Goal: Task Accomplishment & Management: Use online tool/utility

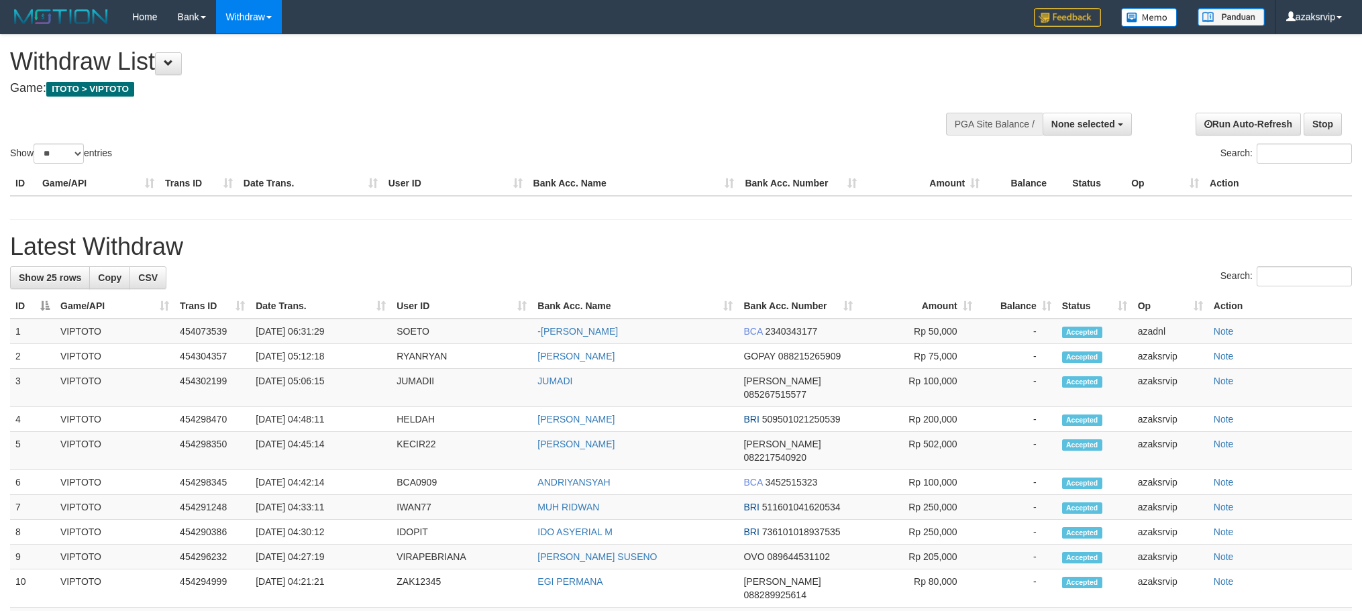
select select "**"
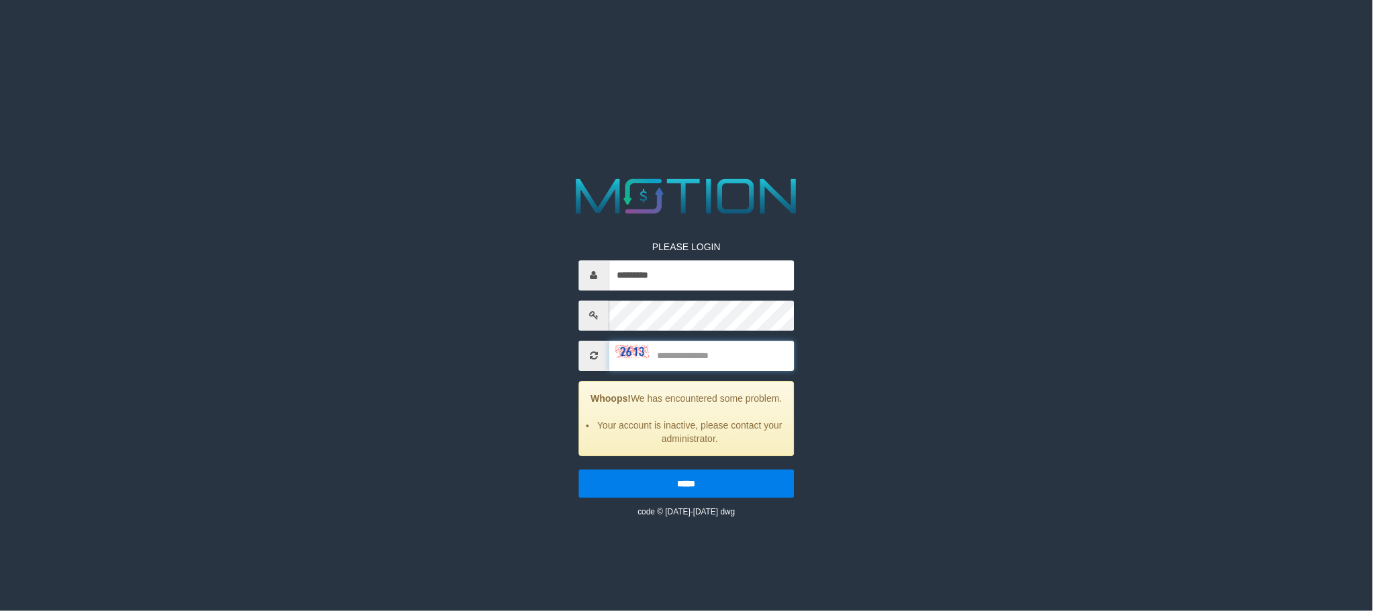
click at [663, 370] on input "text" at bounding box center [701, 356] width 185 height 30
type input "****"
click at [579, 470] on input "*****" at bounding box center [686, 484] width 215 height 28
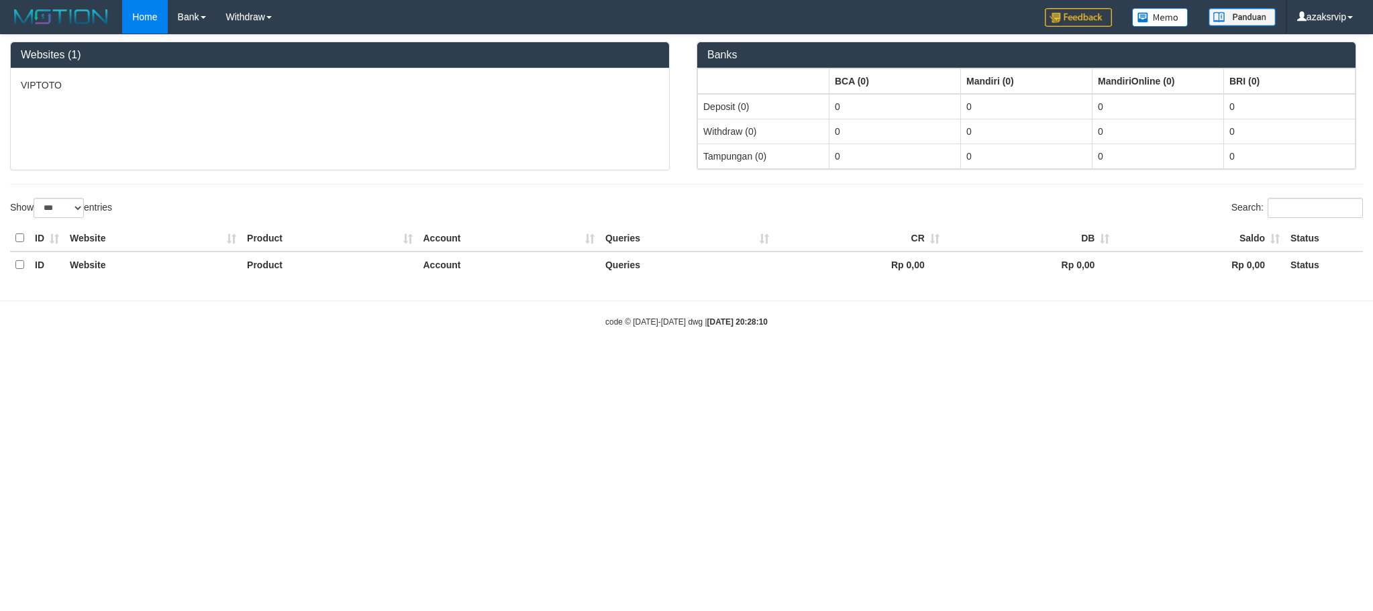
select select "***"
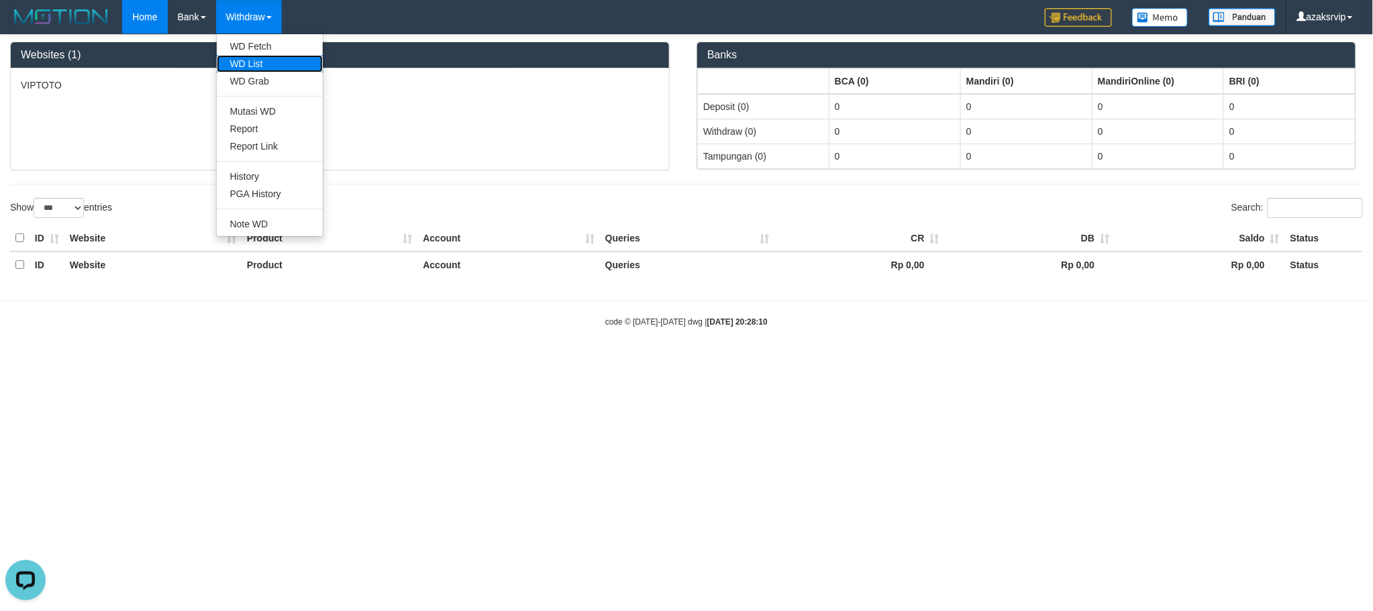
click at [258, 62] on link "WD List" at bounding box center [270, 63] width 106 height 17
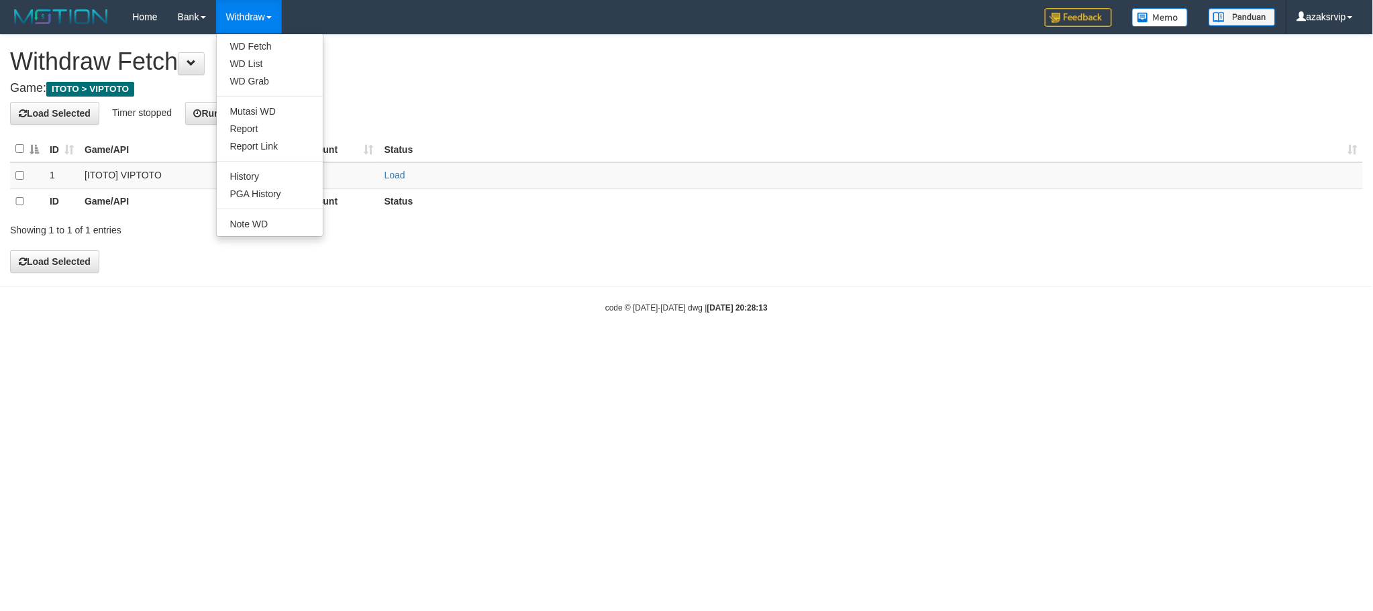
click at [258, 18] on link "Withdraw" at bounding box center [249, 17] width 66 height 34
click at [260, 16] on link "Withdraw" at bounding box center [249, 17] width 66 height 34
click at [255, 51] on link "WD Fetch" at bounding box center [270, 46] width 106 height 17
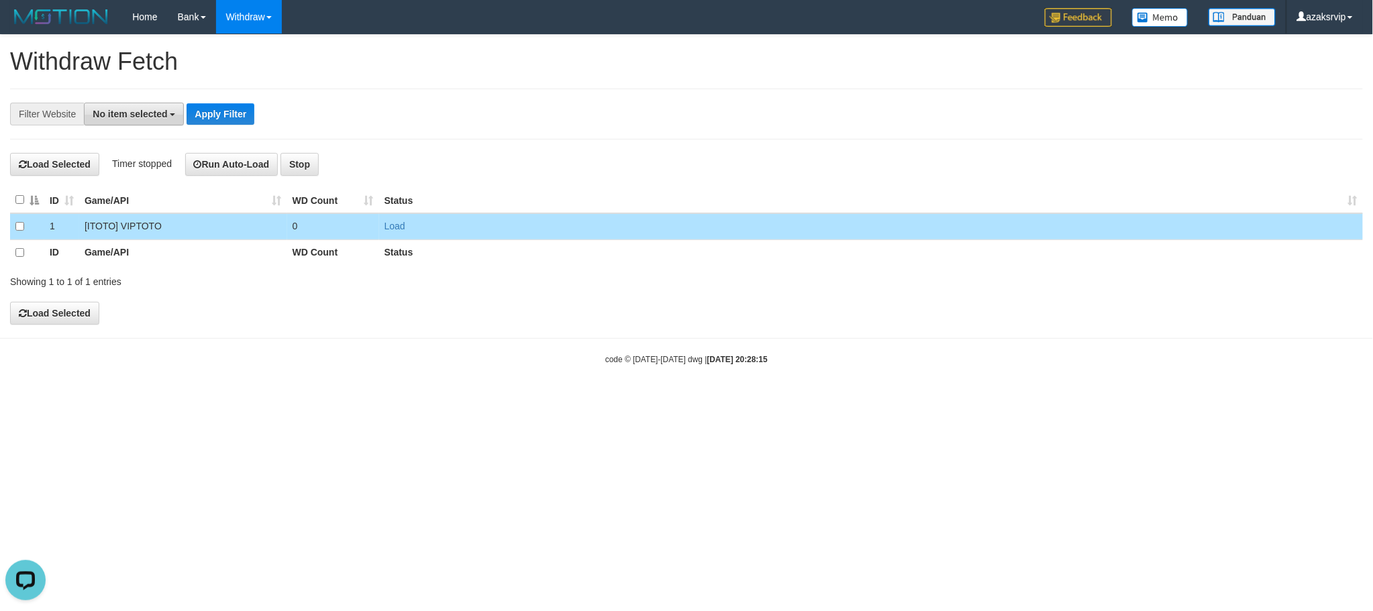
click at [146, 111] on span "No item selected" at bounding box center [130, 114] width 74 height 11
click at [148, 171] on label "SELECT ALL" at bounding box center [130, 165] width 90 height 19
select select "***"
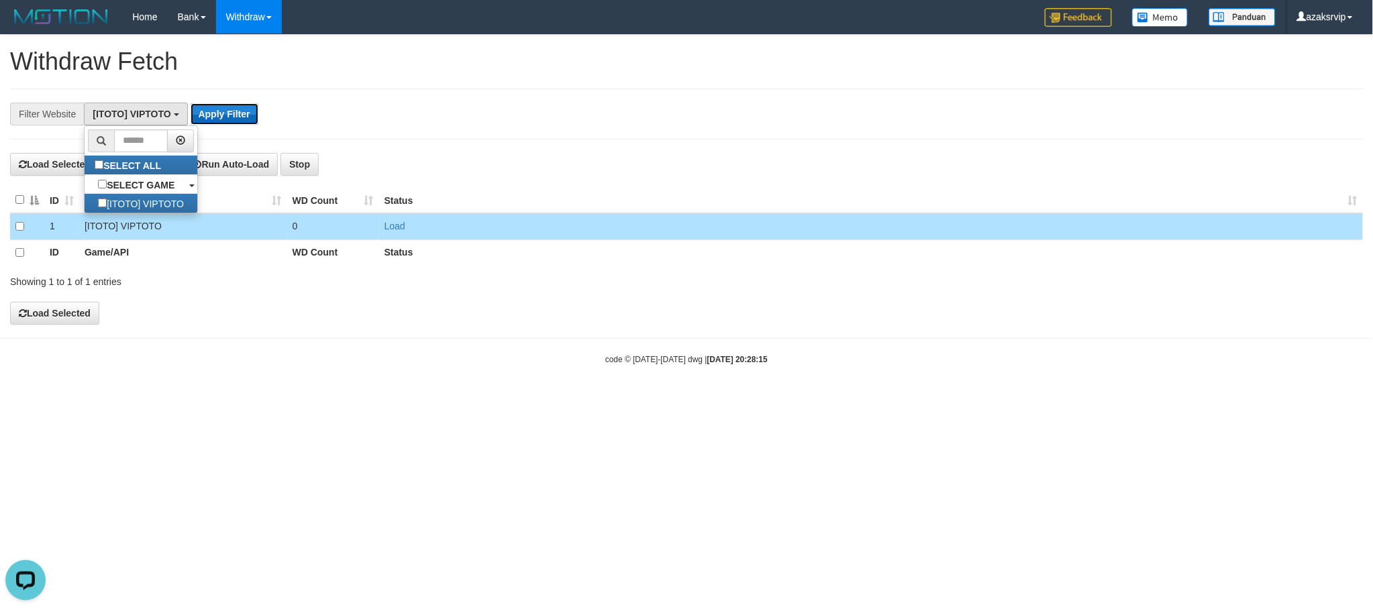
click at [213, 115] on button "Apply Filter" at bounding box center [225, 113] width 68 height 21
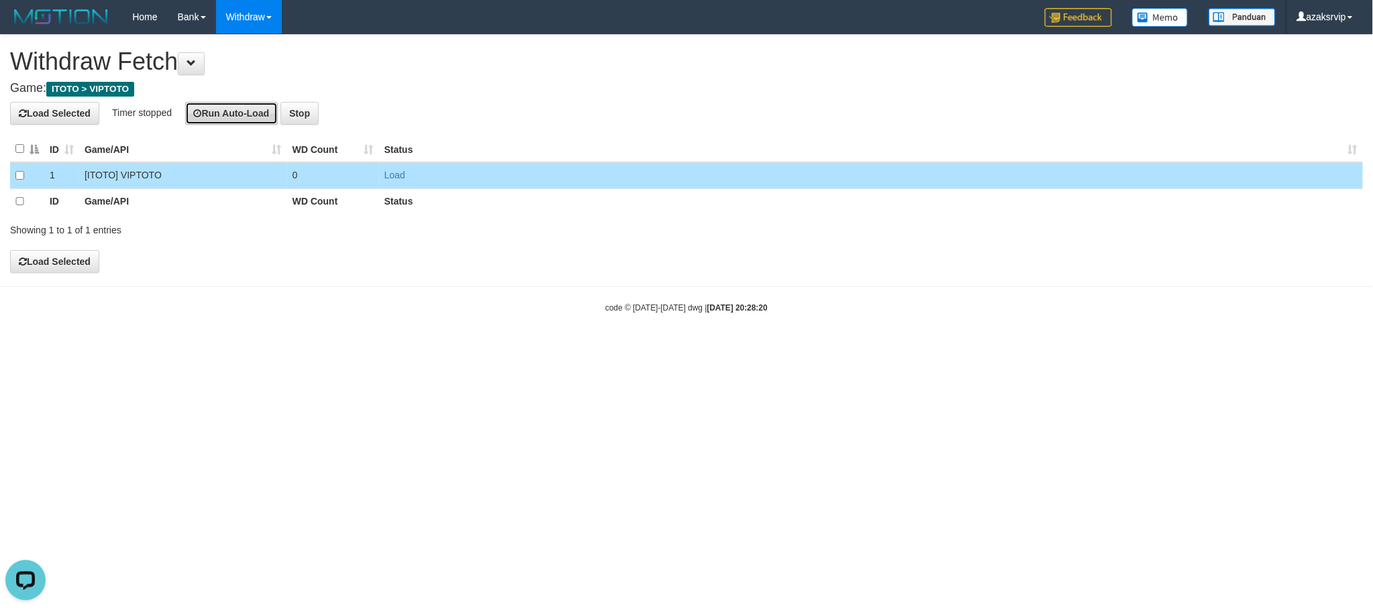
click at [253, 108] on button "Run Auto-Load" at bounding box center [231, 113] width 93 height 23
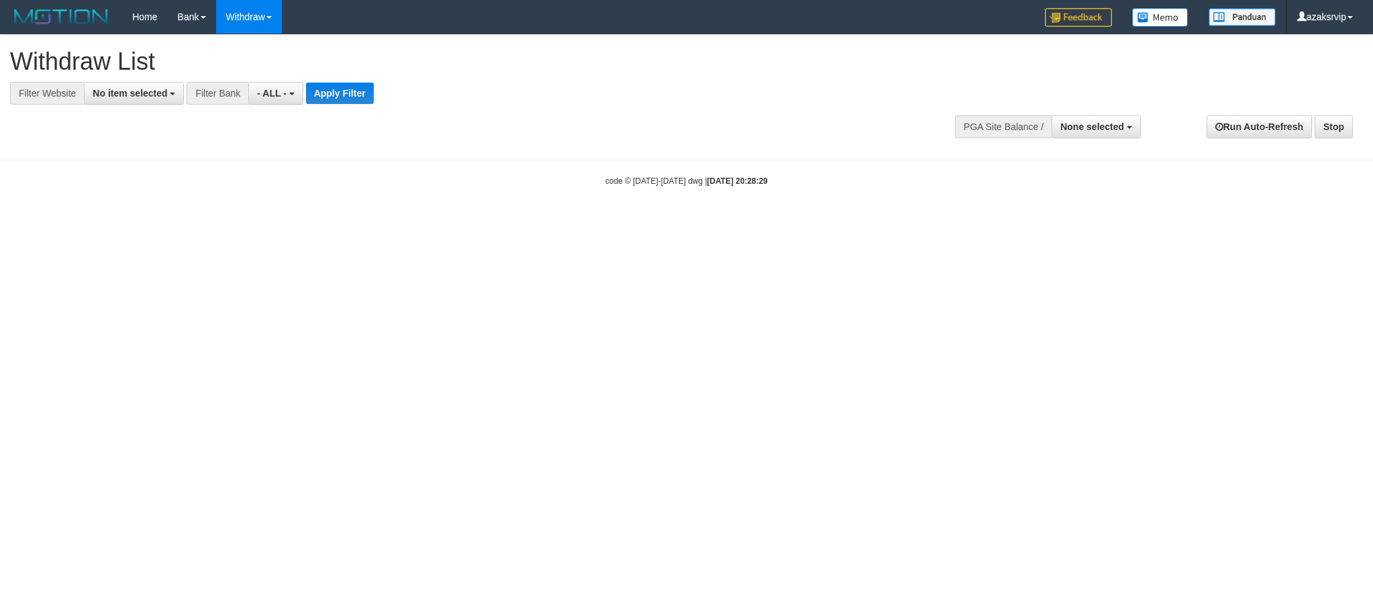
select select
click at [117, 89] on span "No item selected" at bounding box center [130, 93] width 74 height 11
click at [143, 152] on label "SELECT ALL" at bounding box center [130, 144] width 90 height 19
select select "***"
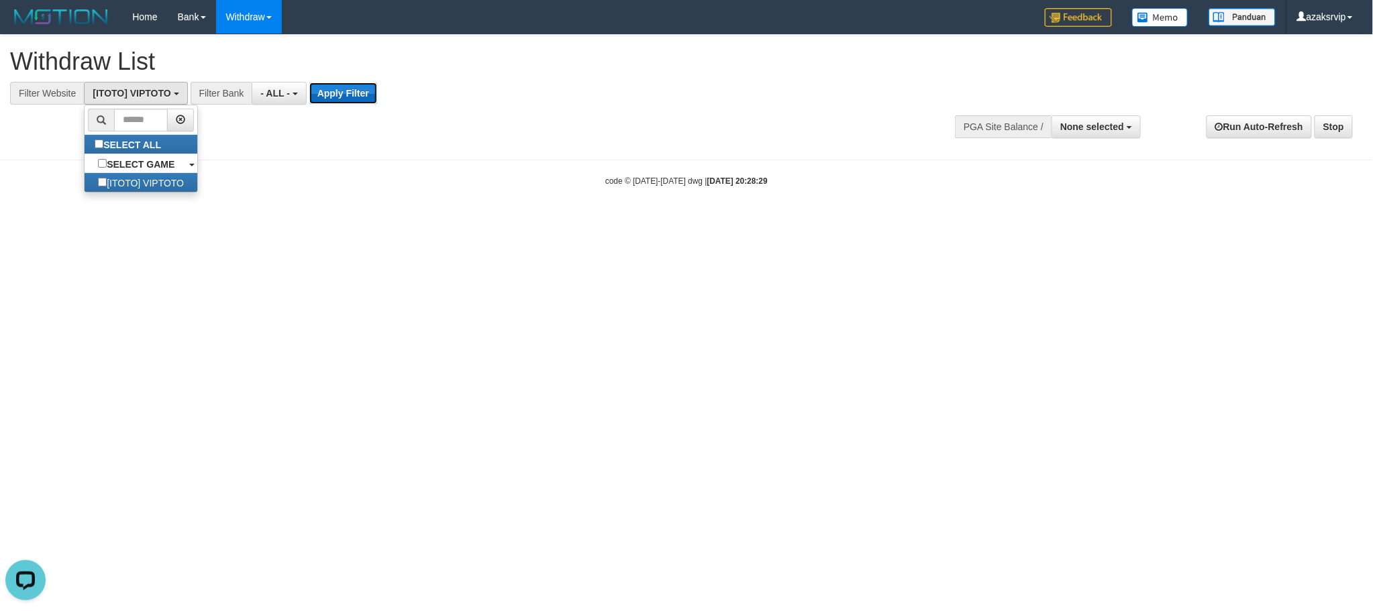
click at [322, 95] on button "Apply Filter" at bounding box center [343, 93] width 68 height 21
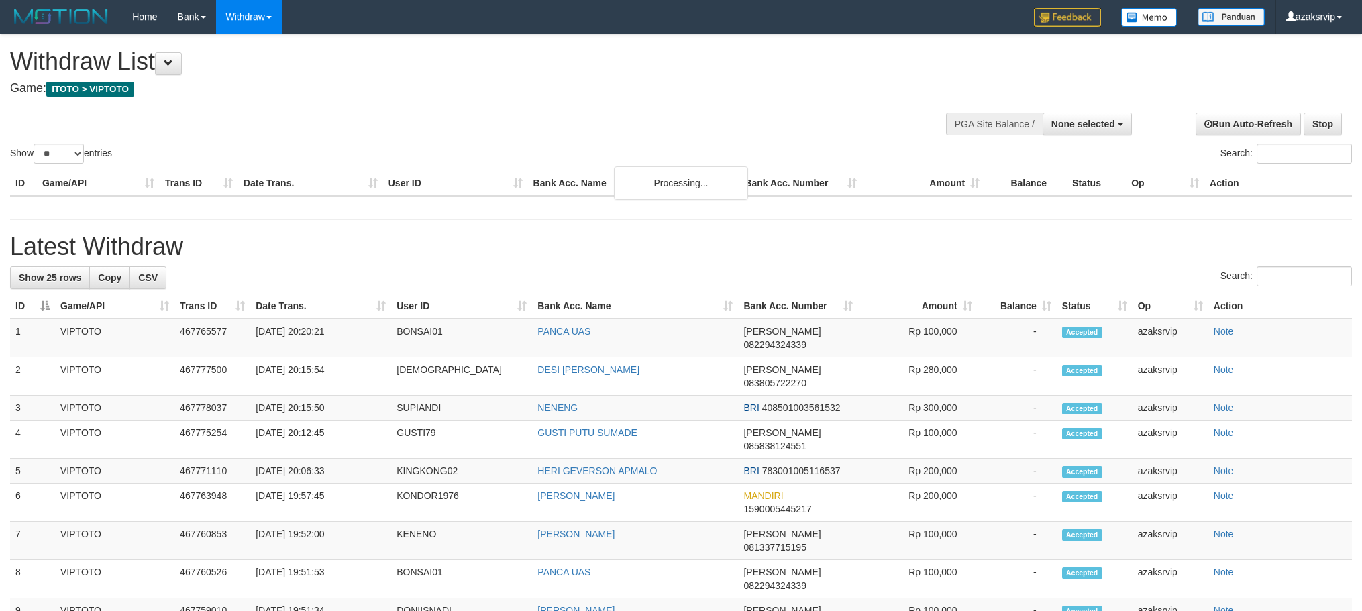
select select
select select "**"
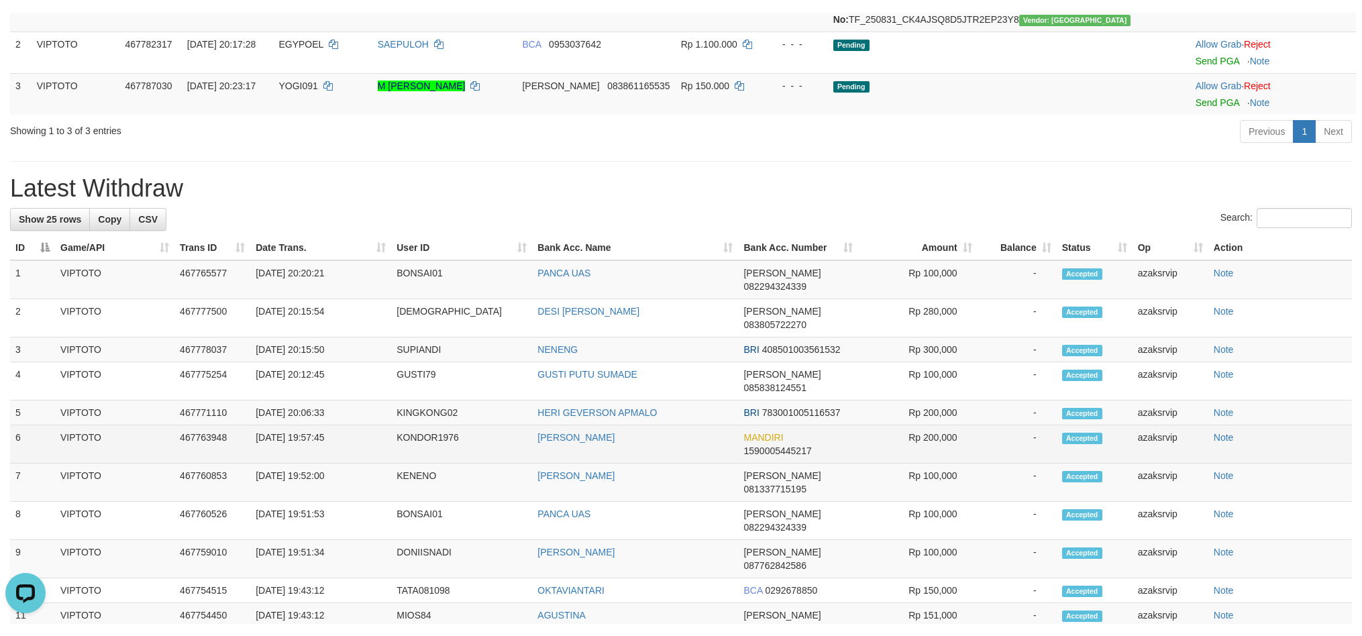
scroll to position [298, 0]
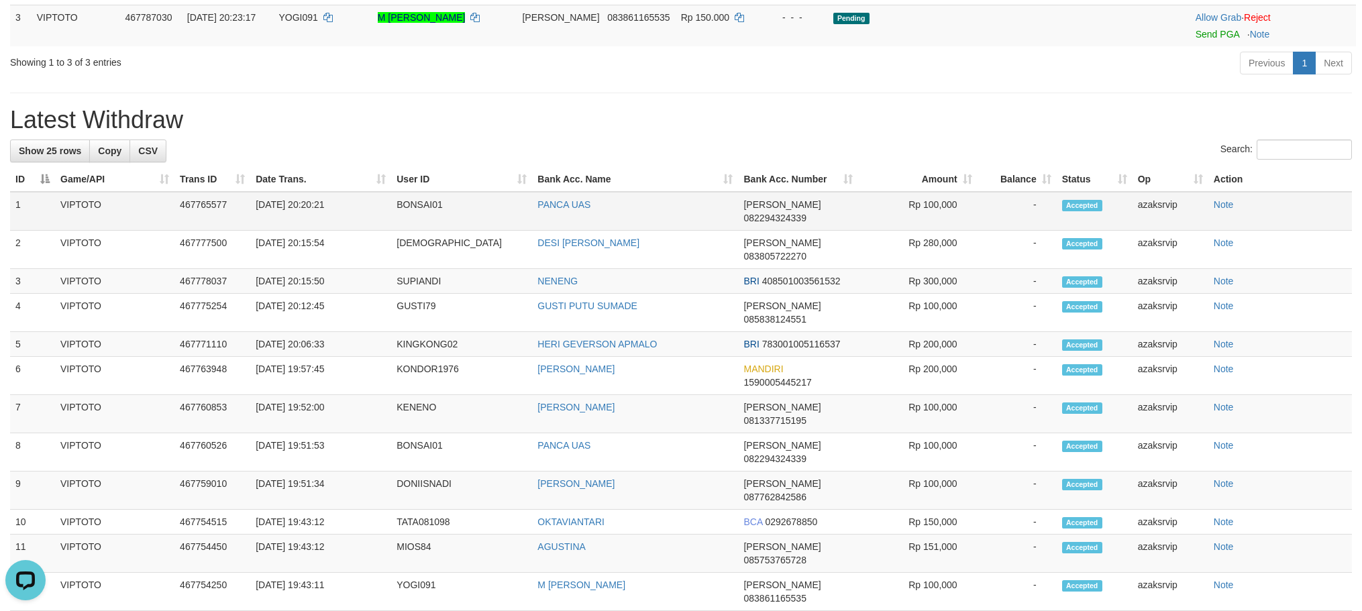
click at [302, 195] on td "31/08/2025 20:20:21" at bounding box center [320, 211] width 141 height 39
drag, startPoint x: 302, startPoint y: 195, endPoint x: 337, endPoint y: 197, distance: 34.9
click at [337, 197] on td "31/08/2025 20:20:21" at bounding box center [320, 211] width 141 height 39
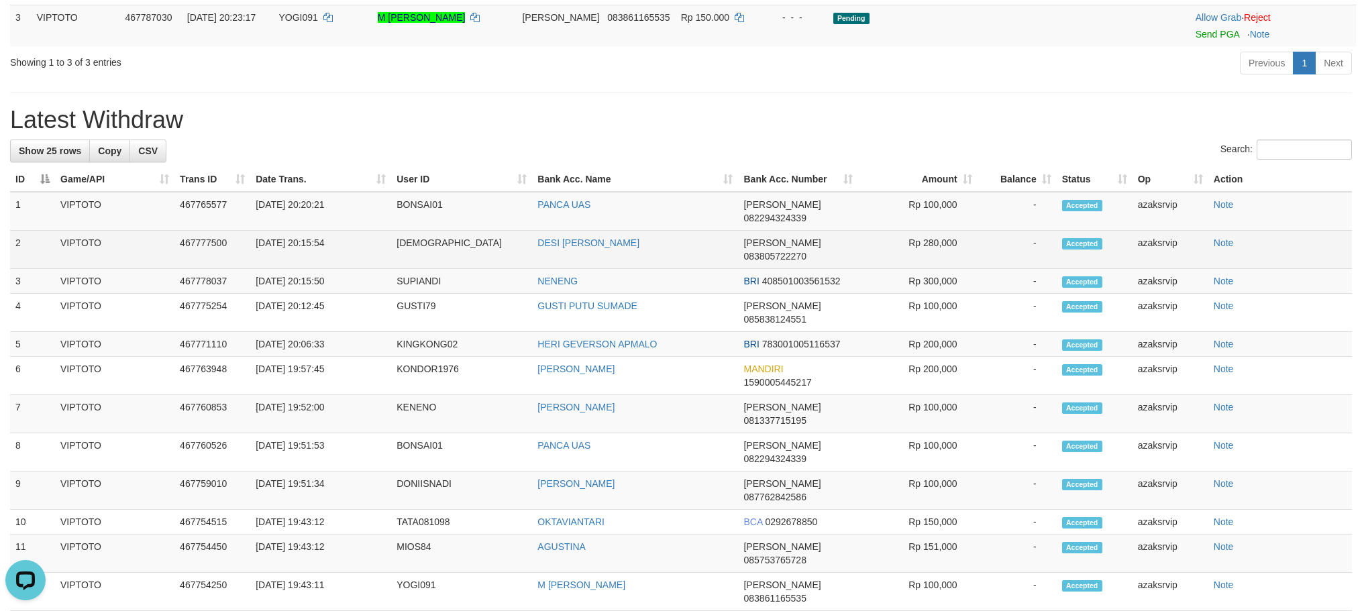
copy td "20:20:21"
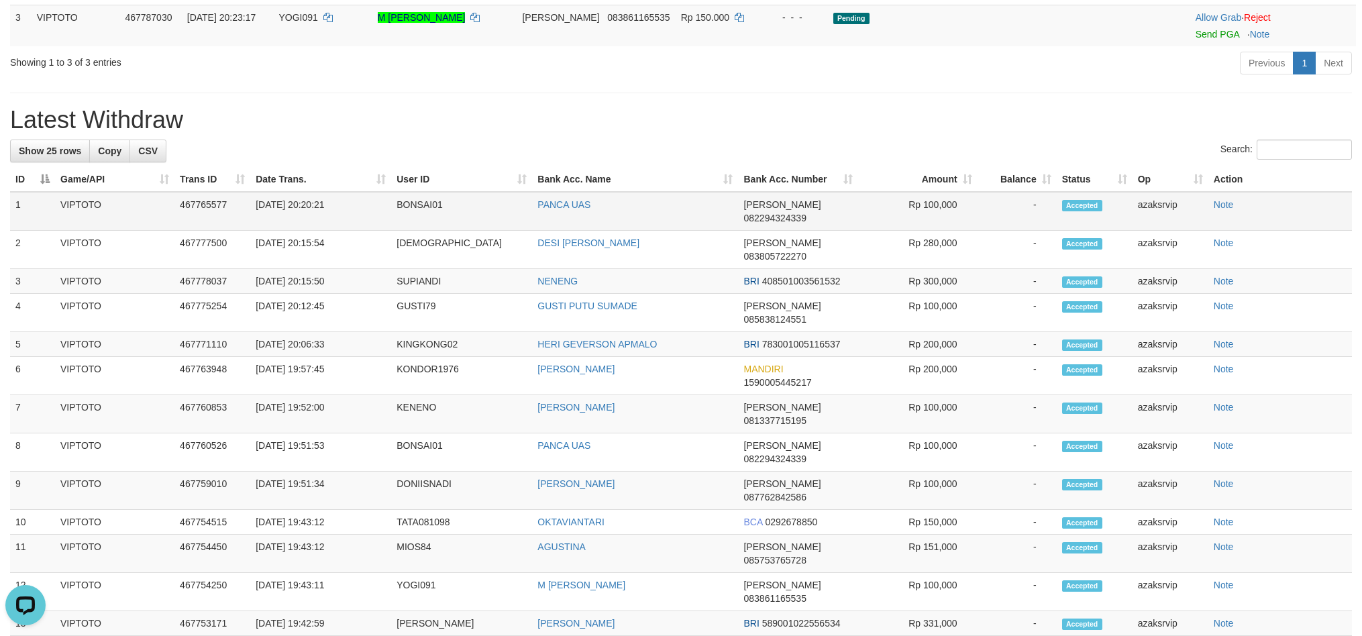
click at [415, 195] on td "BONSAI01" at bounding box center [461, 211] width 141 height 39
click at [413, 196] on td "BONSAI01" at bounding box center [461, 211] width 141 height 39
copy td "BONSAI01"
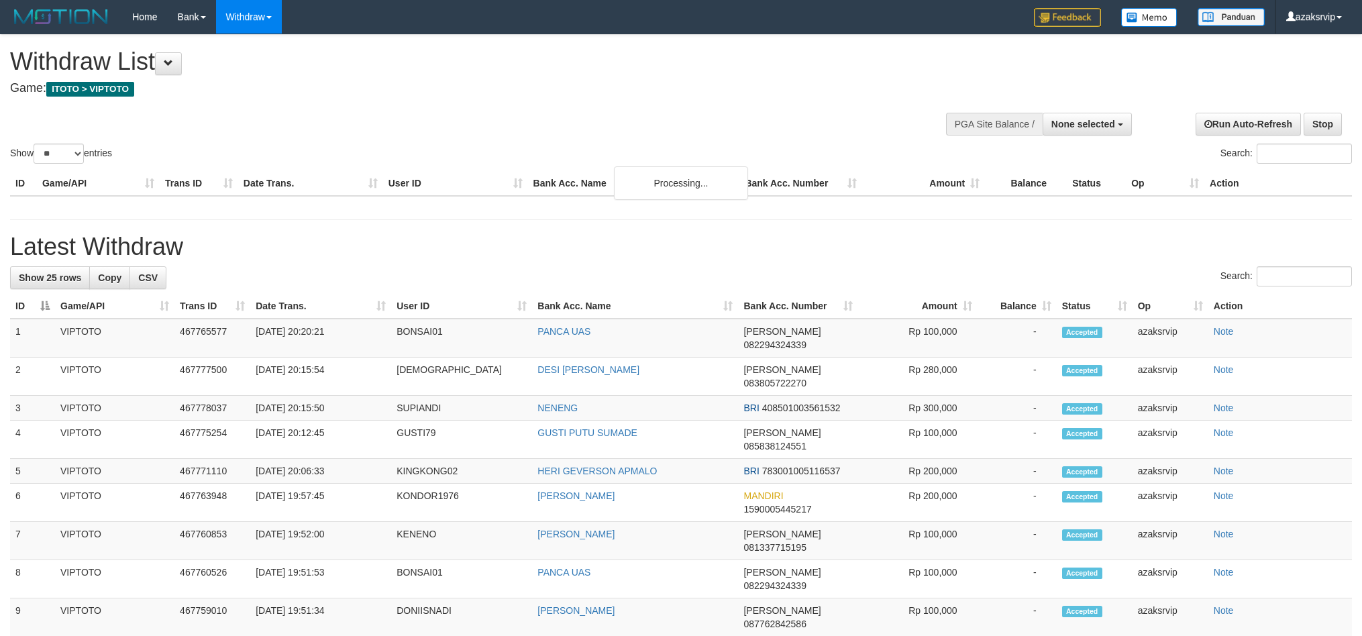
select select
select select "**"
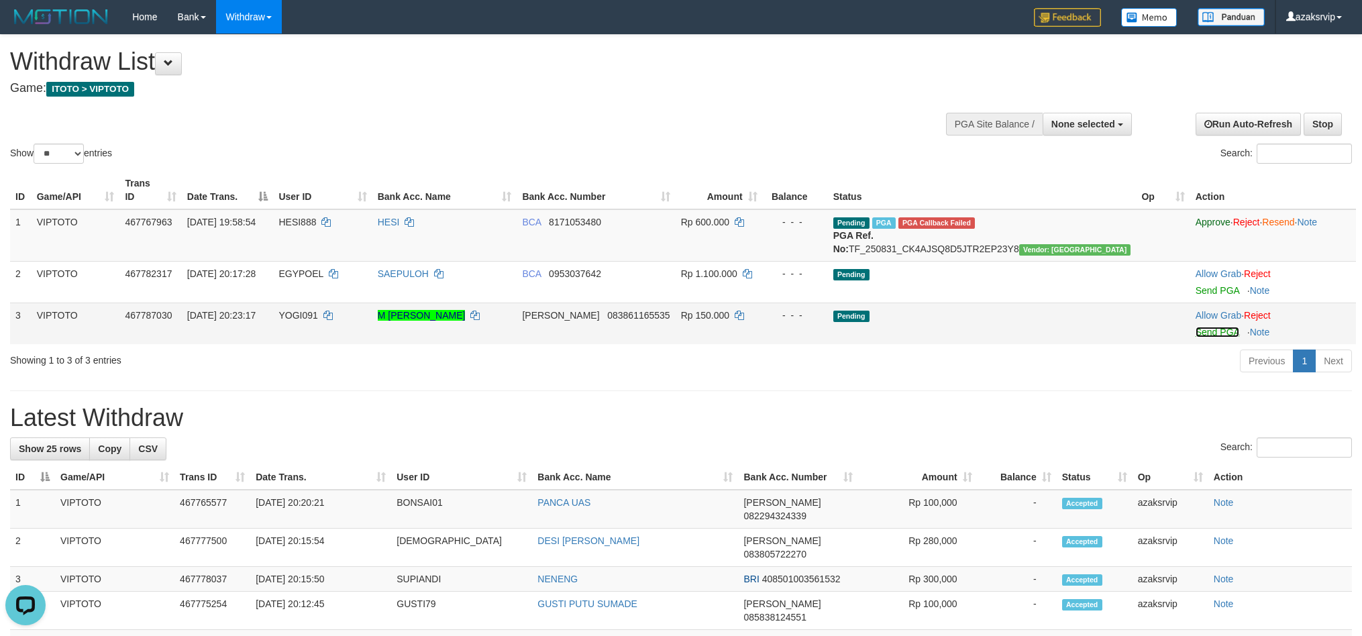
click at [1196, 331] on link "Send PGA" at bounding box center [1218, 332] width 44 height 11
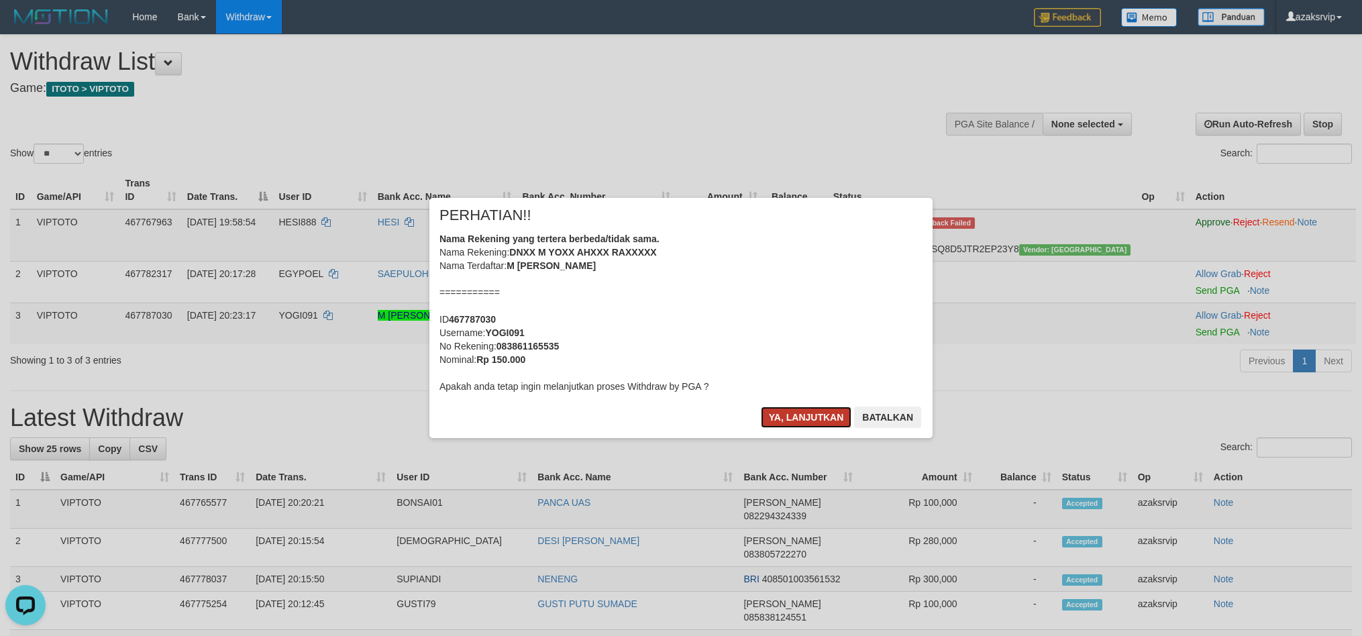
click at [769, 413] on button "Ya, lanjutkan" at bounding box center [806, 417] width 91 height 21
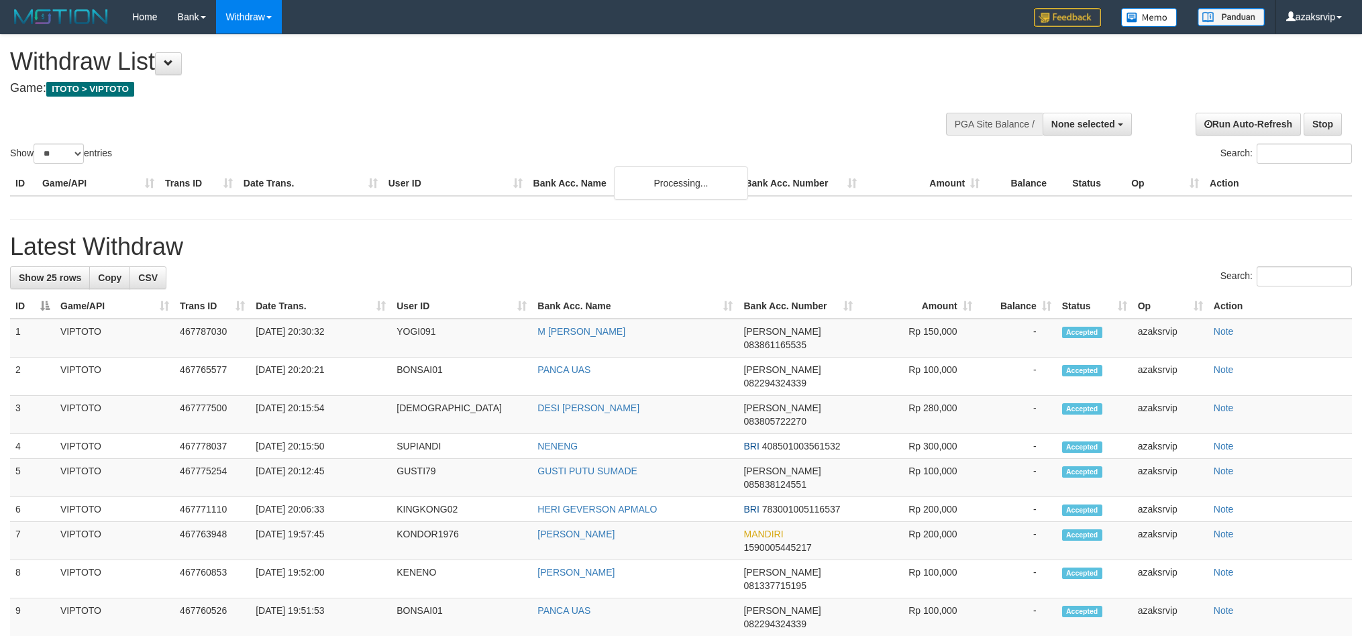
select select
select select "**"
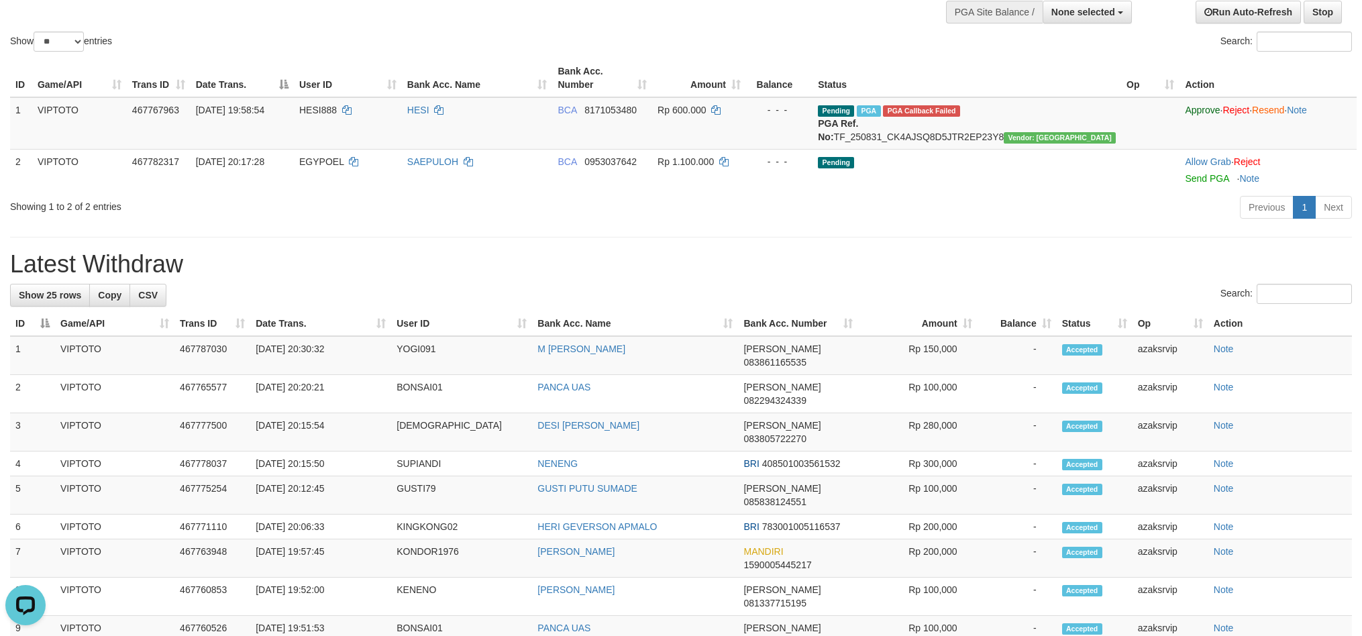
scroll to position [149, 0]
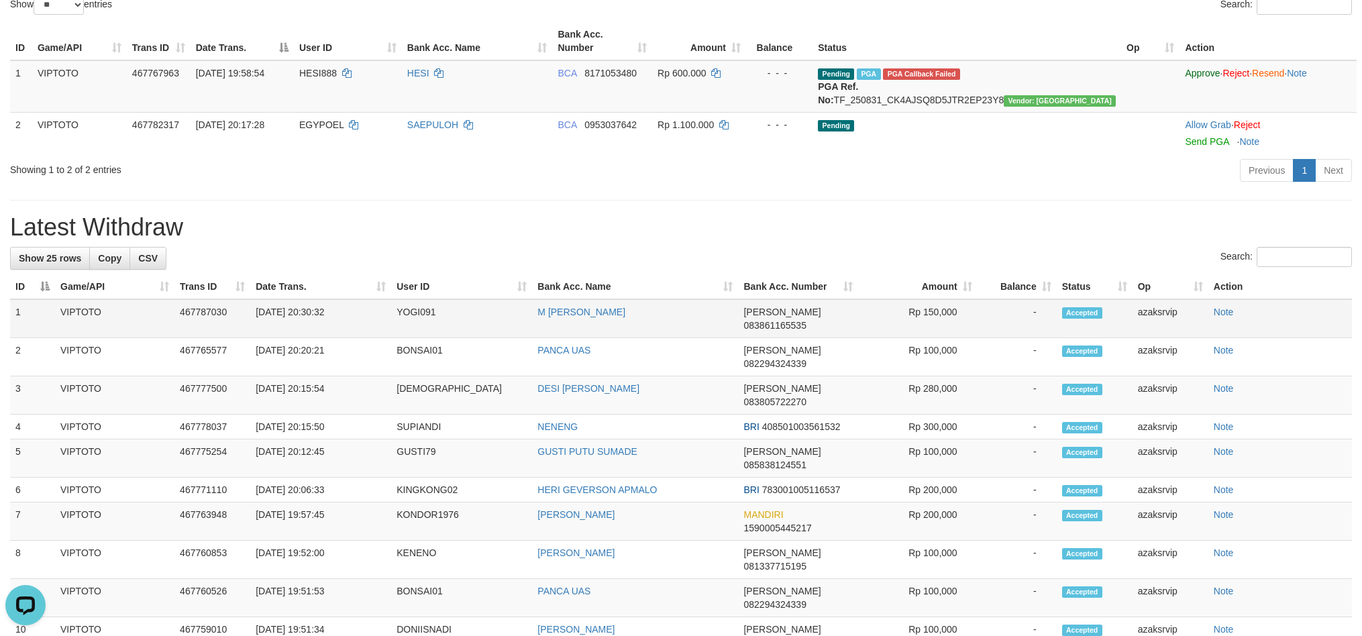
click at [303, 330] on td "31/08/2025 20:30:32" at bounding box center [320, 318] width 141 height 39
drag, startPoint x: 303, startPoint y: 330, endPoint x: 363, endPoint y: 337, distance: 60.1
click at [363, 337] on td "31/08/2025 20:30:32" at bounding box center [320, 318] width 141 height 39
copy td "20:30:32"
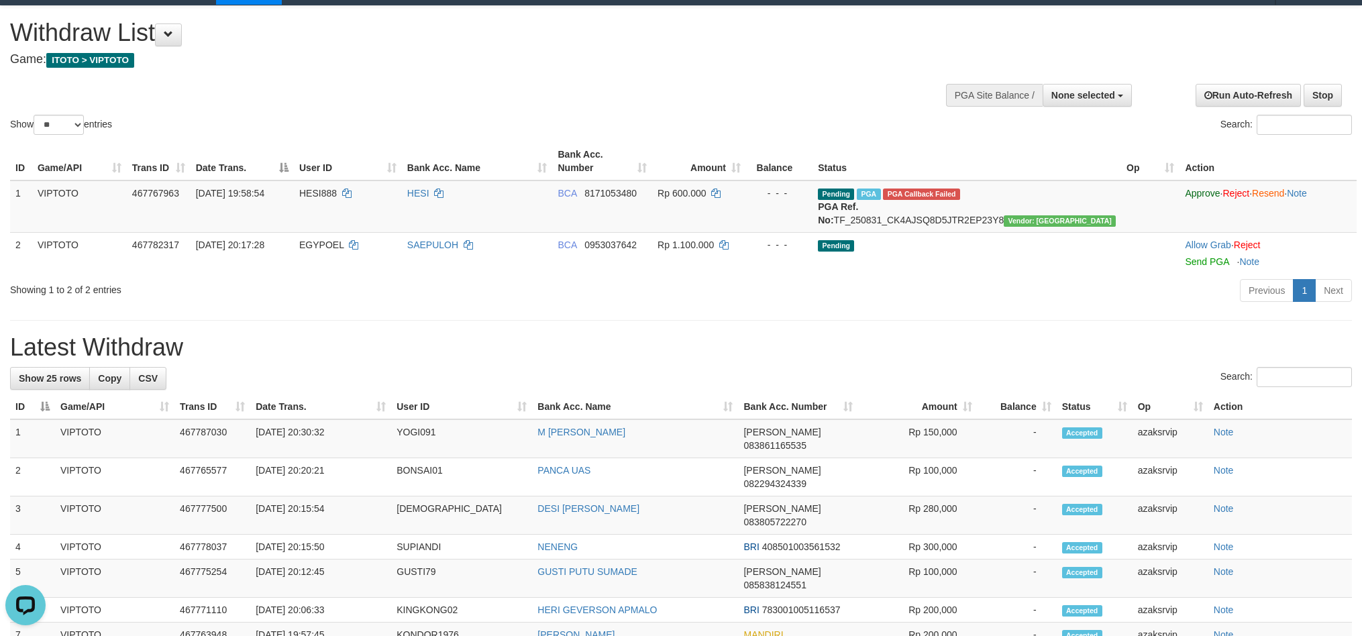
scroll to position [0, 0]
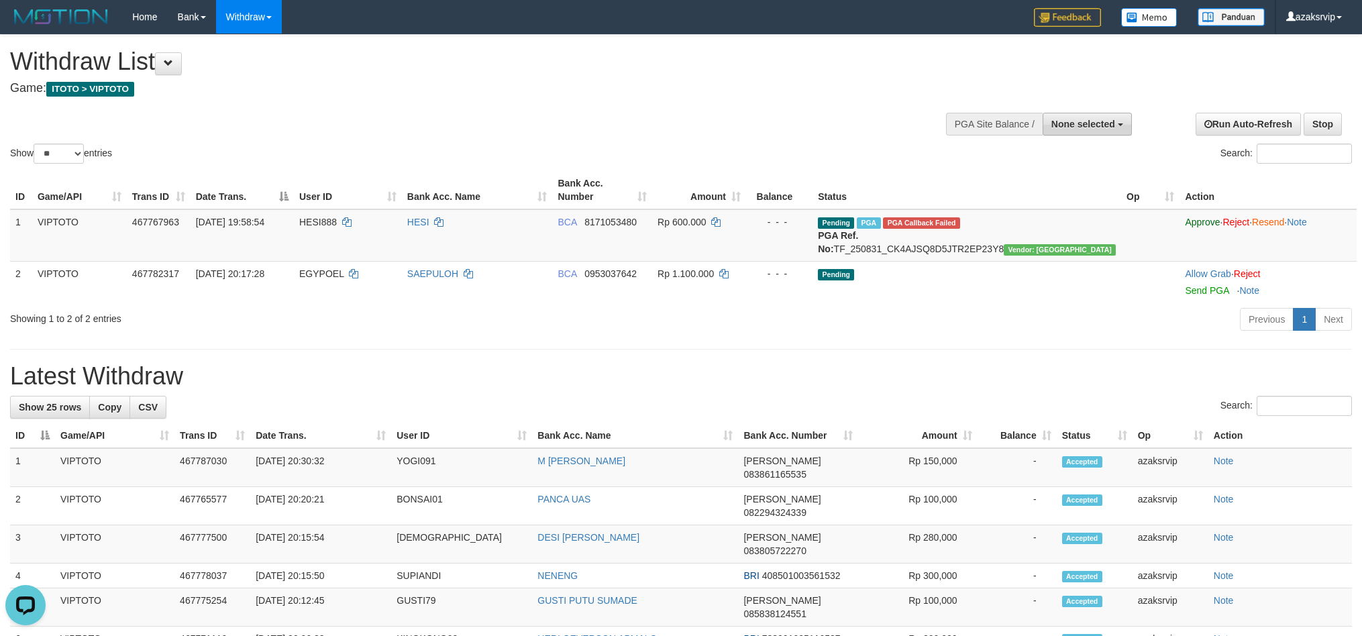
click at [1107, 113] on button "None selected" at bounding box center [1087, 124] width 89 height 23
click at [1045, 195] on label "[ITOTO] VIPTOTO" at bounding box center [1072, 191] width 117 height 17
select select "***"
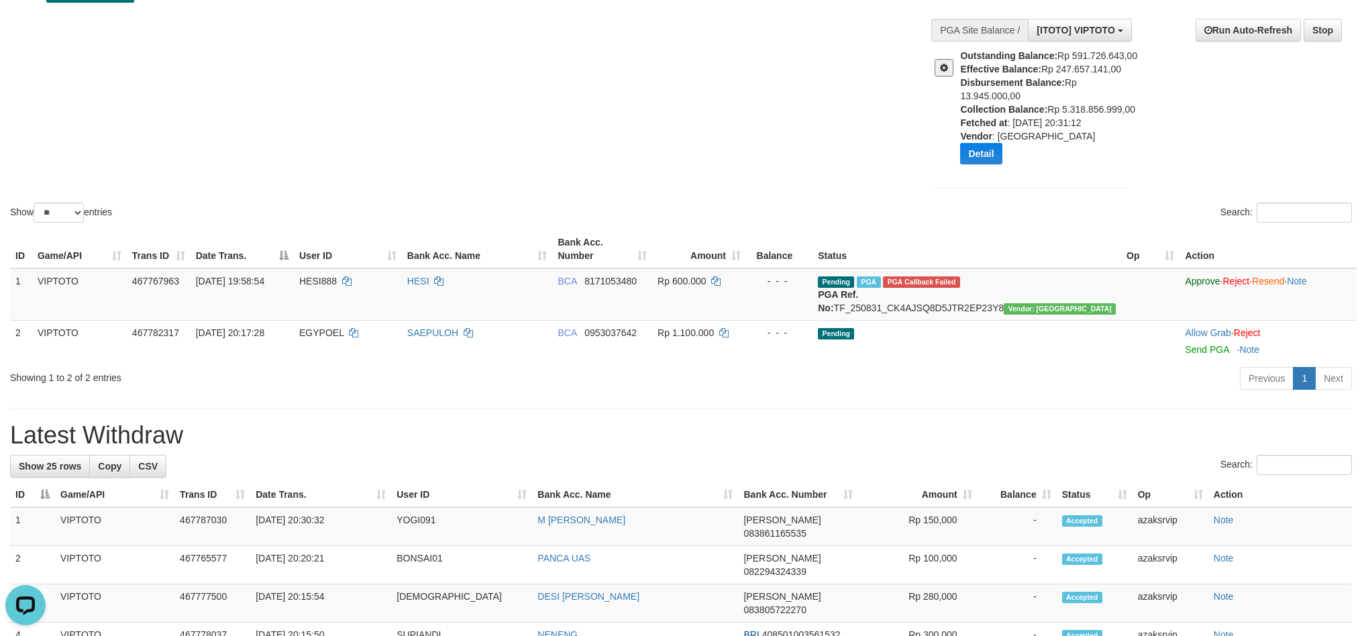
scroll to position [149, 0]
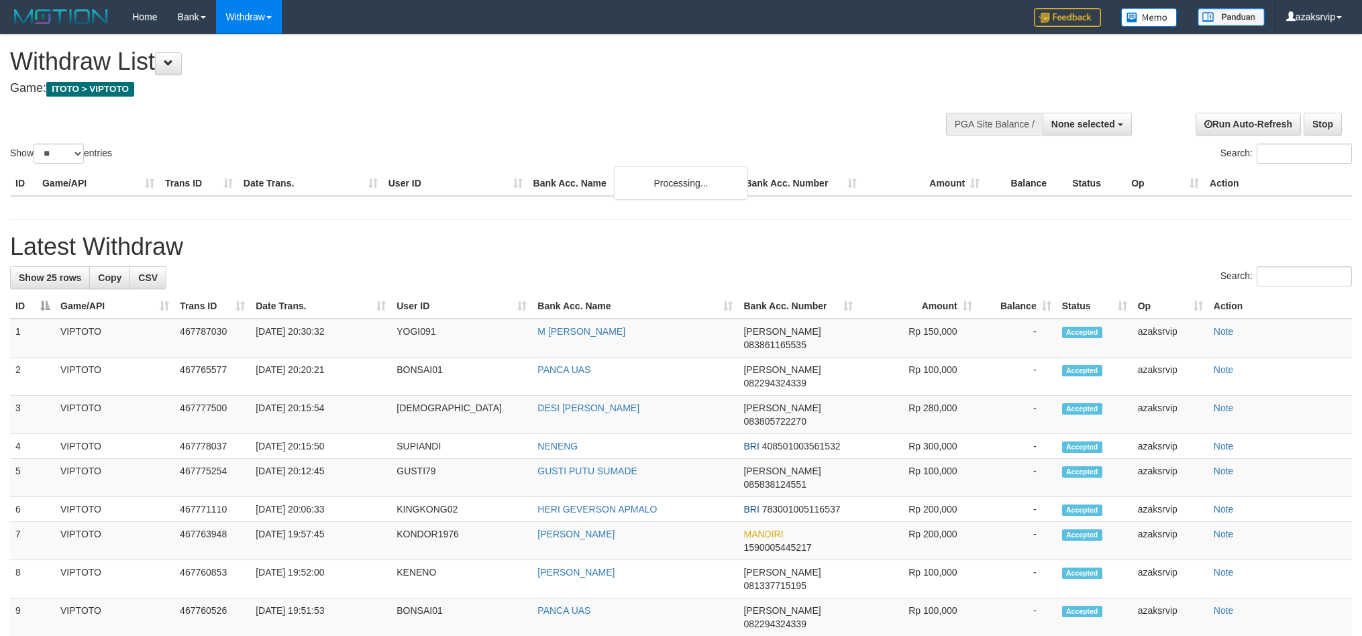
select select
select select "**"
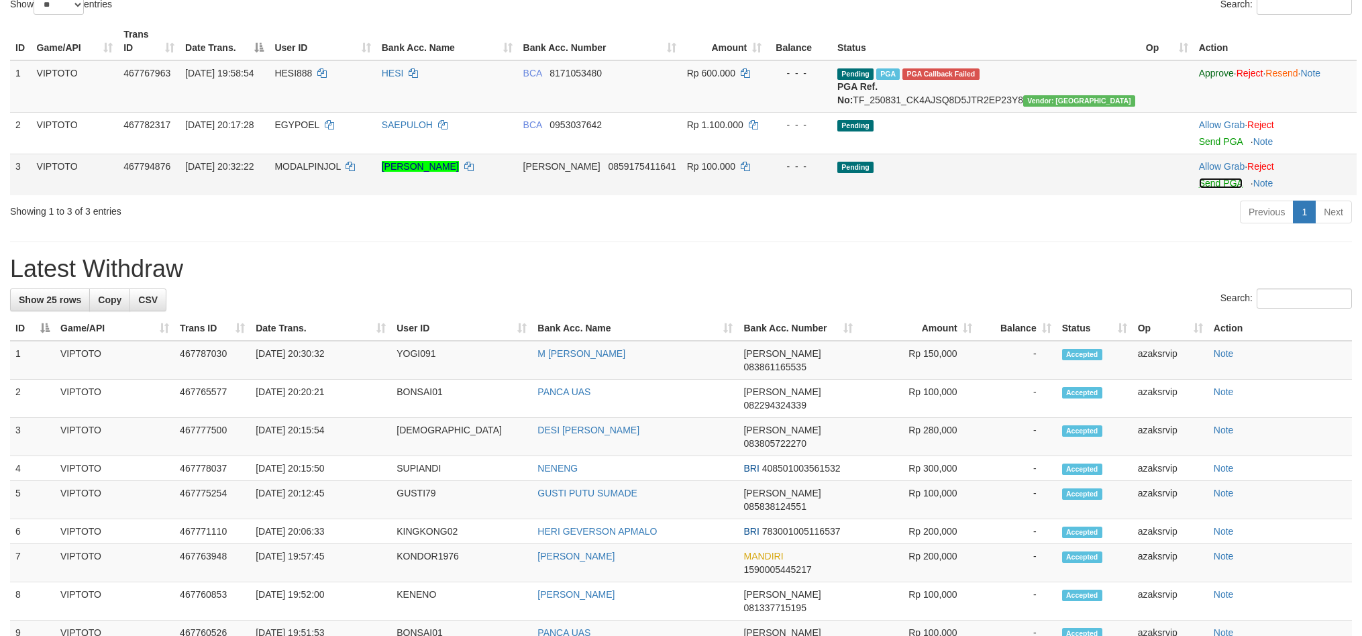
click at [1199, 182] on link "Send PGA" at bounding box center [1221, 183] width 44 height 11
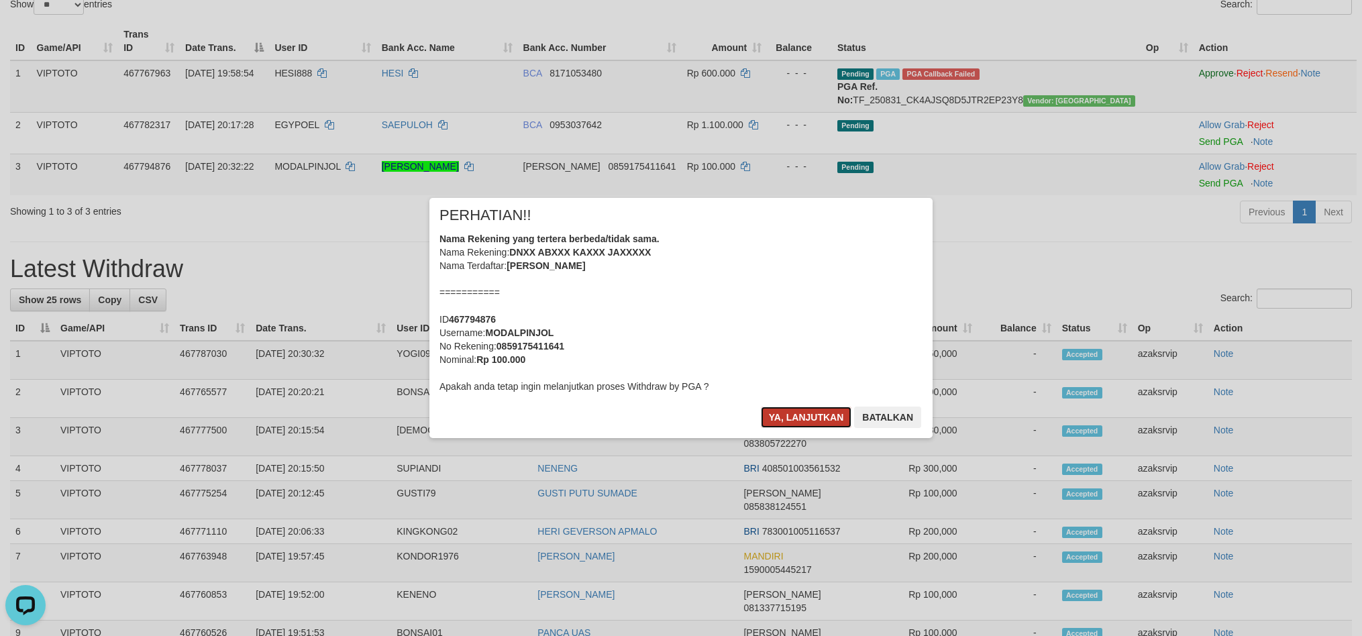
click at [783, 408] on button "Ya, lanjutkan" at bounding box center [806, 417] width 91 height 21
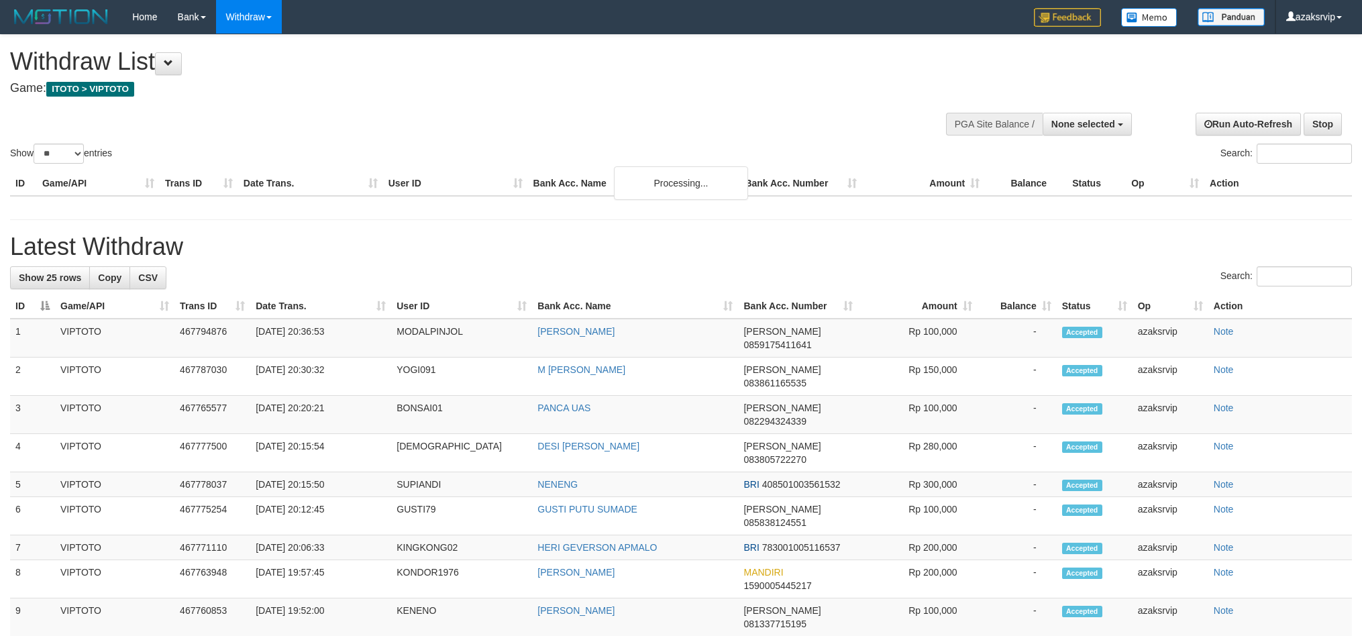
select select
select select "**"
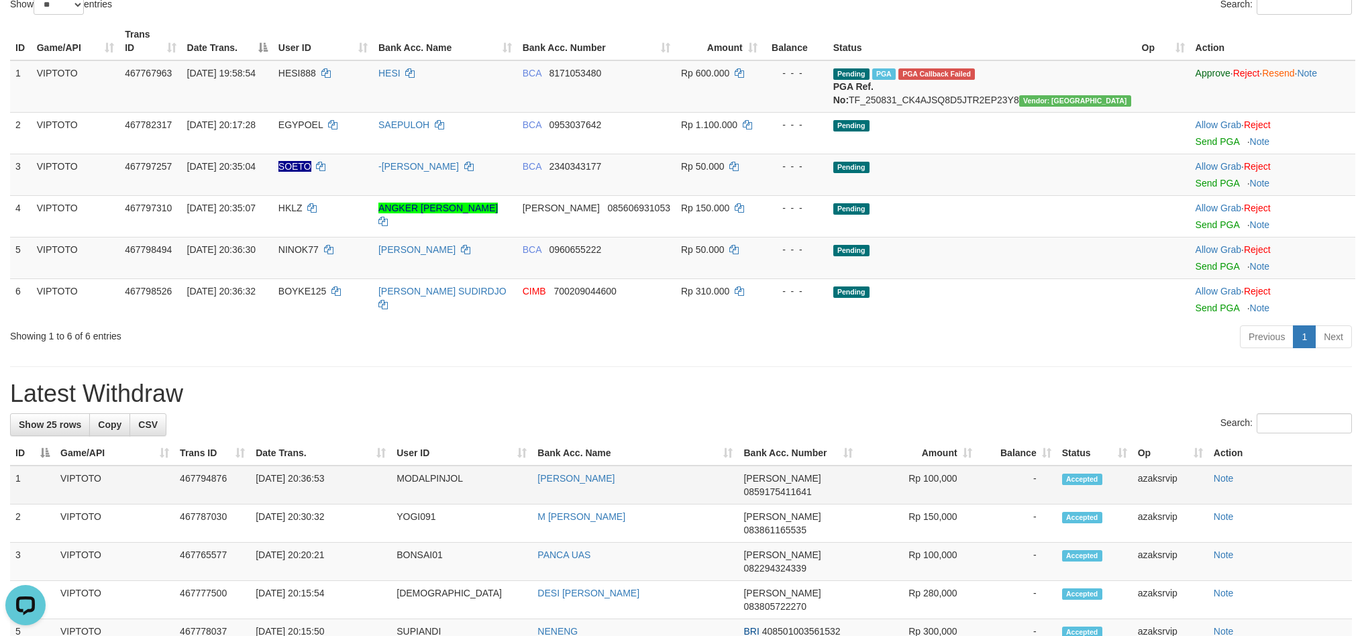
click at [305, 486] on td "[DATE] 20:36:53" at bounding box center [320, 485] width 141 height 39
drag, startPoint x: 305, startPoint y: 486, endPoint x: 360, endPoint y: 479, distance: 56.2
click at [360, 479] on td "[DATE] 20:36:53" at bounding box center [320, 485] width 141 height 39
copy td "20:36:53"
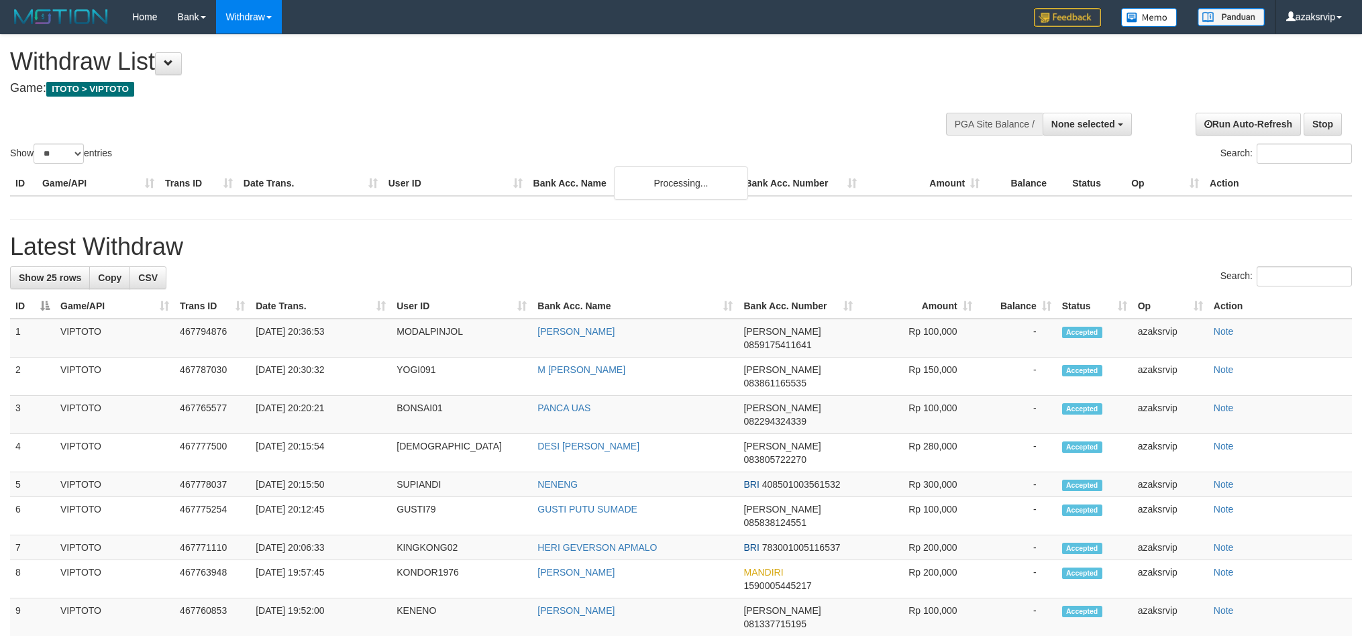
select select
select select "**"
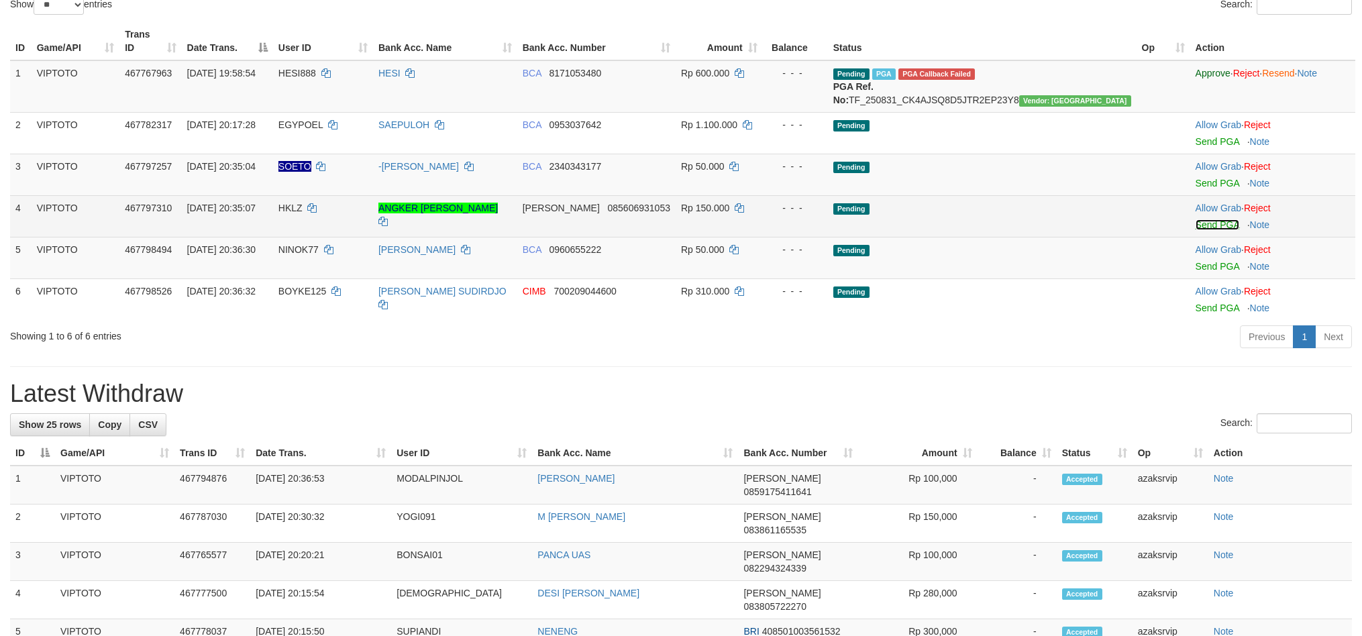
click at [1196, 224] on link "Send PGA" at bounding box center [1218, 224] width 44 height 11
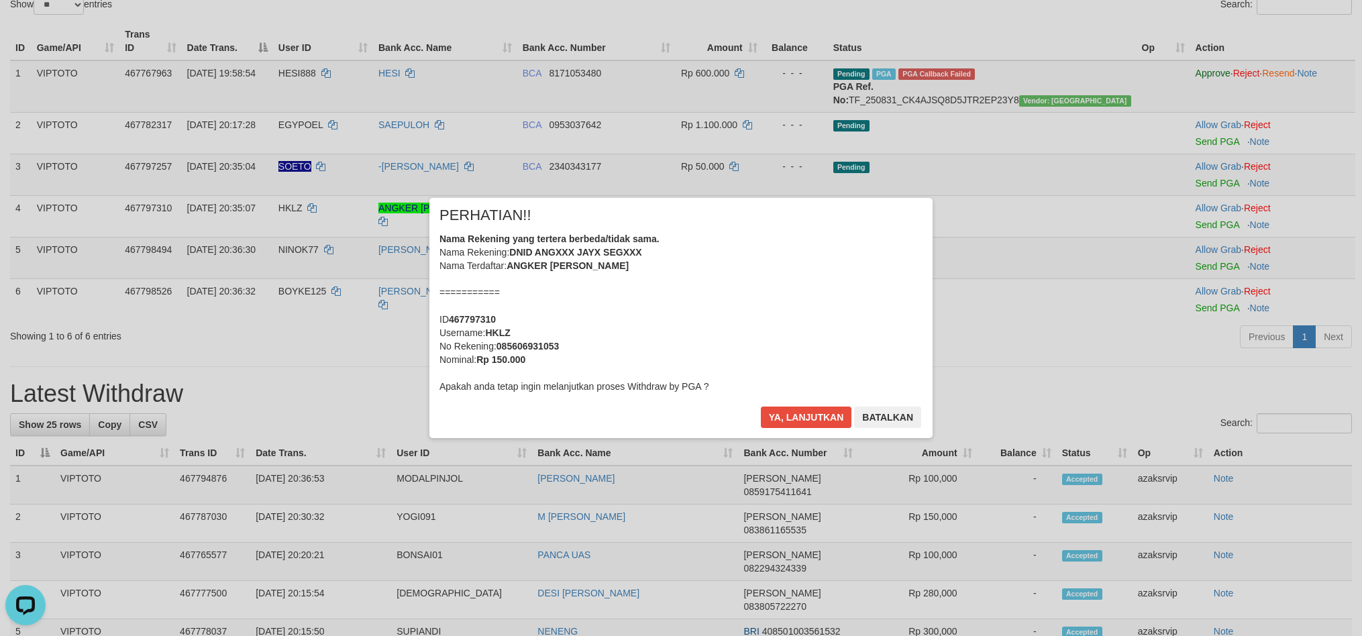
scroll to position [0, 0]
click at [795, 423] on button "Ya, lanjutkan" at bounding box center [806, 417] width 91 height 21
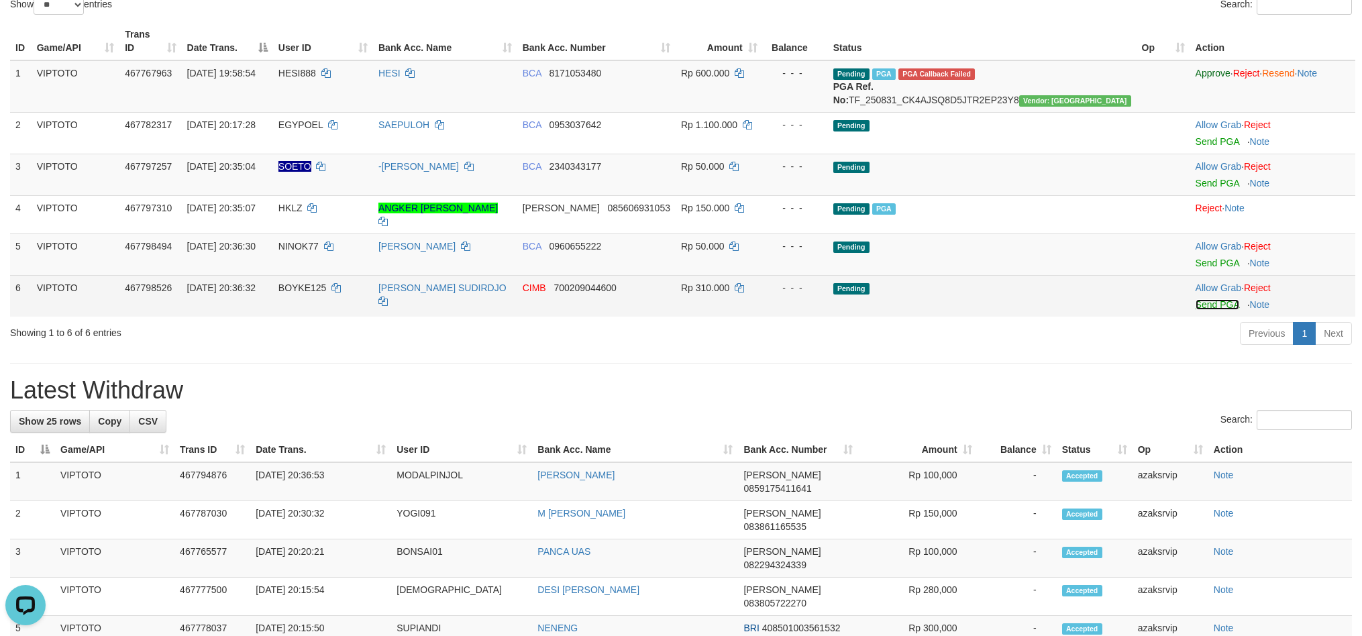
click at [1196, 299] on link "Send PGA" at bounding box center [1218, 304] width 44 height 11
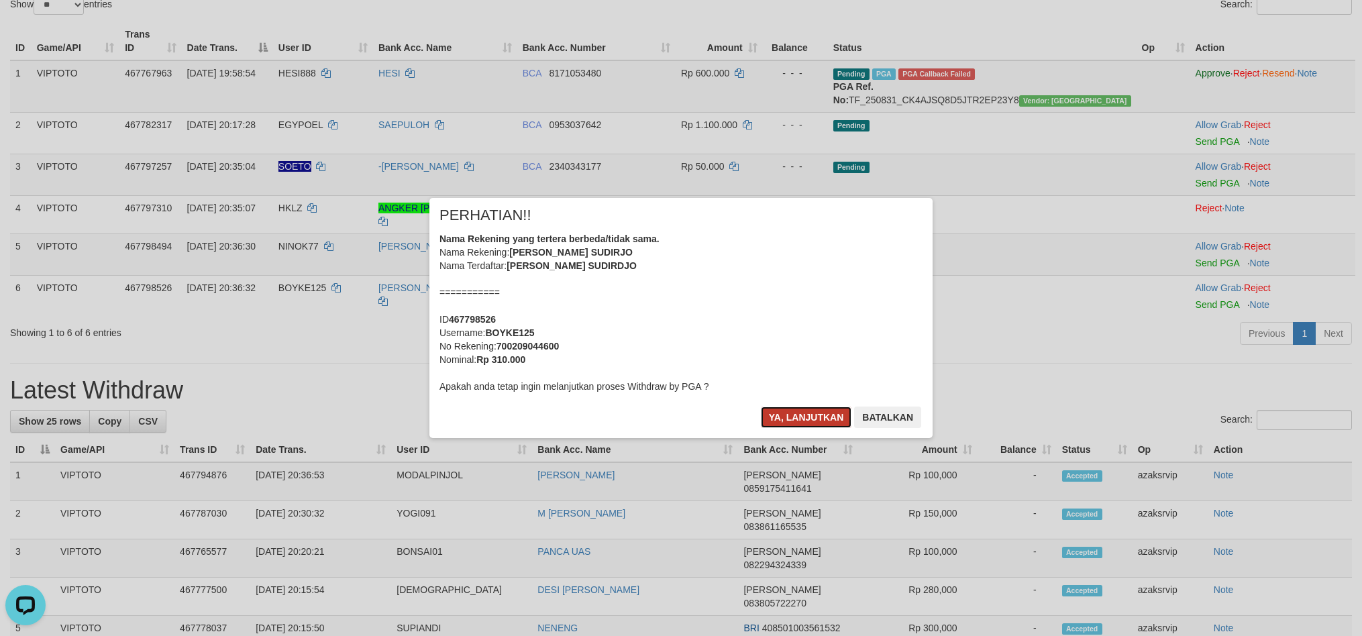
click at [776, 423] on button "Ya, lanjutkan" at bounding box center [806, 417] width 91 height 21
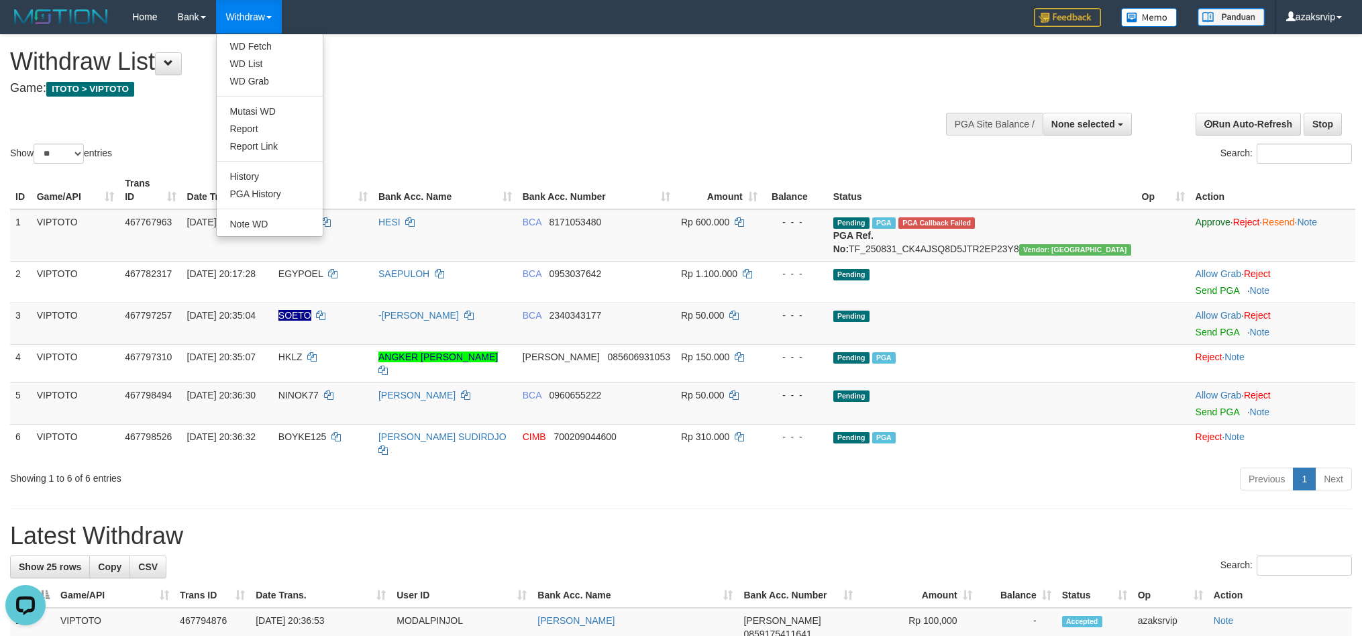
click at [229, 21] on link "Withdraw" at bounding box center [249, 17] width 66 height 34
click at [258, 68] on link "WD List" at bounding box center [270, 63] width 106 height 17
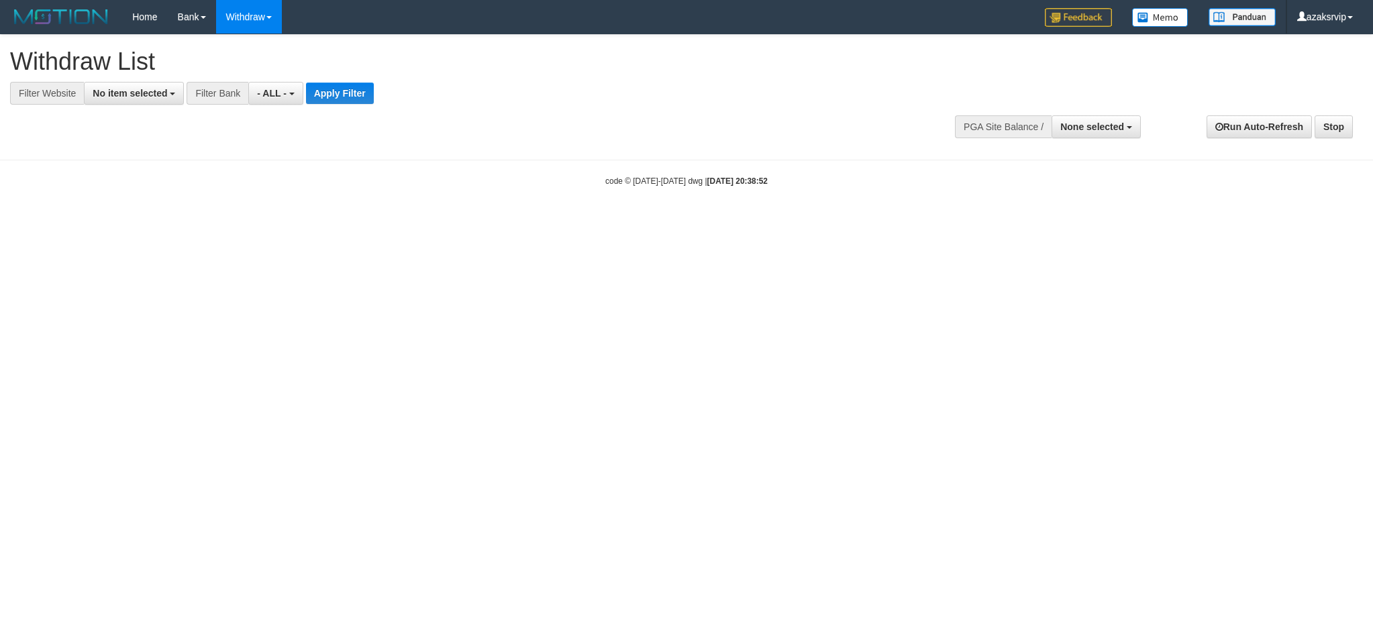
select select
click at [150, 102] on button "No item selected" at bounding box center [134, 93] width 100 height 23
click at [153, 146] on label "SELECT ALL" at bounding box center [130, 144] width 90 height 19
select select "***"
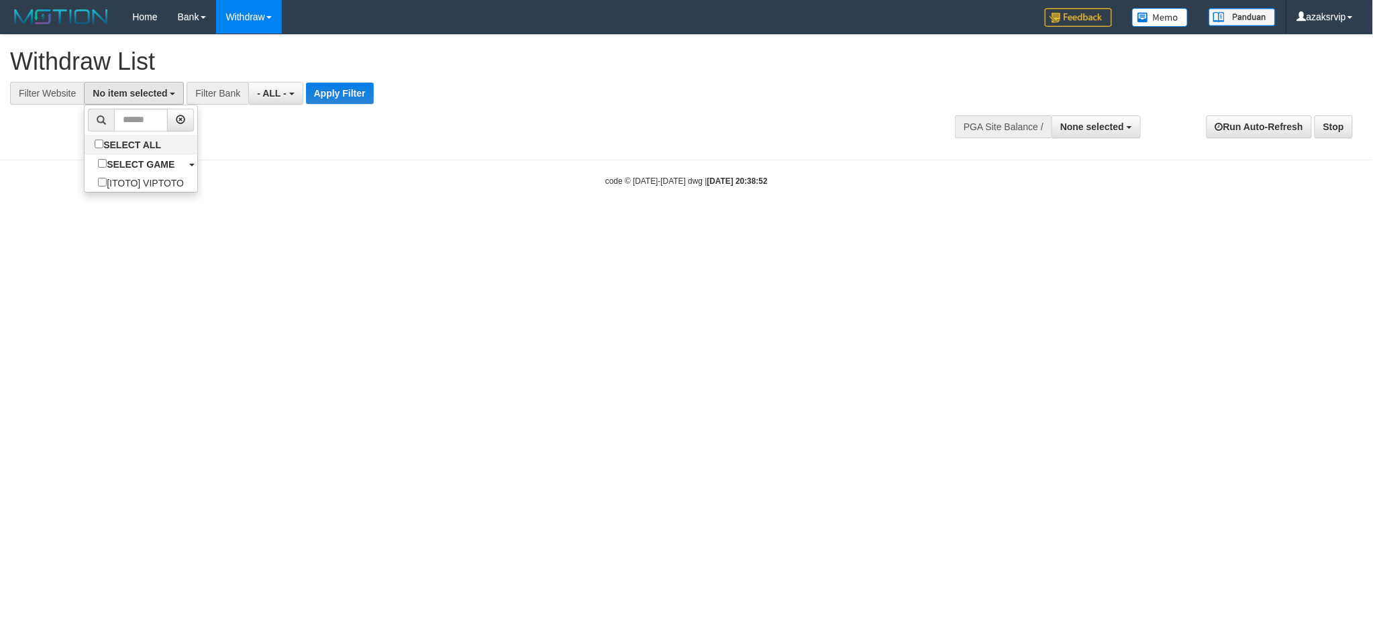
scroll to position [11, 0]
click at [269, 95] on span "- ALL -" at bounding box center [275, 93] width 30 height 11
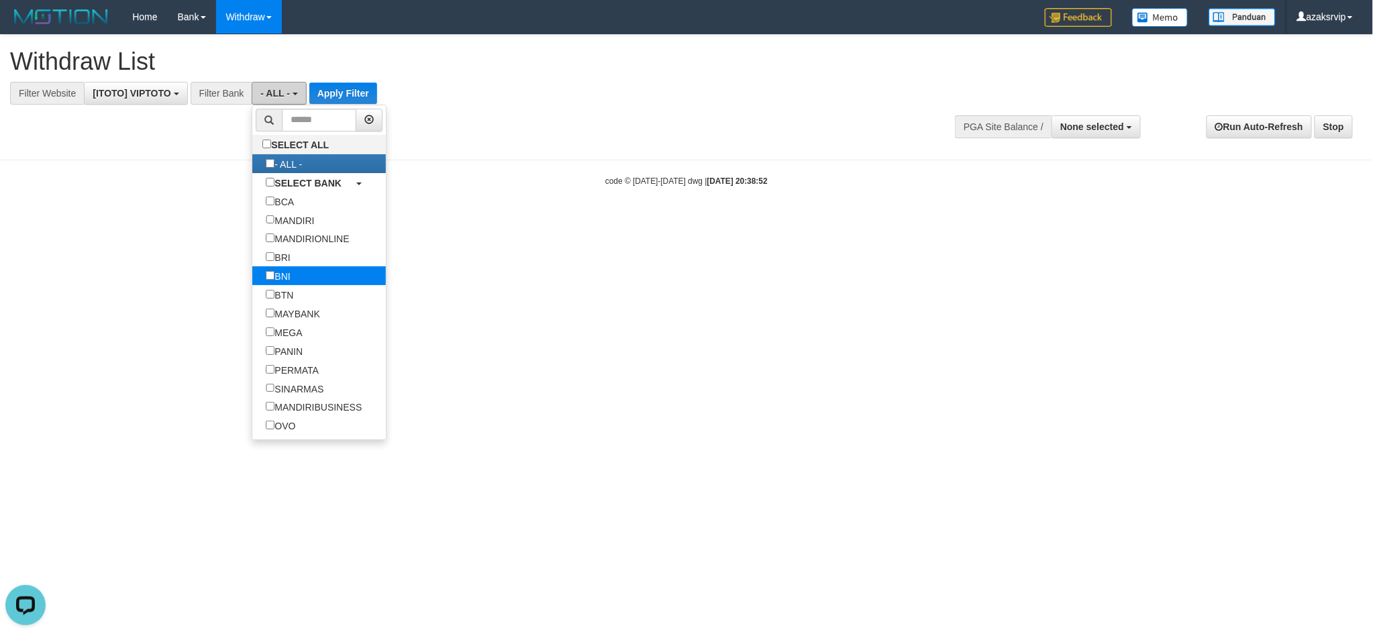
scroll to position [0, 0]
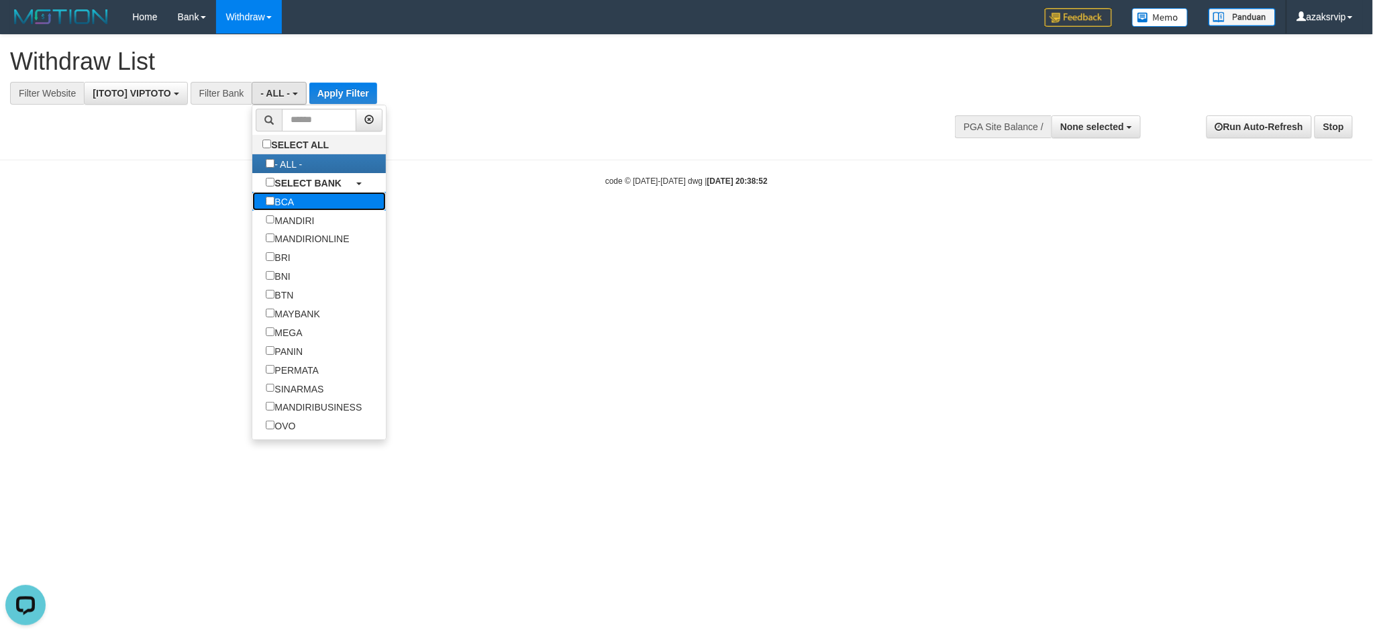
click at [264, 203] on label "BCA" at bounding box center [279, 201] width 55 height 19
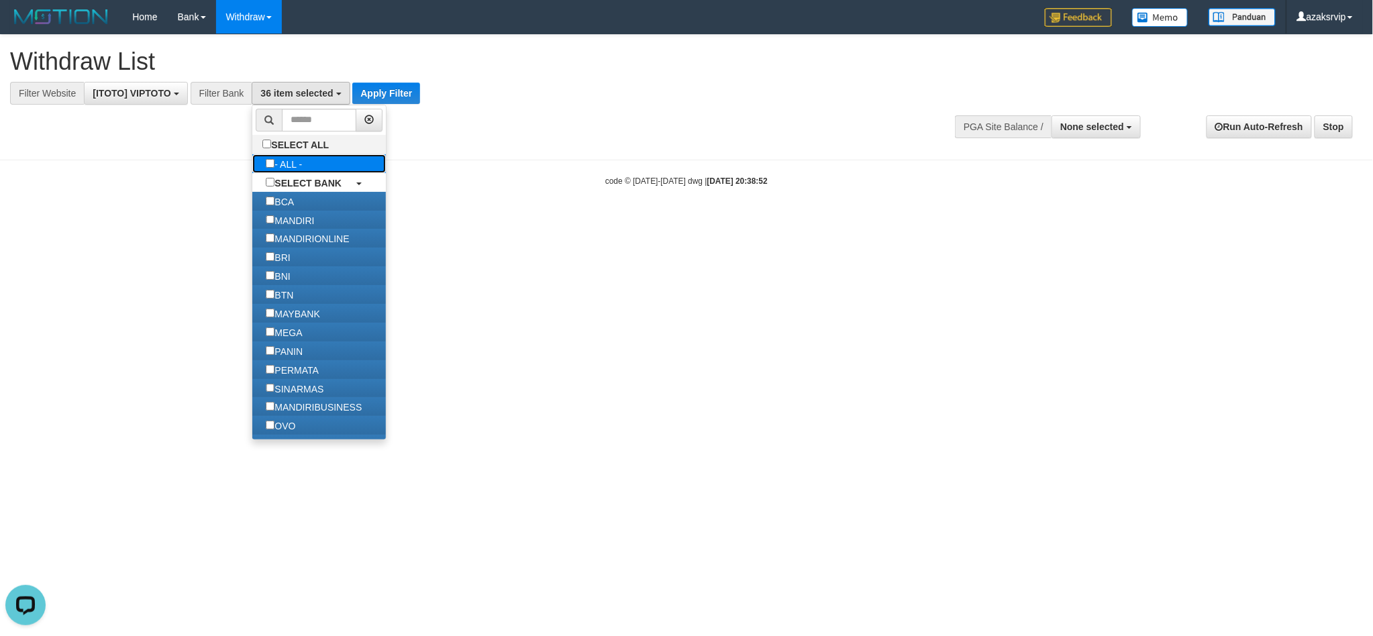
click at [276, 164] on label "- ALL -" at bounding box center [283, 163] width 63 height 19
select select "***"
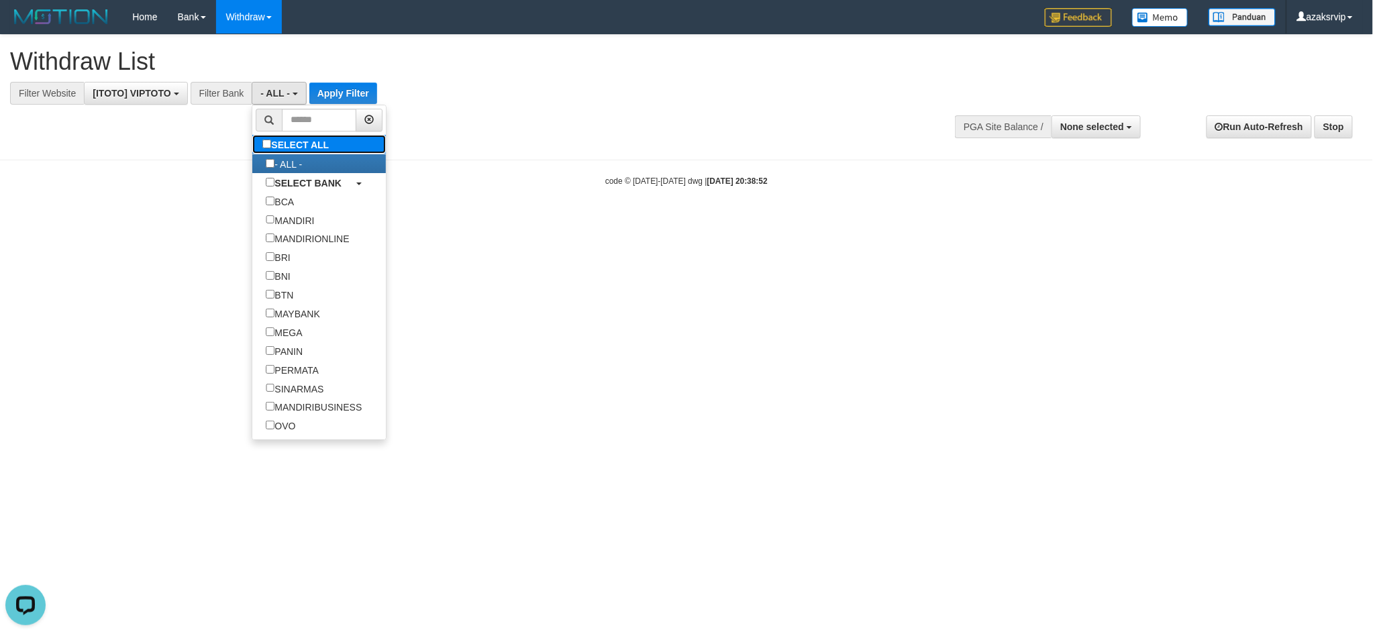
click at [273, 144] on label "SELECT ALL" at bounding box center [297, 144] width 90 height 19
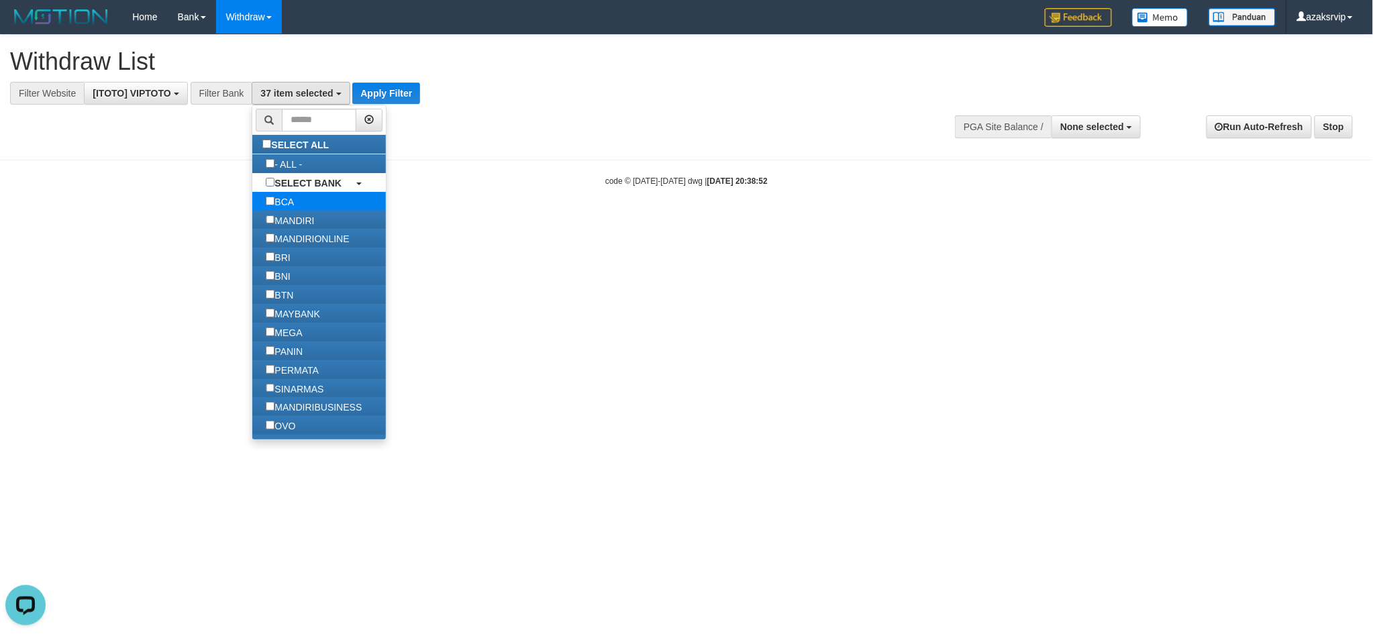
select select "*******"
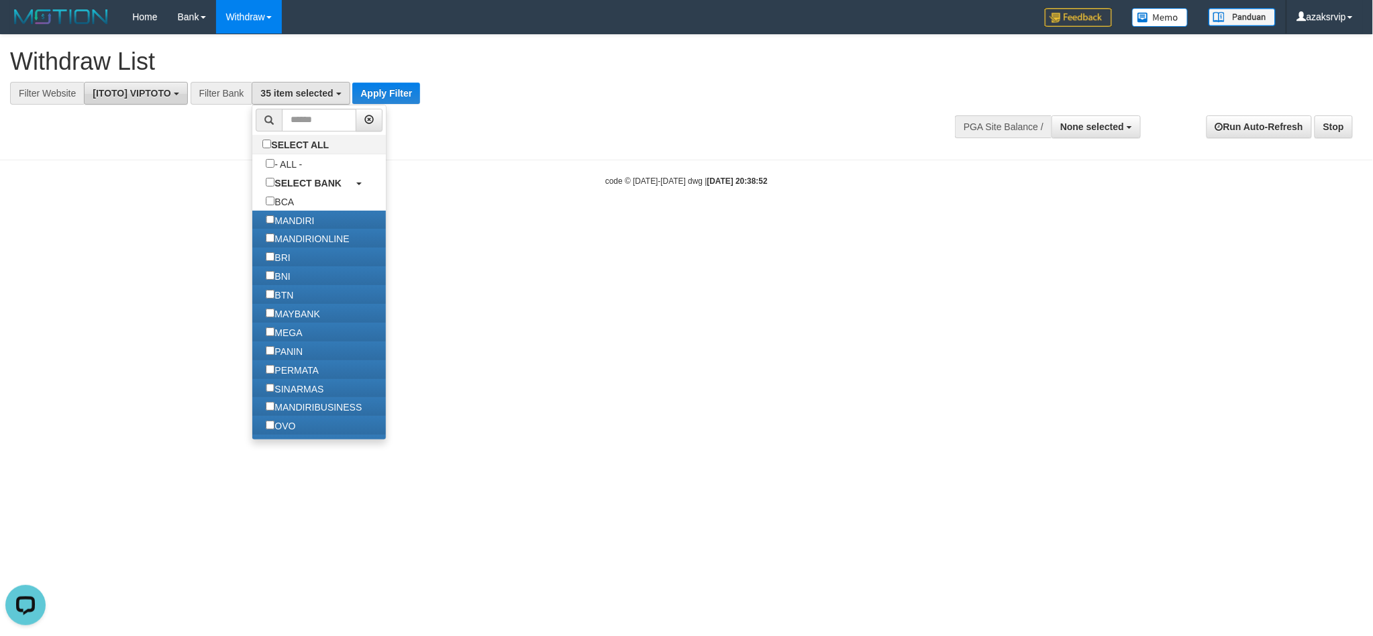
click at [127, 90] on span "[ITOTO] VIPTOTO" at bounding box center [132, 93] width 78 height 11
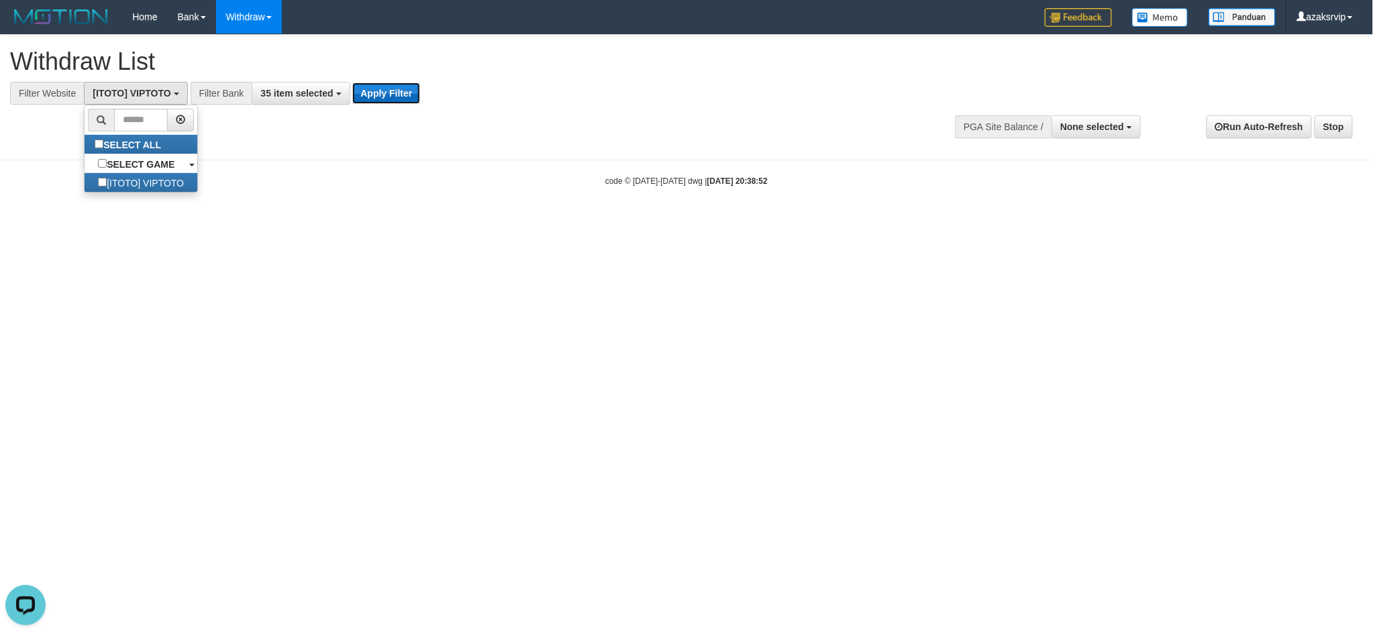
click at [401, 91] on button "Apply Filter" at bounding box center [386, 93] width 68 height 21
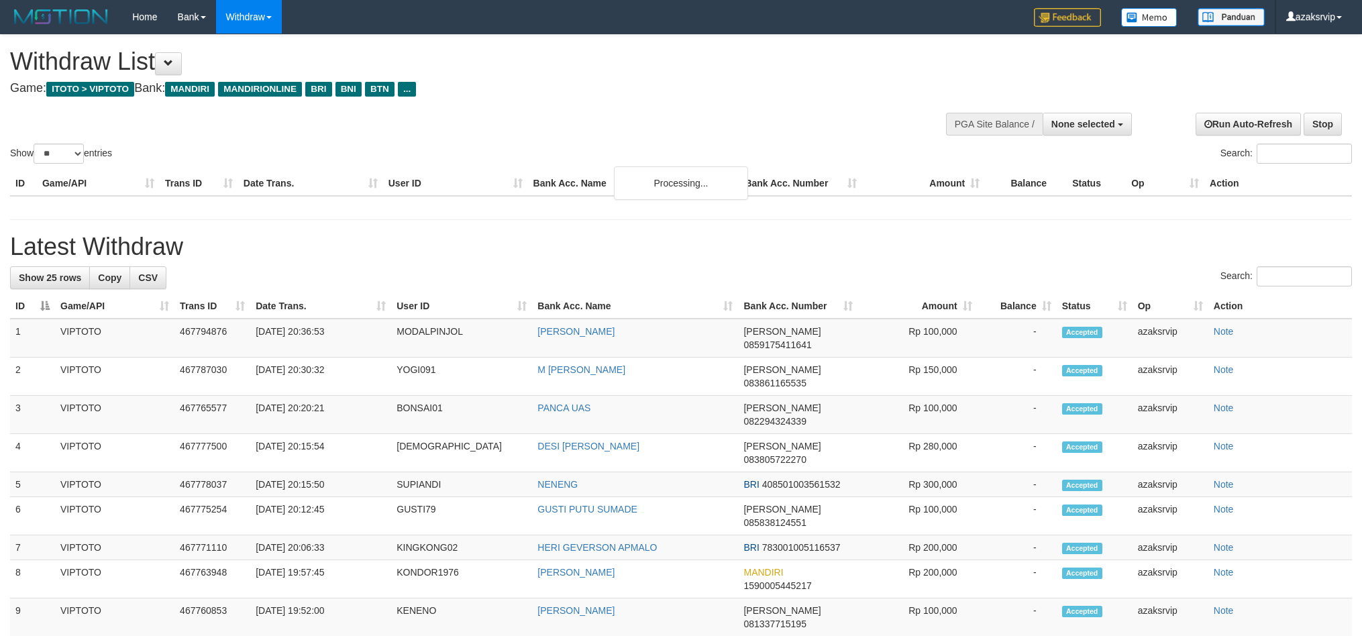
select select
select select "**"
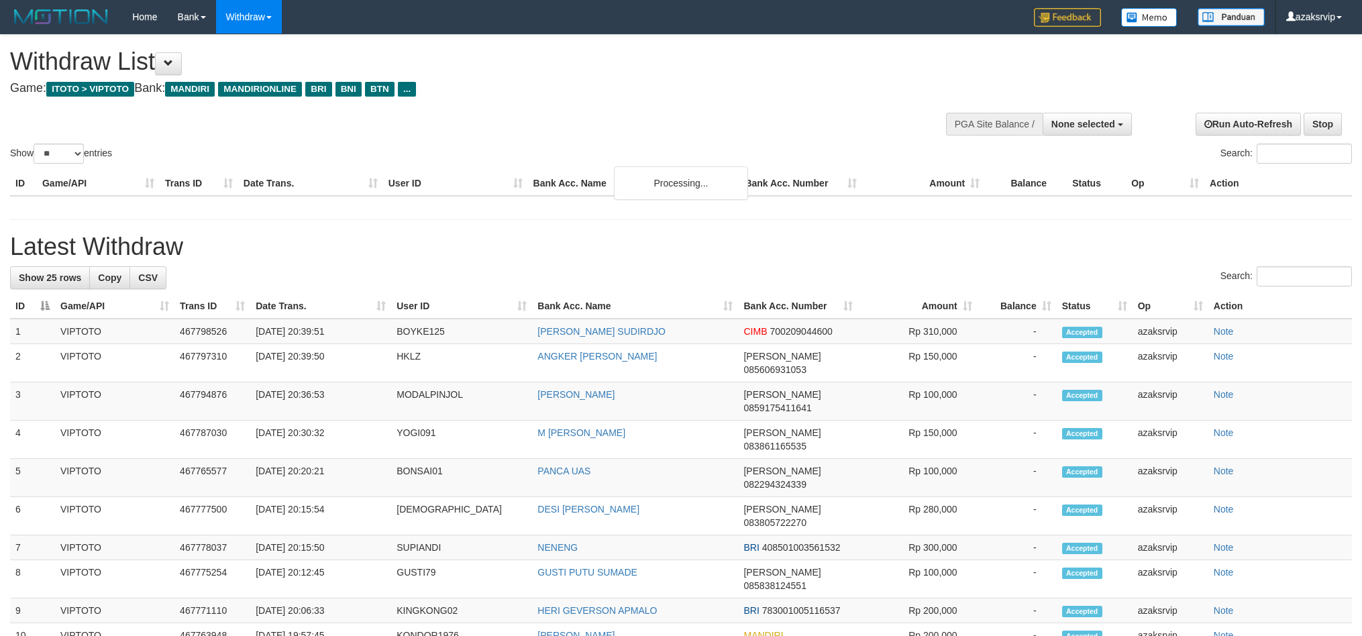
select select
select select "**"
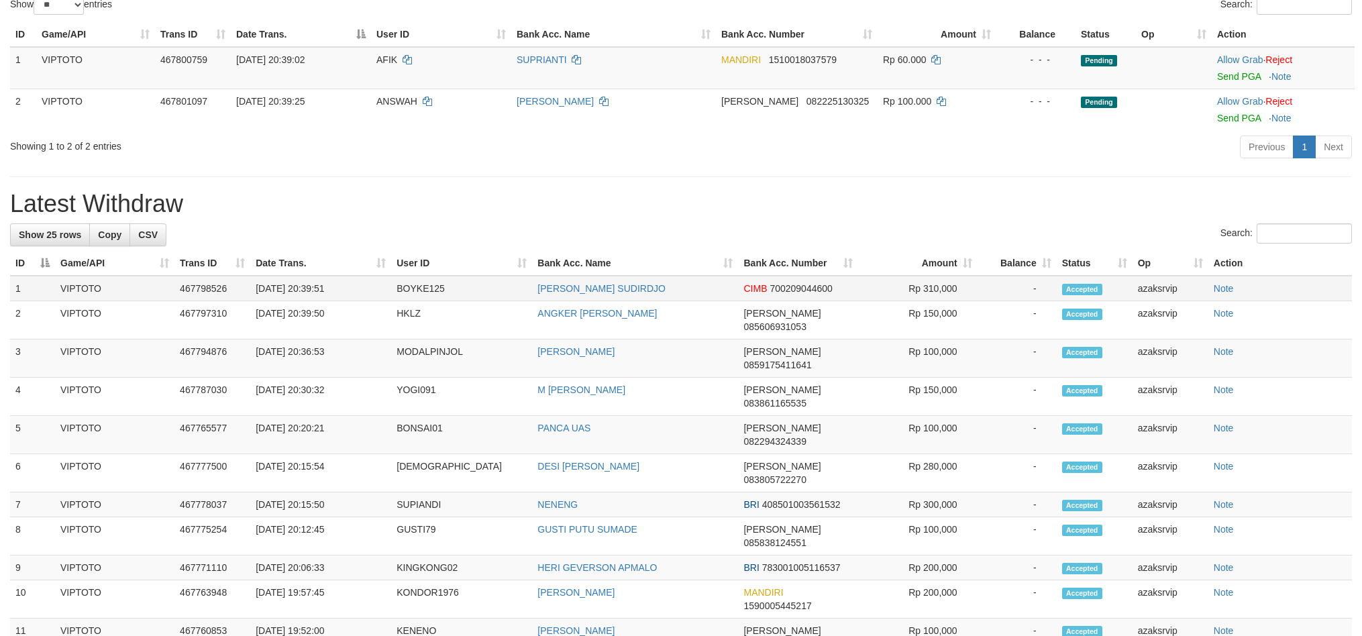
click at [309, 291] on td "[DATE] 20:39:51" at bounding box center [320, 288] width 141 height 25
drag, startPoint x: 309, startPoint y: 291, endPoint x: 354, endPoint y: 289, distance: 45.7
click at [354, 289] on td "[DATE] 20:39:51" at bounding box center [320, 288] width 141 height 25
copy td "20:39:51"
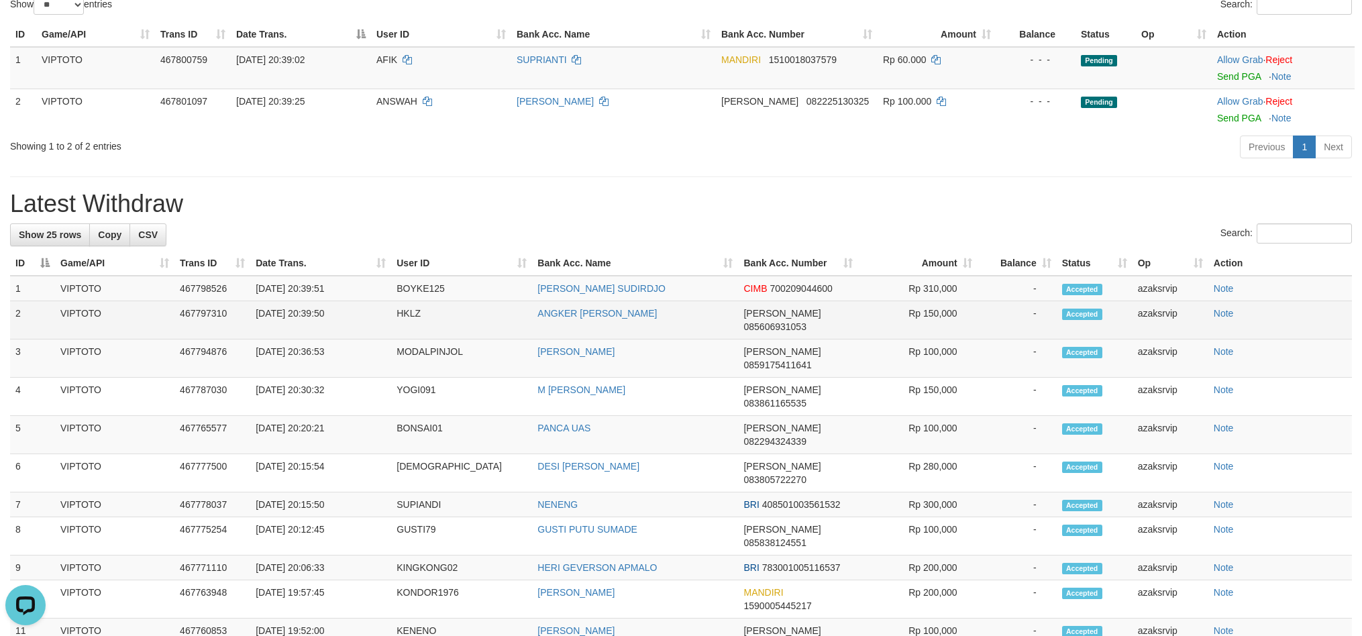
click at [309, 319] on td "[DATE] 20:39:50" at bounding box center [320, 320] width 141 height 38
drag, startPoint x: 309, startPoint y: 319, endPoint x: 329, endPoint y: 313, distance: 20.8
click at [329, 313] on td "[DATE] 20:39:50" at bounding box center [320, 320] width 141 height 38
copy td "20:39:"
click at [338, 311] on td "[DATE] 20:39:50" at bounding box center [320, 320] width 141 height 38
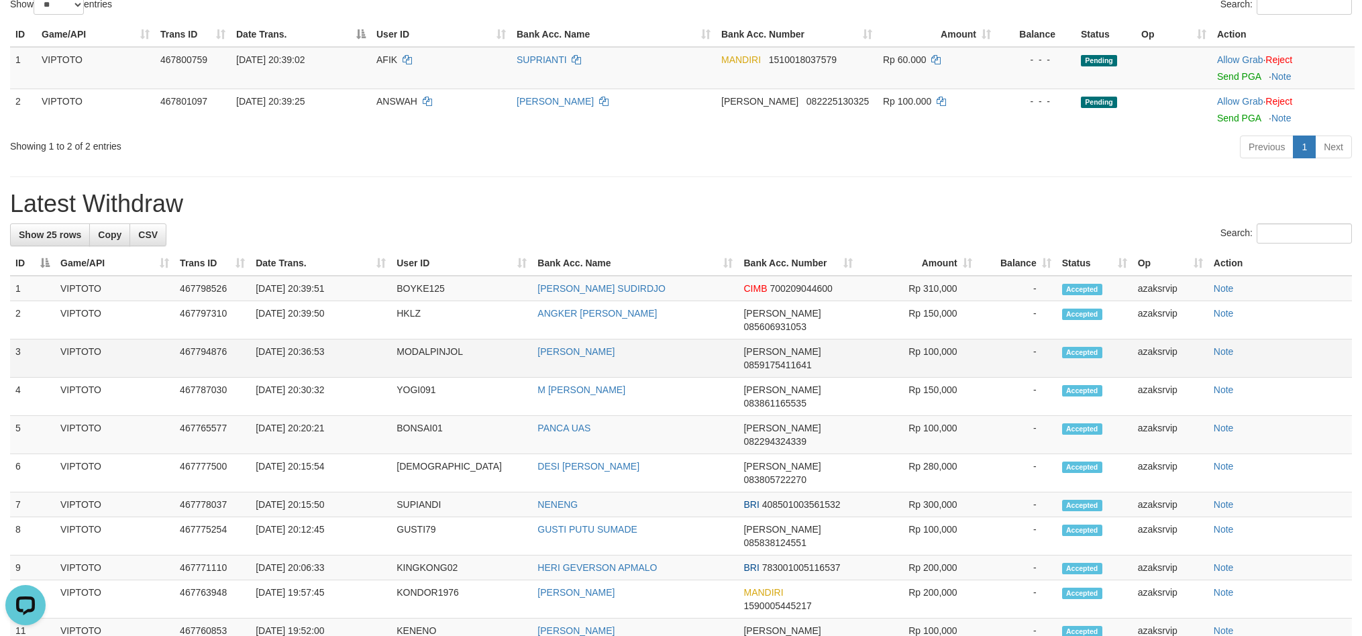
copy td "20:39:50"
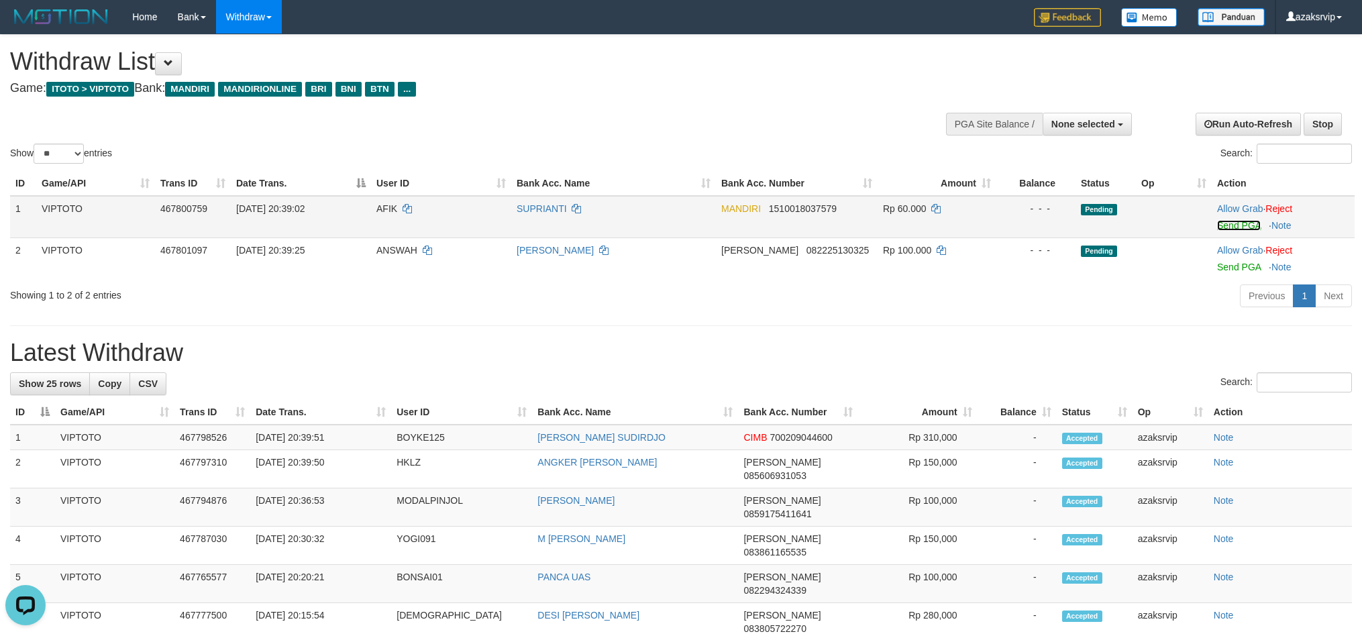
click at [1242, 220] on link "Send PGA" at bounding box center [1239, 225] width 44 height 11
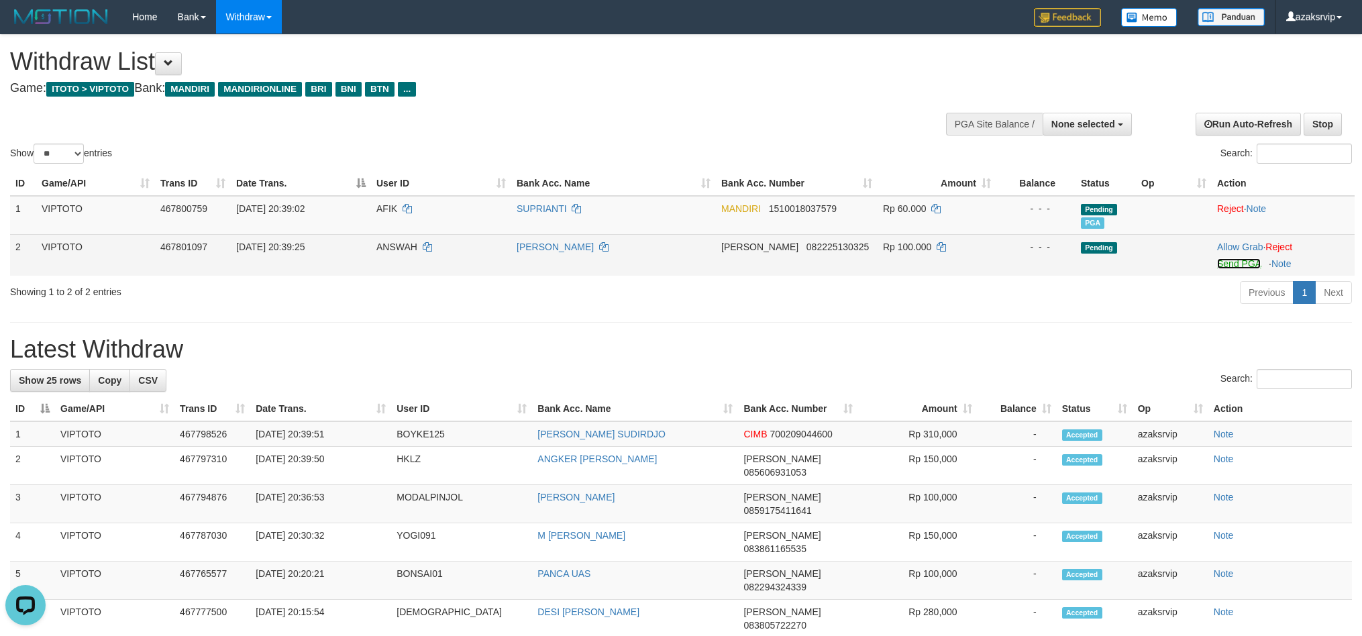
click at [1232, 266] on link "Send PGA" at bounding box center [1239, 263] width 44 height 11
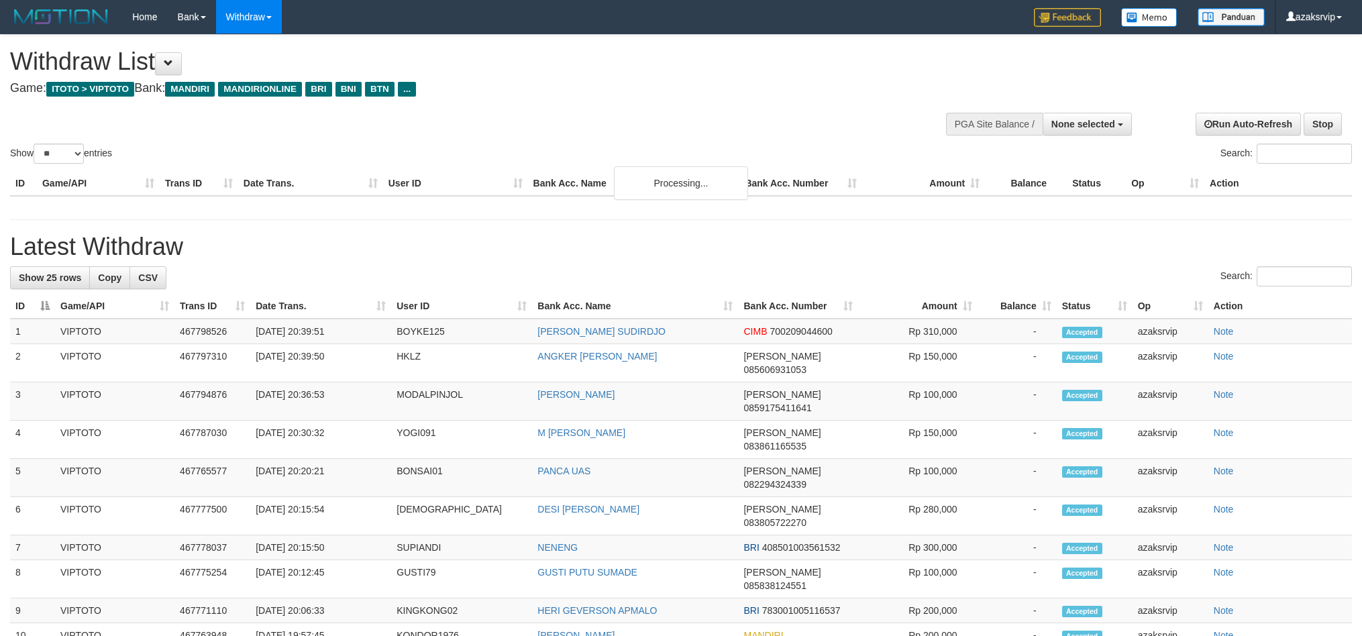
select select
select select "**"
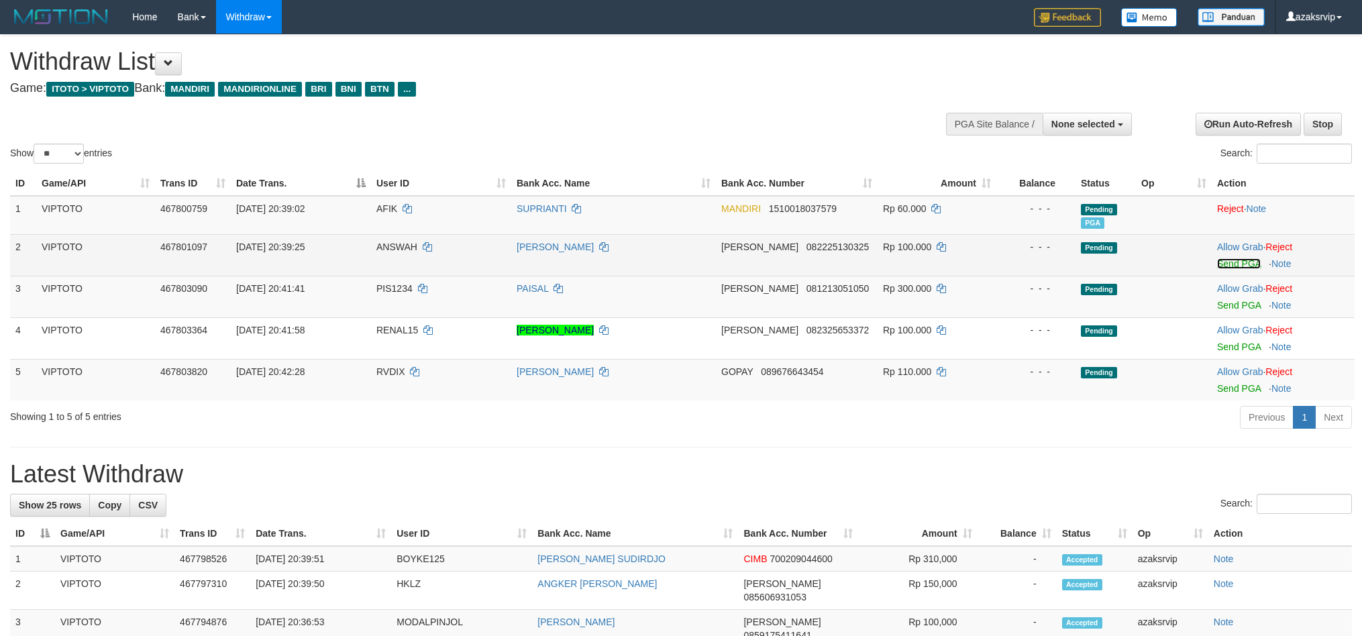
click at [1223, 262] on link "Send PGA" at bounding box center [1239, 263] width 44 height 11
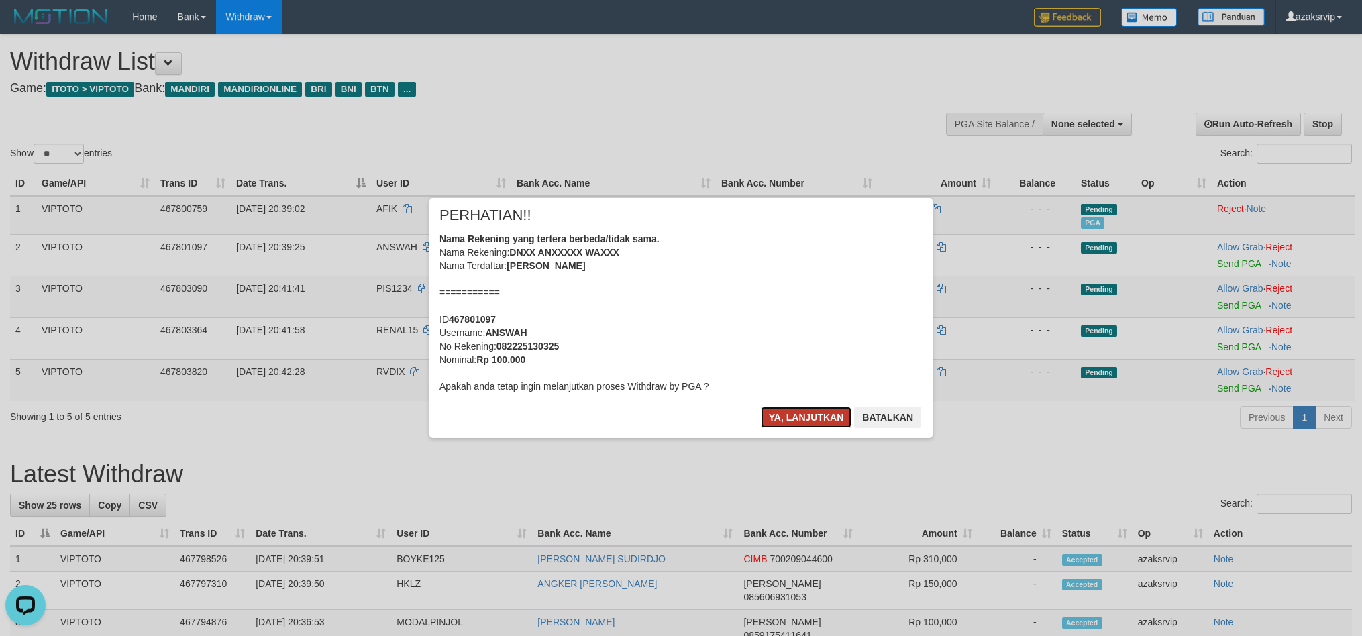
click at [808, 421] on button "Ya, lanjutkan" at bounding box center [806, 417] width 91 height 21
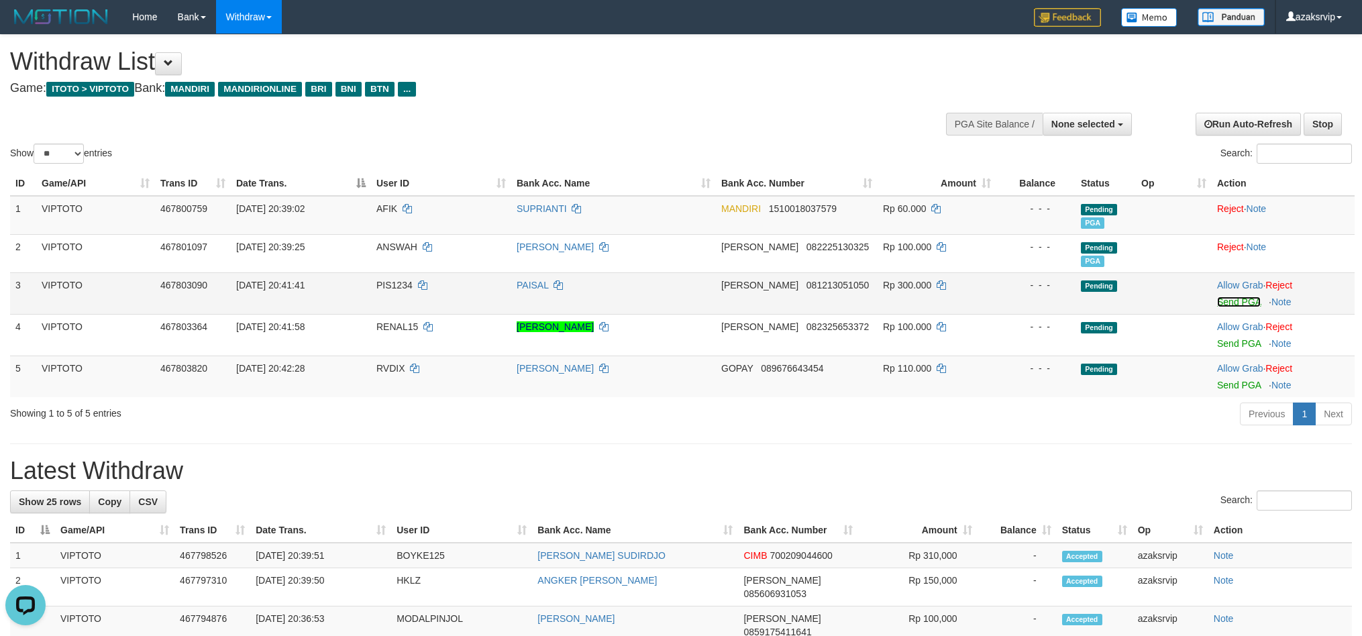
click at [1230, 299] on link "Send PGA" at bounding box center [1239, 302] width 44 height 11
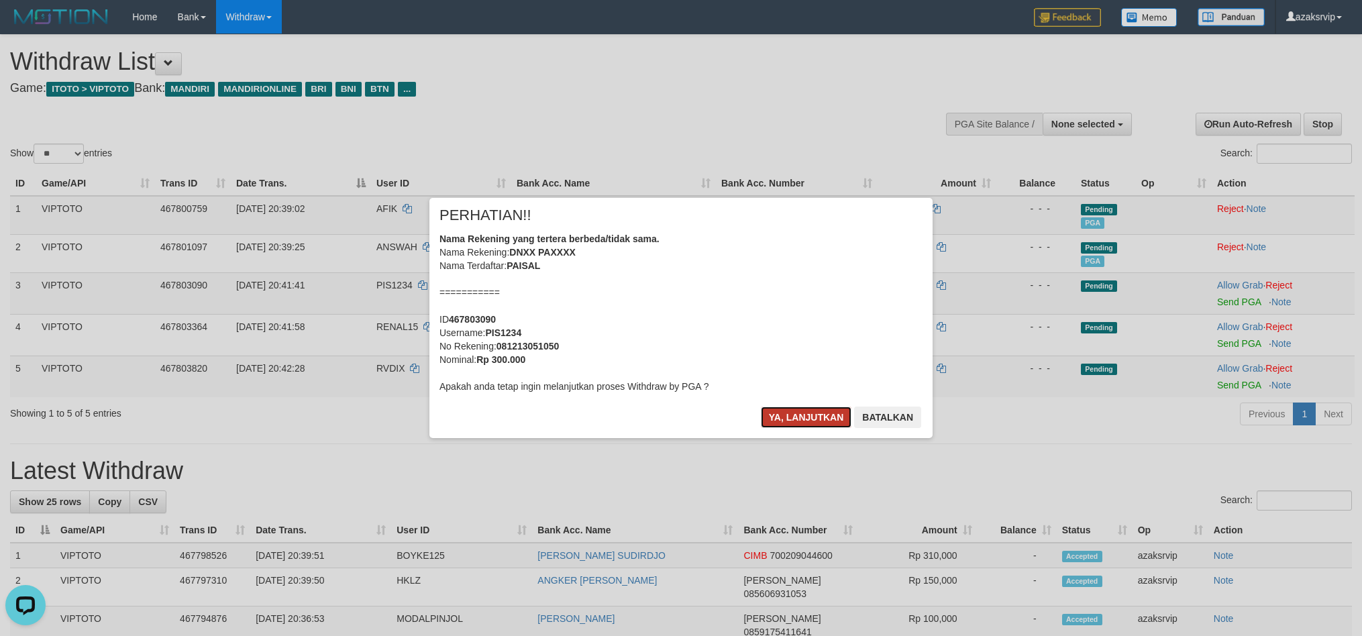
click at [803, 411] on button "Ya, lanjutkan" at bounding box center [806, 417] width 91 height 21
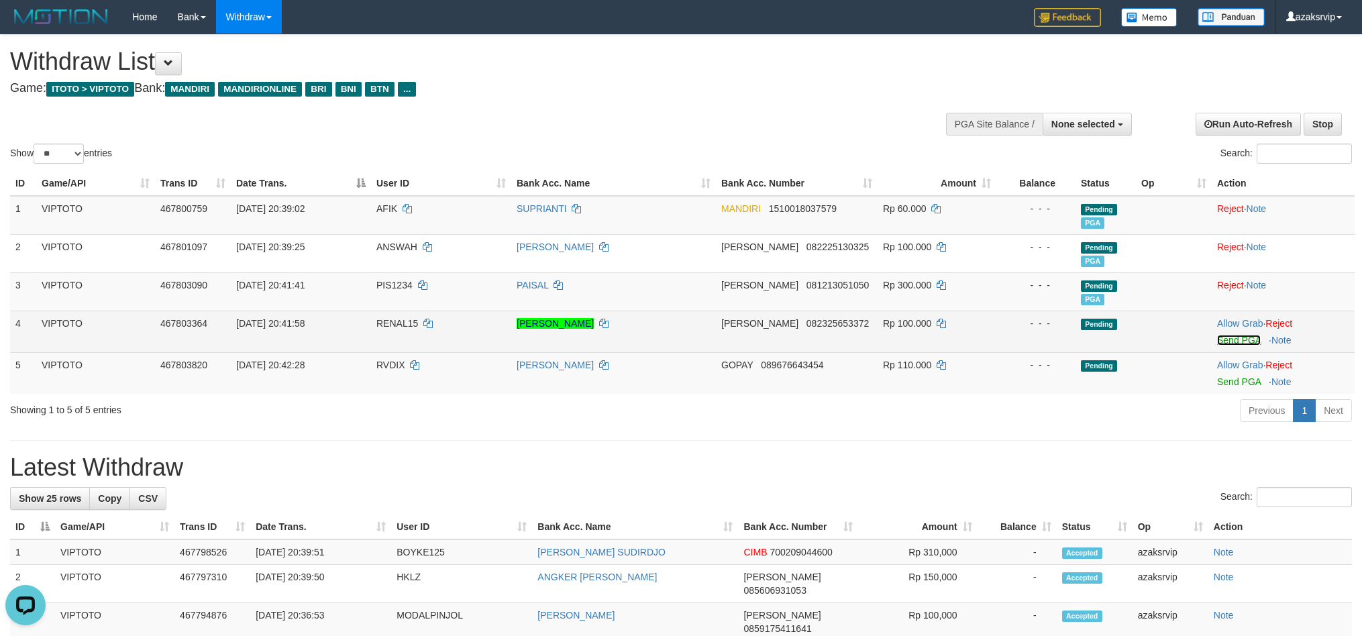
click at [1234, 337] on link "Send PGA" at bounding box center [1239, 340] width 44 height 11
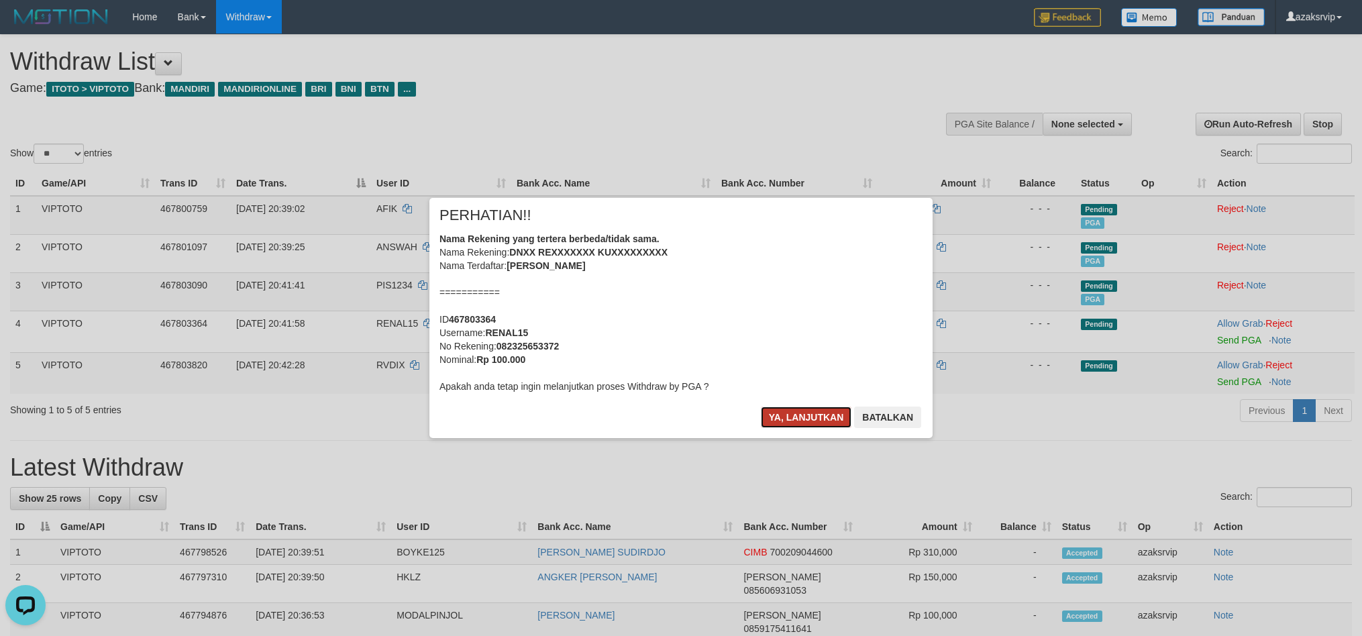
click at [781, 412] on button "Ya, lanjutkan" at bounding box center [806, 417] width 91 height 21
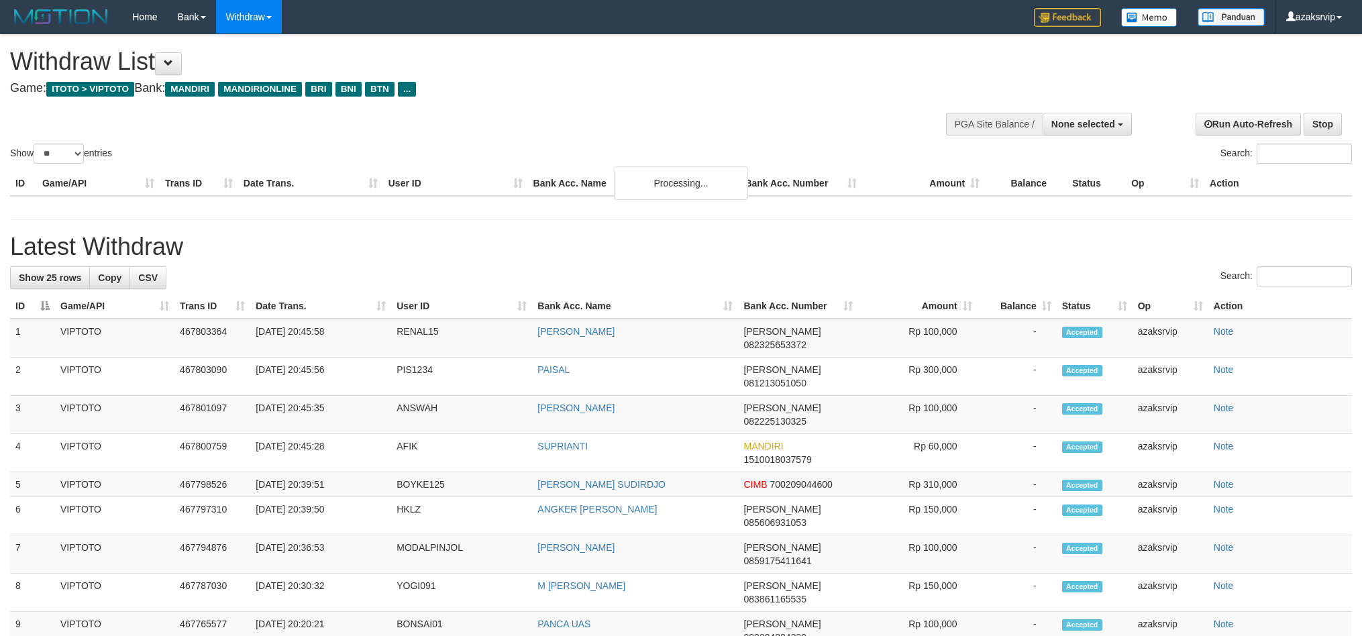
select select
select select "**"
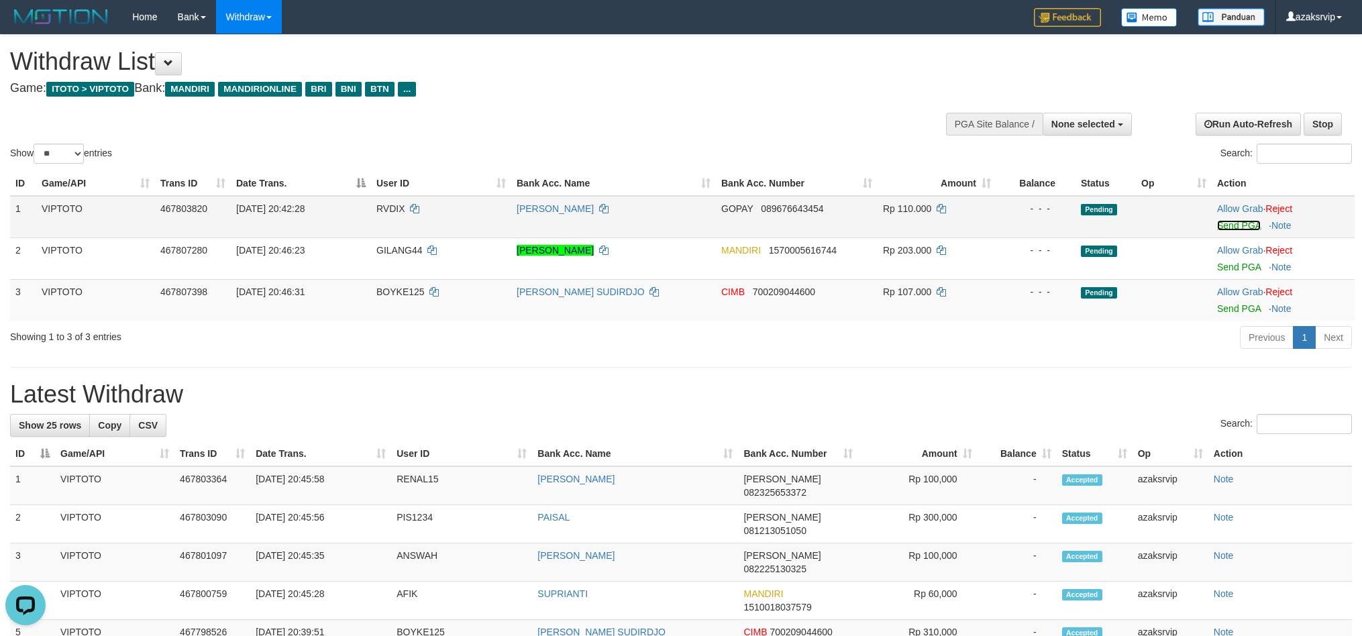
click at [1232, 227] on link "Send PGA" at bounding box center [1239, 225] width 44 height 11
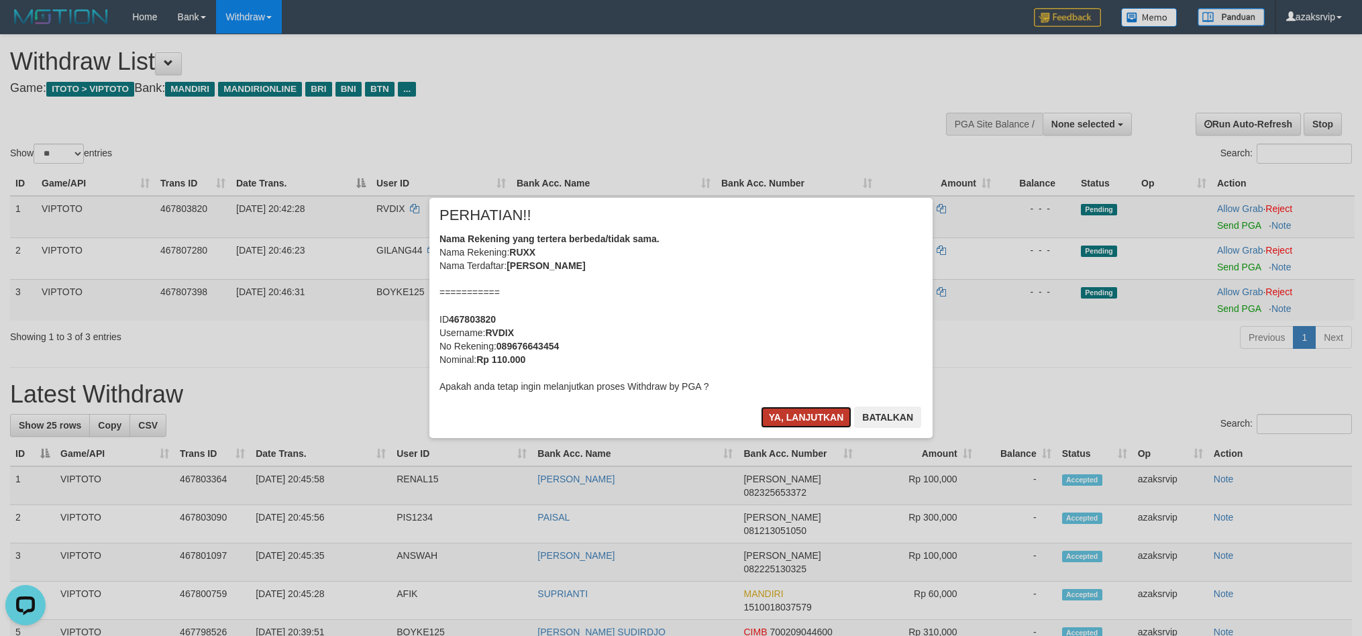
click at [787, 407] on button "Ya, lanjutkan" at bounding box center [806, 417] width 91 height 21
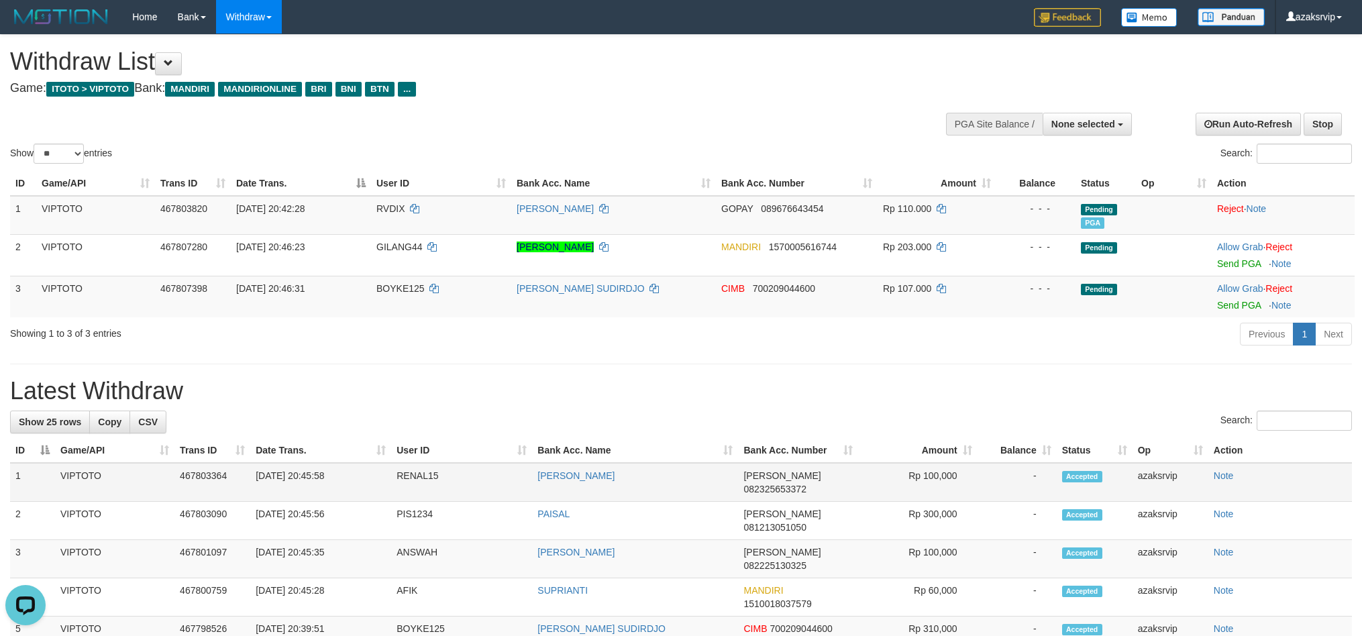
click at [295, 474] on td "[DATE] 20:45:58" at bounding box center [320, 482] width 141 height 39
click at [317, 474] on td "[DATE] 20:45:58" at bounding box center [320, 482] width 141 height 39
click at [307, 468] on td "[DATE] 20:45:58" at bounding box center [320, 482] width 141 height 39
drag, startPoint x: 307, startPoint y: 468, endPoint x: 346, endPoint y: 472, distance: 39.1
click at [346, 472] on td "[DATE] 20:45:58" at bounding box center [320, 482] width 141 height 39
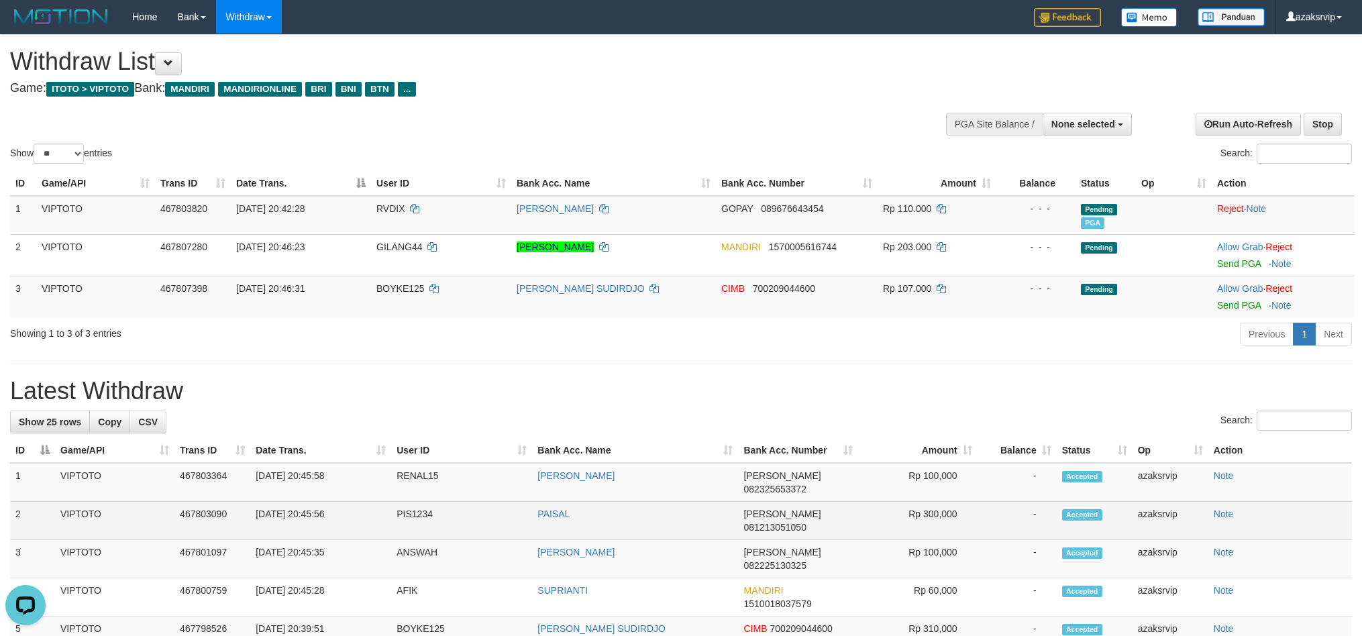
click at [299, 502] on td "[DATE] 20:45:56" at bounding box center [320, 521] width 141 height 38
drag, startPoint x: 299, startPoint y: 488, endPoint x: 347, endPoint y: 498, distance: 49.2
click at [347, 502] on td "[DATE] 20:45:56" at bounding box center [320, 521] width 141 height 38
click at [305, 502] on td "[DATE] 20:45:56" at bounding box center [320, 521] width 141 height 38
drag, startPoint x: 305, startPoint y: 490, endPoint x: 357, endPoint y: 499, distance: 53.1
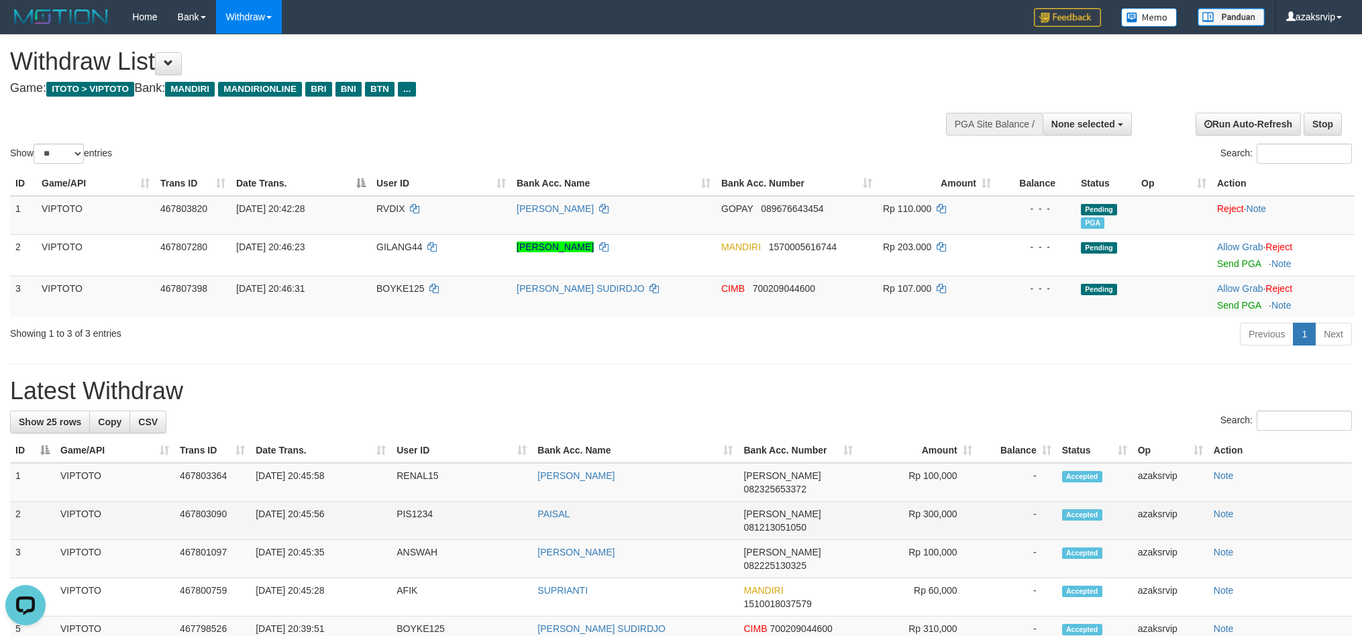
click at [357, 502] on td "[DATE] 20:45:56" at bounding box center [320, 521] width 141 height 38
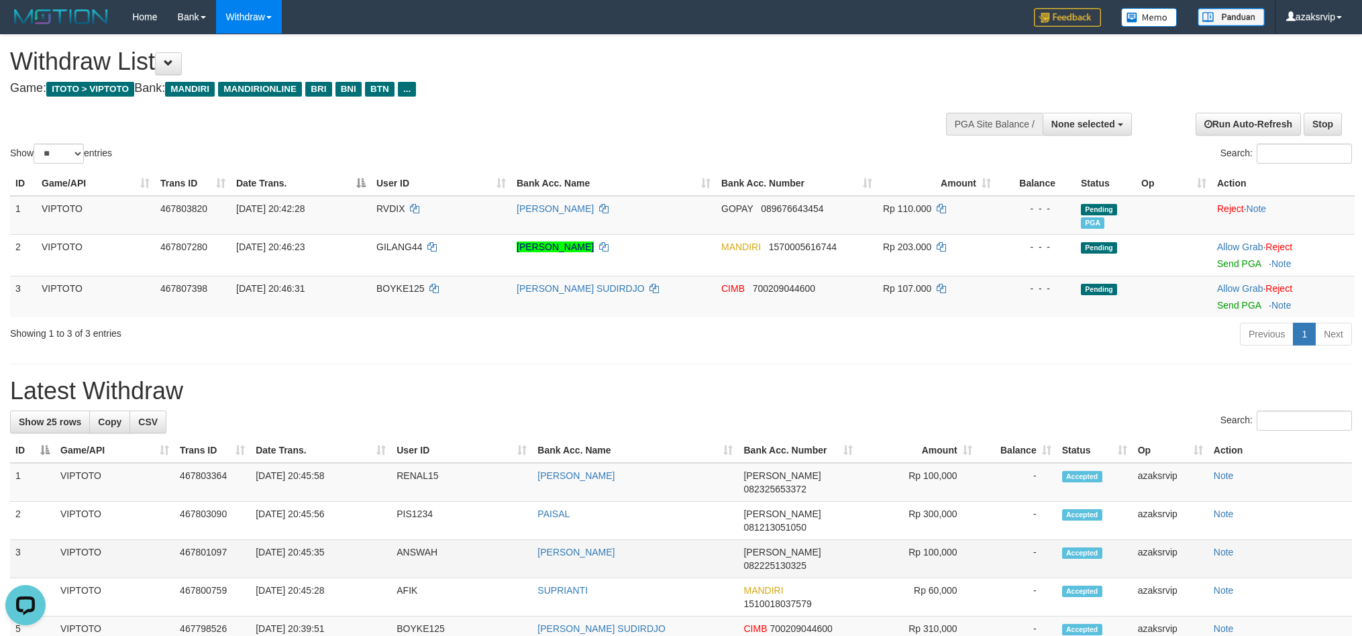
click at [301, 540] on td "[DATE] 20:45:35" at bounding box center [320, 559] width 141 height 38
drag, startPoint x: 301, startPoint y: 525, endPoint x: 336, endPoint y: 525, distance: 35.6
click at [336, 540] on td "[DATE] 20:45:35" at bounding box center [320, 559] width 141 height 38
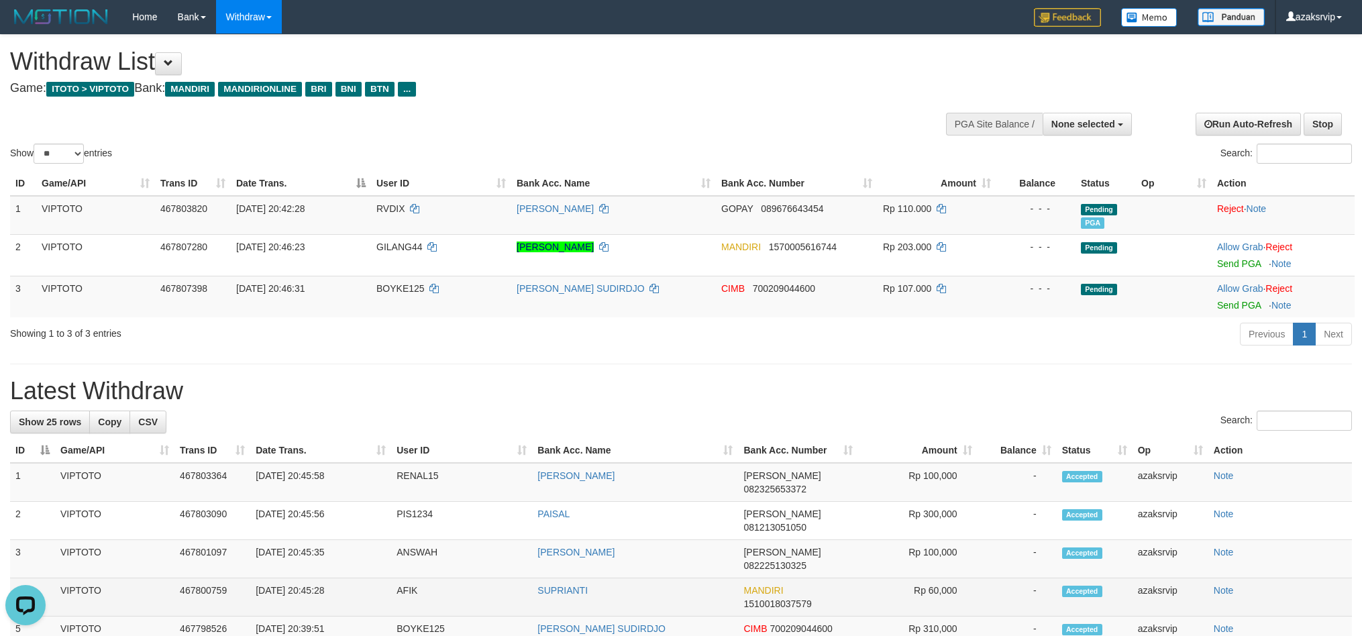
copy td "20:45:35"
drag, startPoint x: 303, startPoint y: 548, endPoint x: 342, endPoint y: 545, distance: 39.1
click at [342, 578] on td "[DATE] 20:45:28" at bounding box center [320, 597] width 141 height 38
copy td "20:45:28"
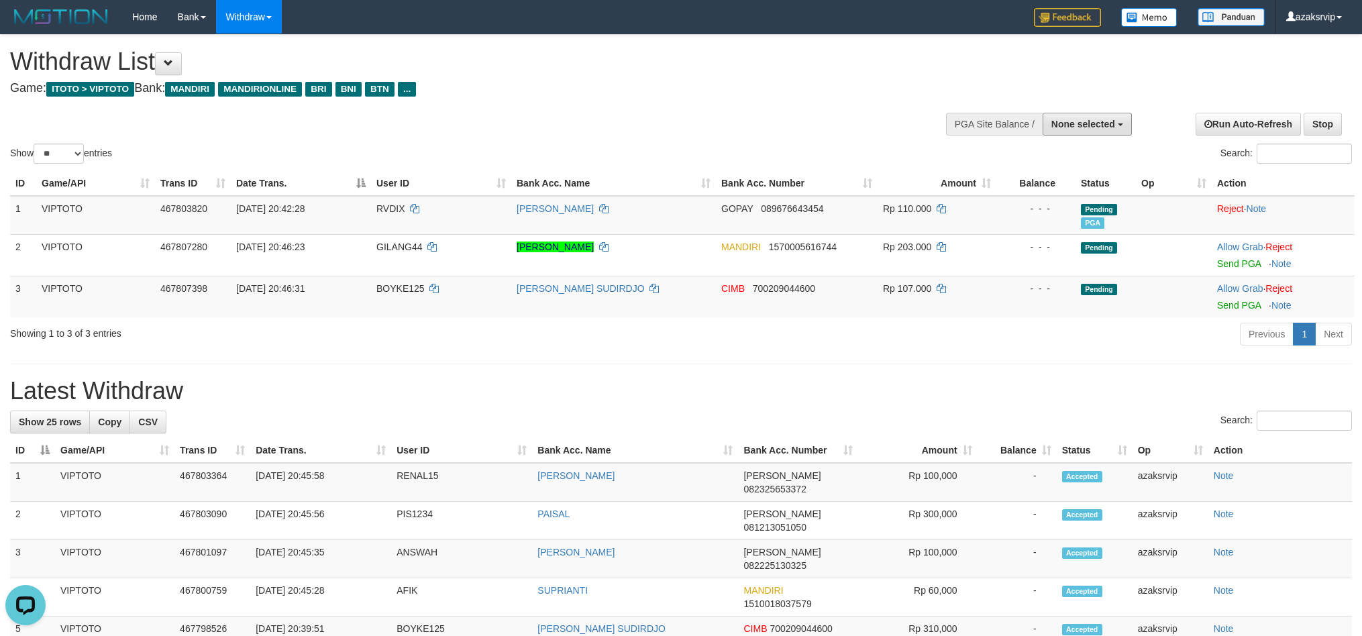
click at [1085, 119] on span "None selected" at bounding box center [1083, 124] width 64 height 11
click at [1055, 187] on label "[ITOTO] VIPTOTO" at bounding box center [1072, 191] width 117 height 17
select select "***"
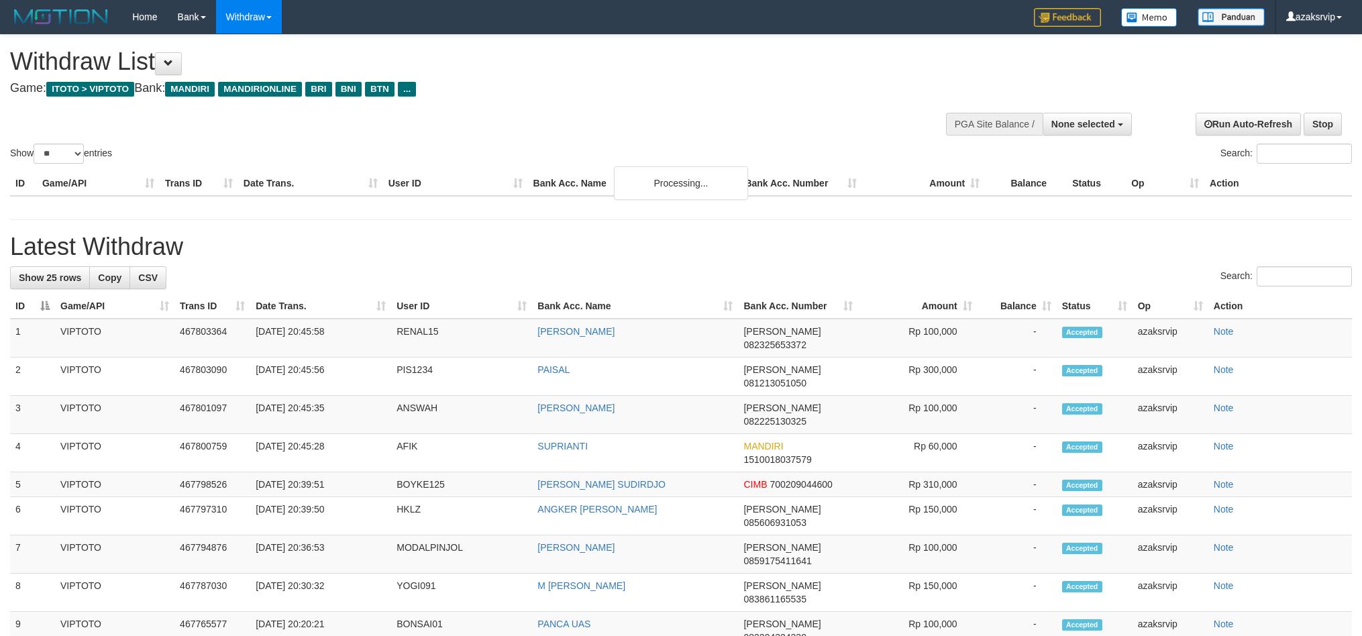
select select
select select "**"
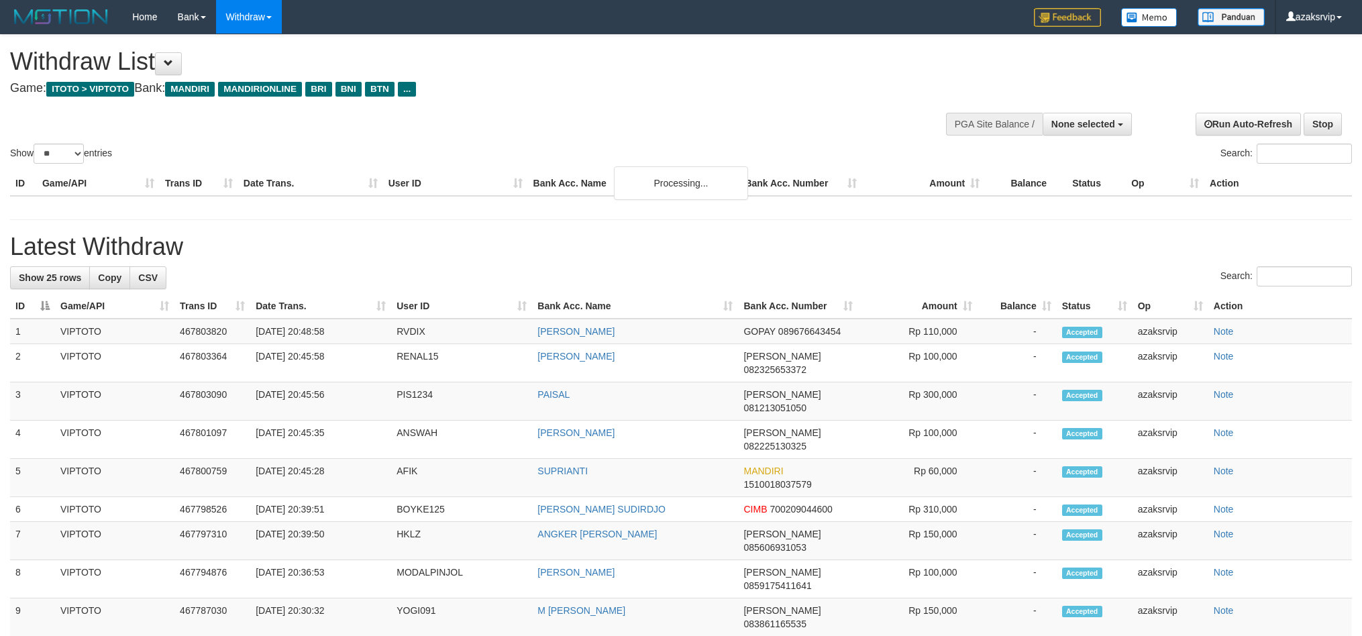
select select
select select "**"
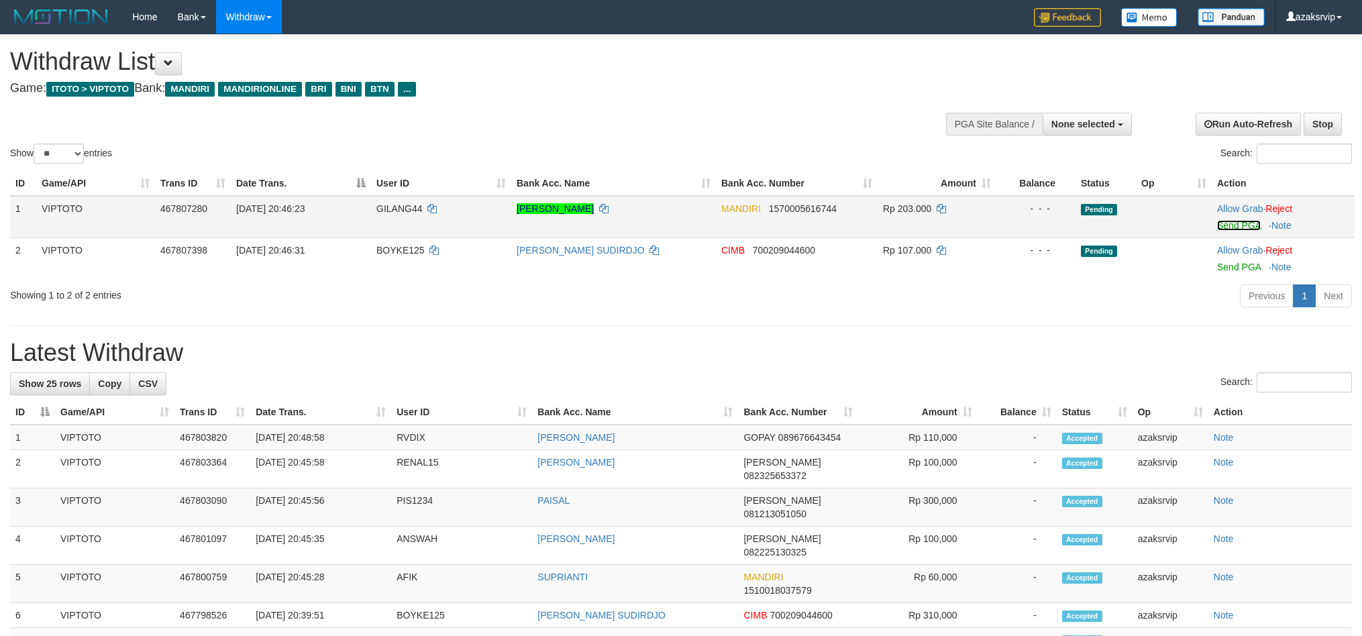
click at [1239, 224] on link "Send PGA" at bounding box center [1239, 225] width 44 height 11
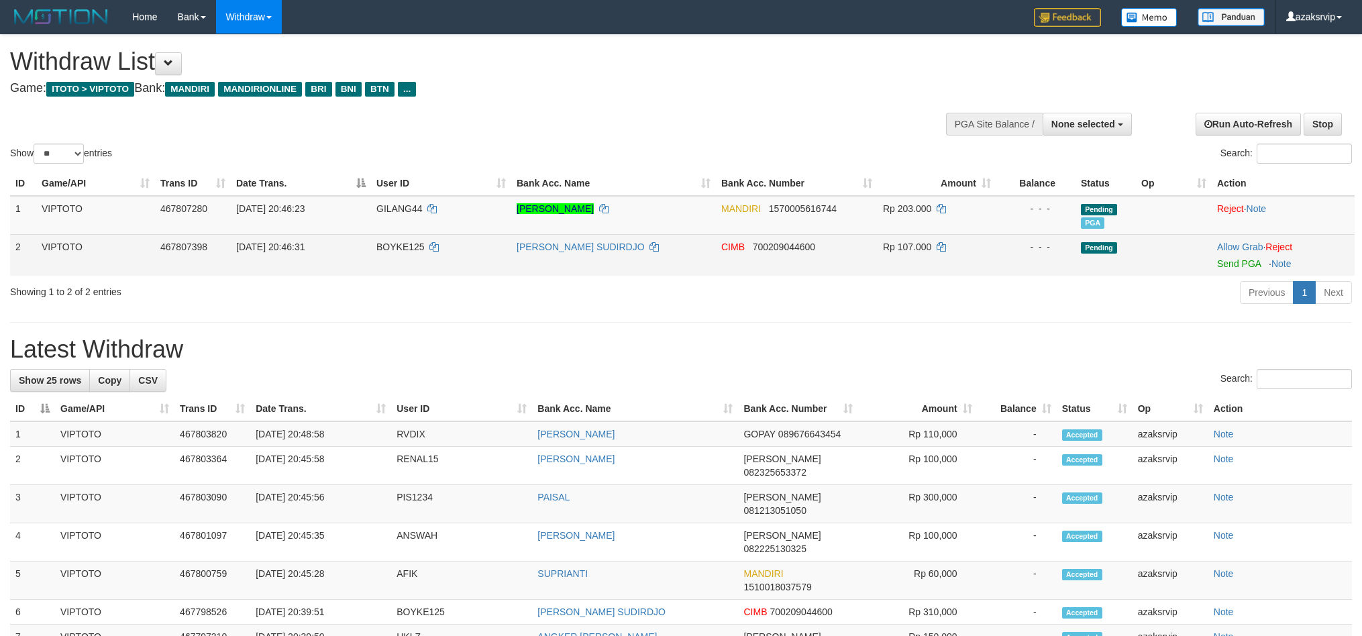
click at [1224, 254] on div at bounding box center [1283, 255] width 132 height 3
click at [1243, 260] on link "Send PGA" at bounding box center [1239, 263] width 44 height 11
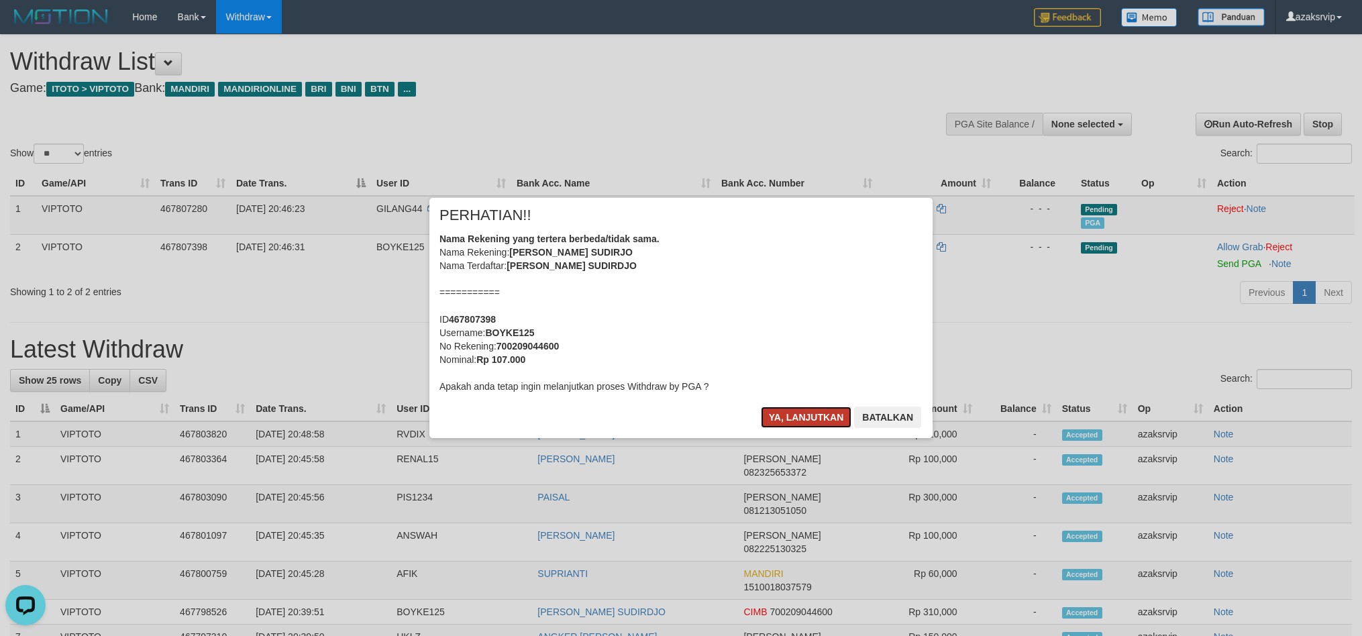
click at [761, 412] on button "Ya, lanjutkan" at bounding box center [806, 417] width 91 height 21
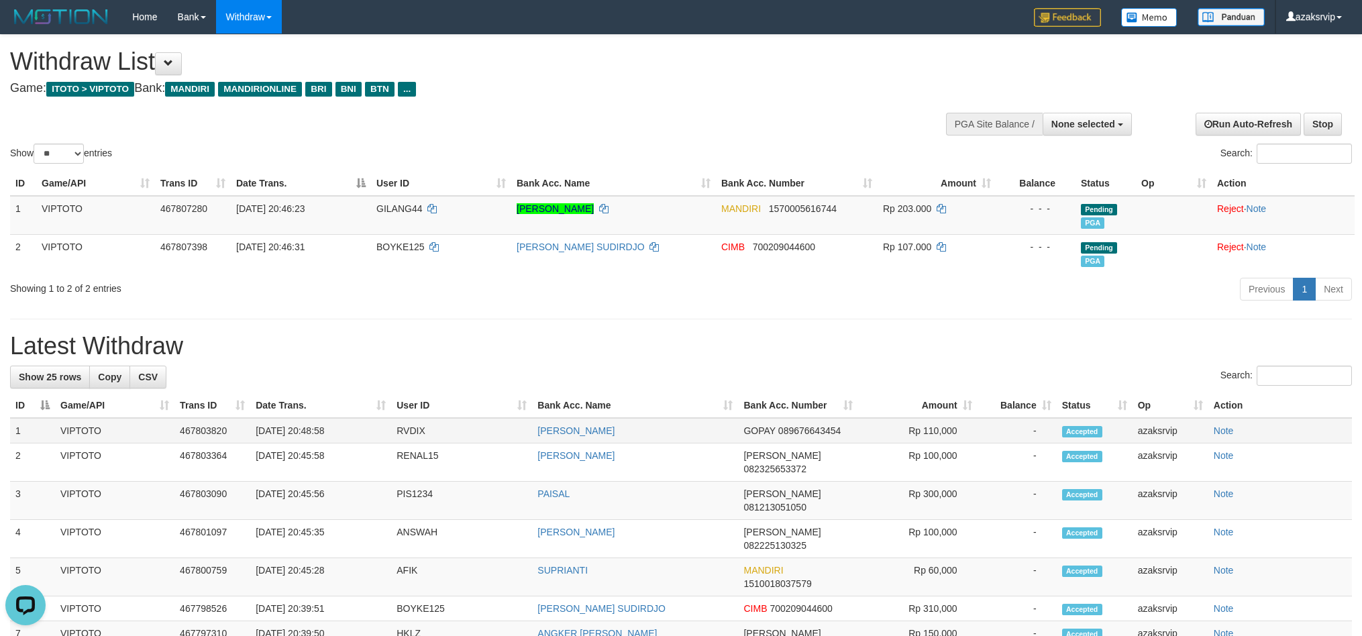
drag, startPoint x: 299, startPoint y: 434, endPoint x: 358, endPoint y: 419, distance: 61.5
click at [358, 419] on td "[DATE] 20:48:58" at bounding box center [320, 430] width 141 height 25
click at [306, 433] on td "[DATE] 20:48:58" at bounding box center [320, 430] width 141 height 25
drag, startPoint x: 306, startPoint y: 433, endPoint x: 339, endPoint y: 433, distance: 33.5
click at [339, 433] on td "[DATE] 20:48:58" at bounding box center [320, 430] width 141 height 25
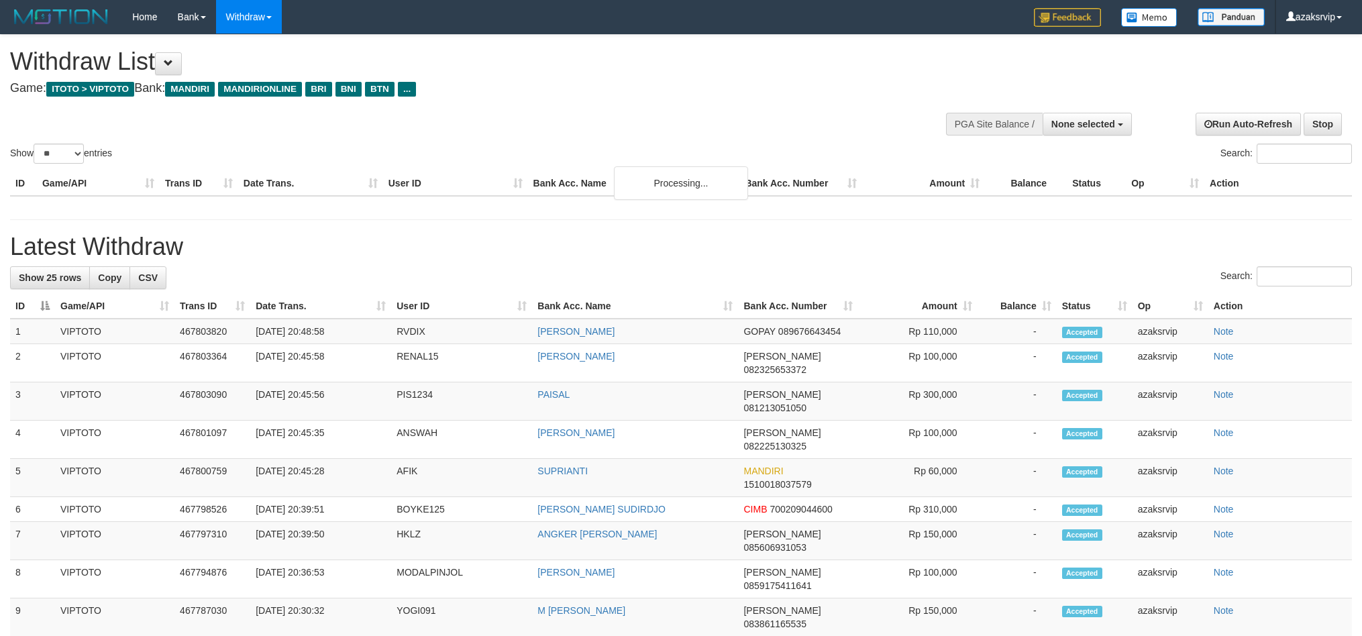
select select
select select "**"
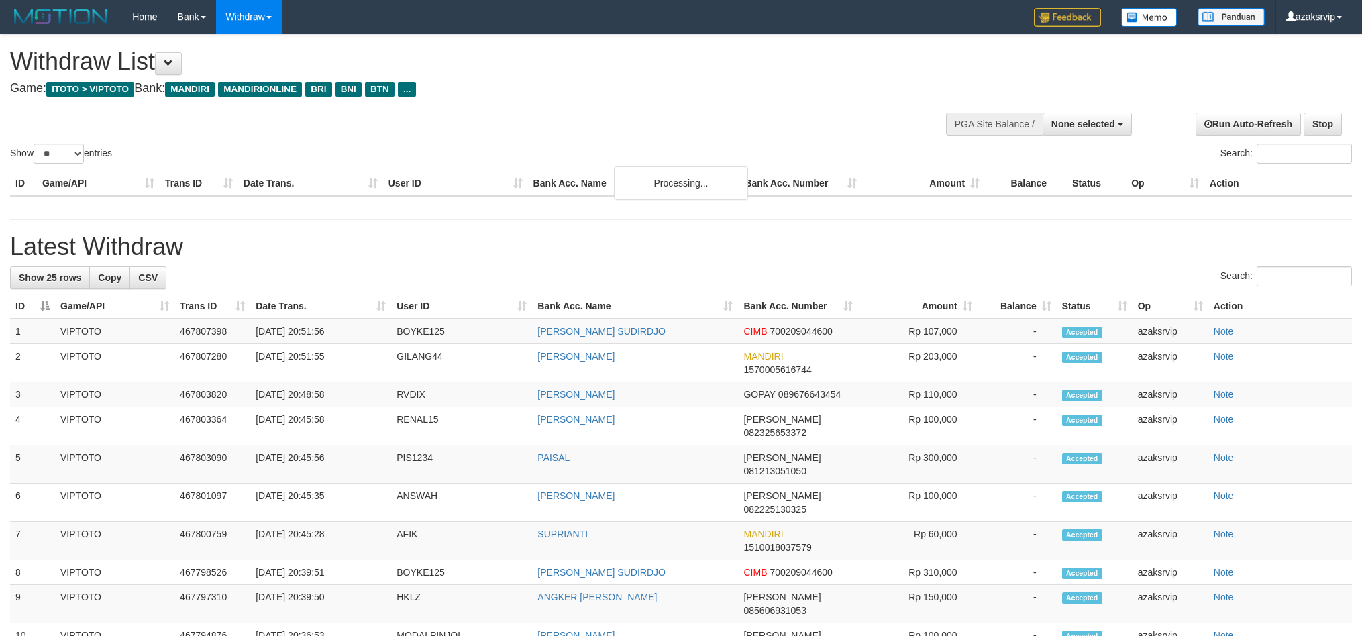
select select
select select "**"
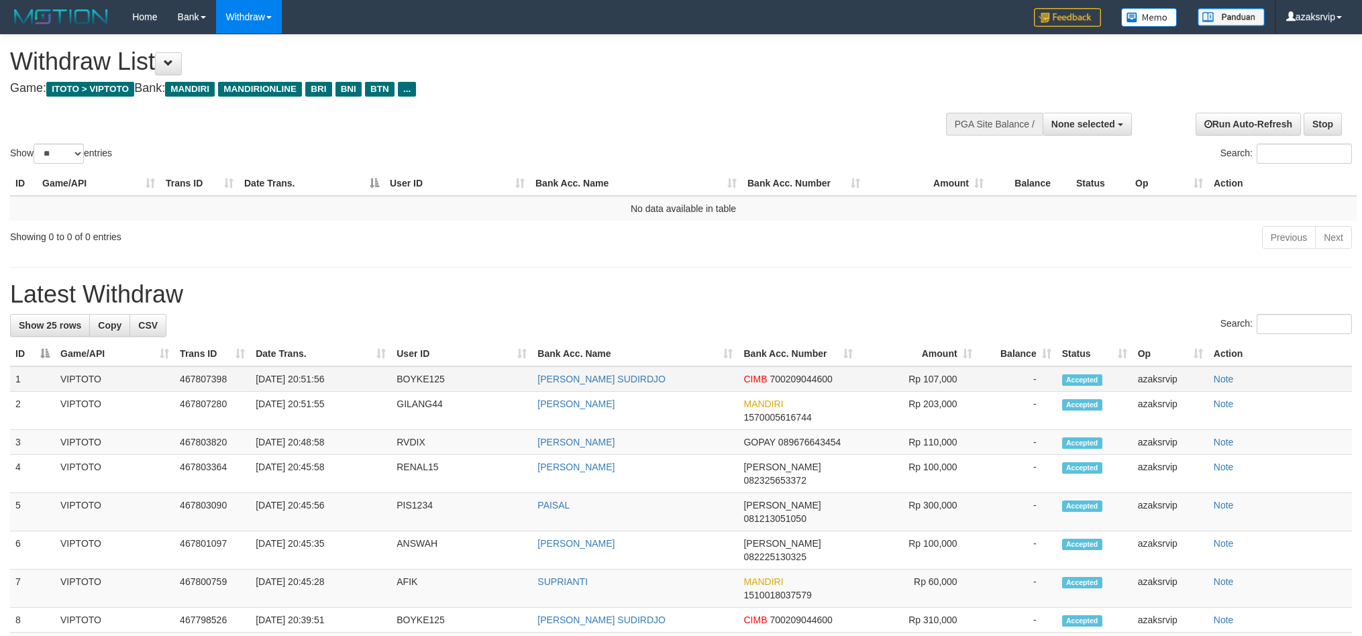
click at [310, 377] on td "[DATE] 20:51:56" at bounding box center [320, 378] width 141 height 25
drag, startPoint x: 310, startPoint y: 377, endPoint x: 376, endPoint y: 370, distance: 66.2
click at [376, 370] on td "[DATE] 20:51:56" at bounding box center [320, 378] width 141 height 25
copy td "20:51:56"
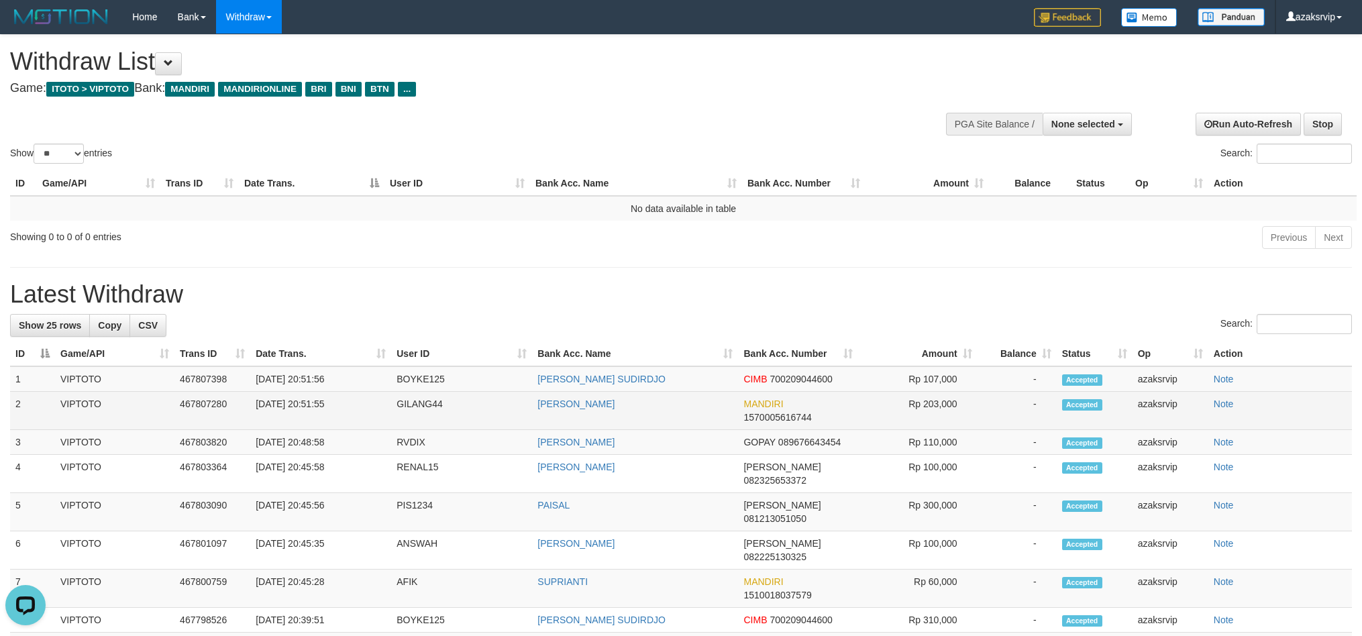
click at [309, 405] on td "[DATE] 20:51:55" at bounding box center [320, 411] width 141 height 38
drag, startPoint x: 309, startPoint y: 405, endPoint x: 354, endPoint y: 405, distance: 45.6
click at [354, 405] on td "[DATE] 20:51:55" at bounding box center [320, 411] width 141 height 38
copy td "20:51:55"
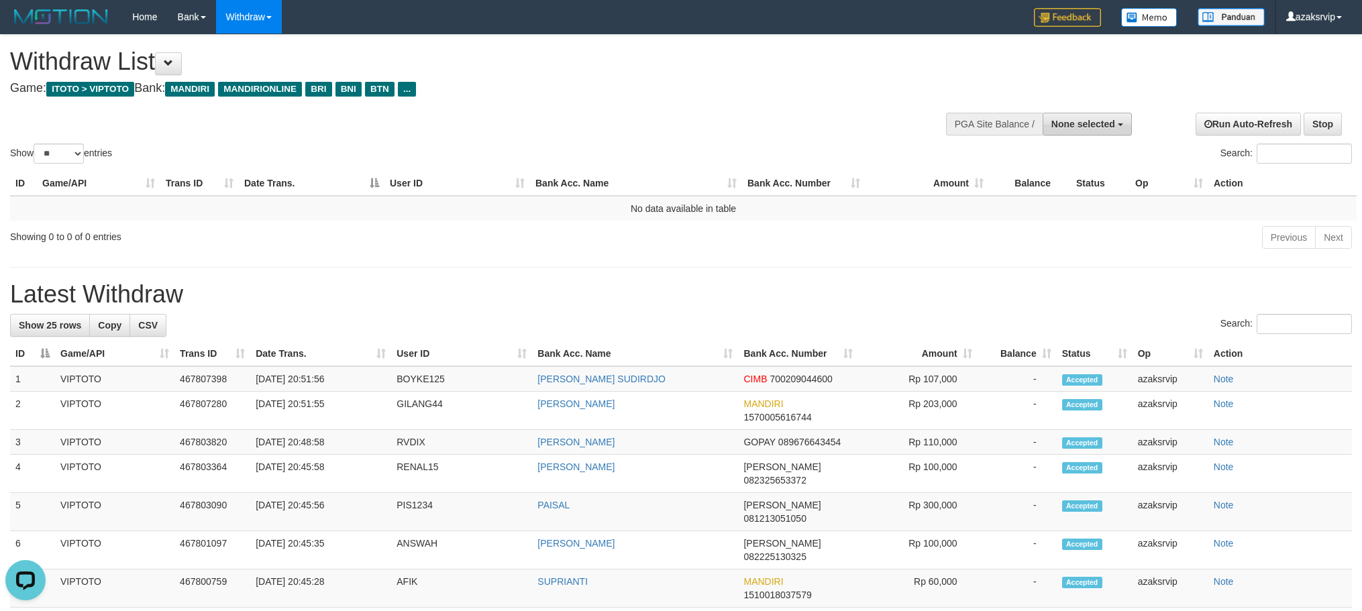
click at [1047, 119] on button "None selected" at bounding box center [1087, 124] width 89 height 23
select select "***"
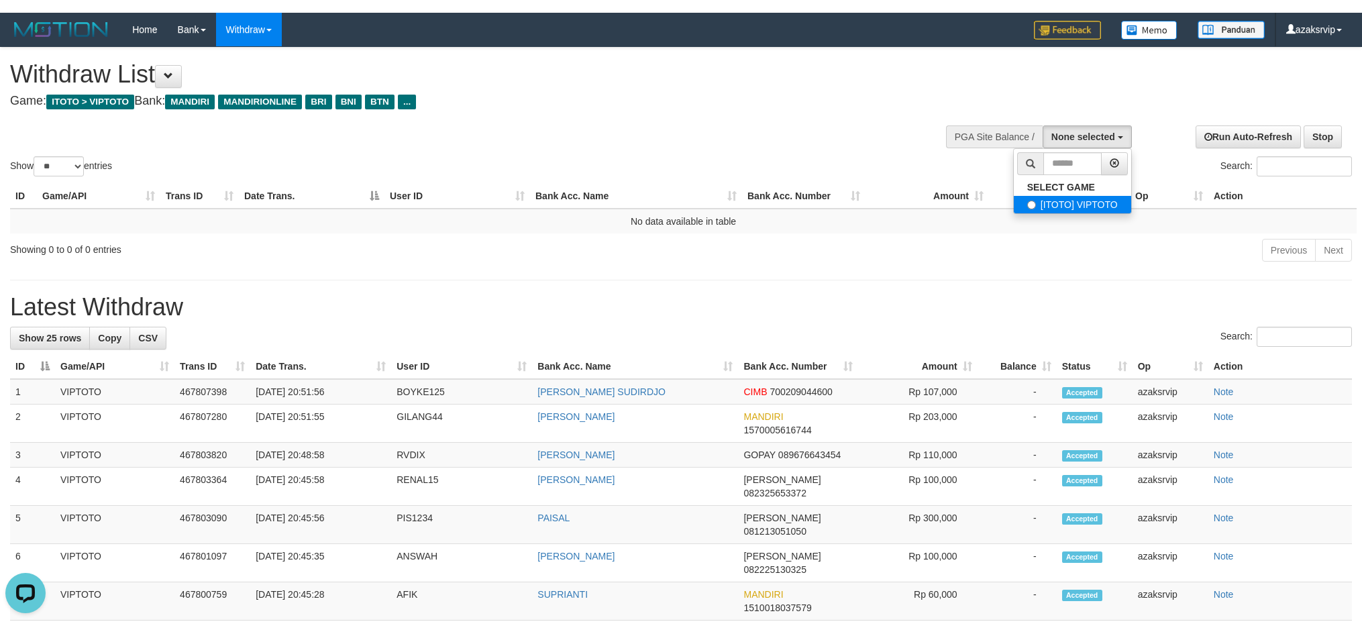
scroll to position [11, 0]
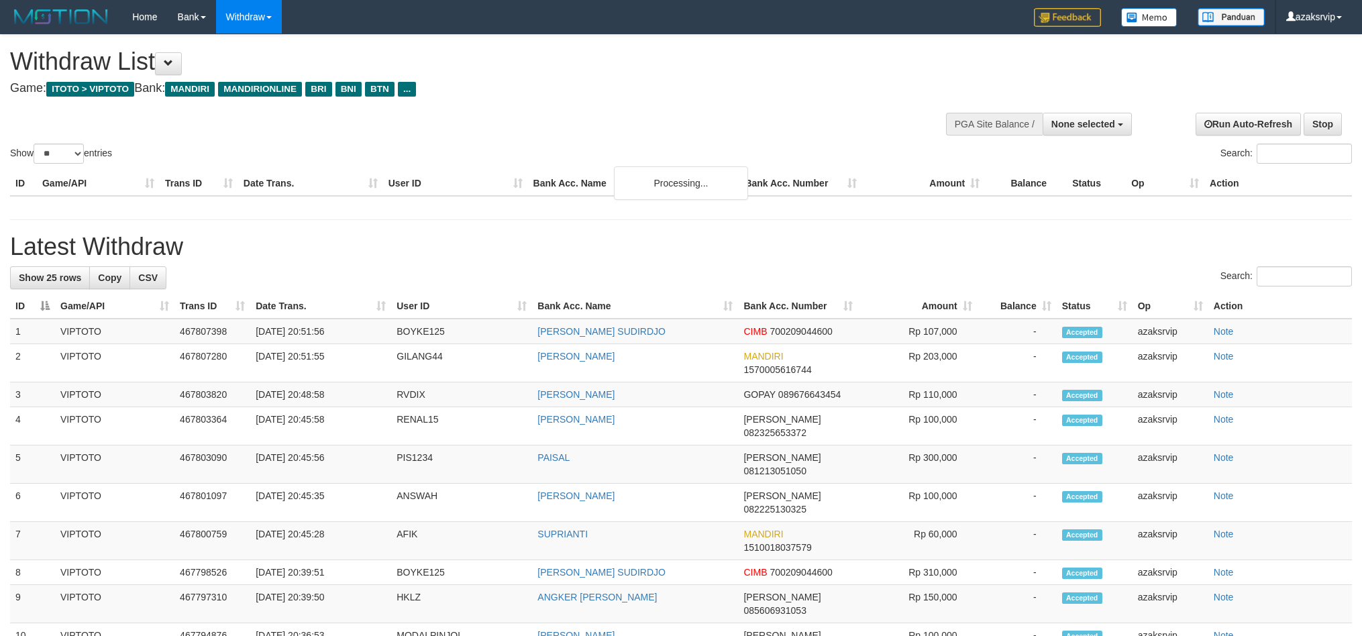
select select
select select "**"
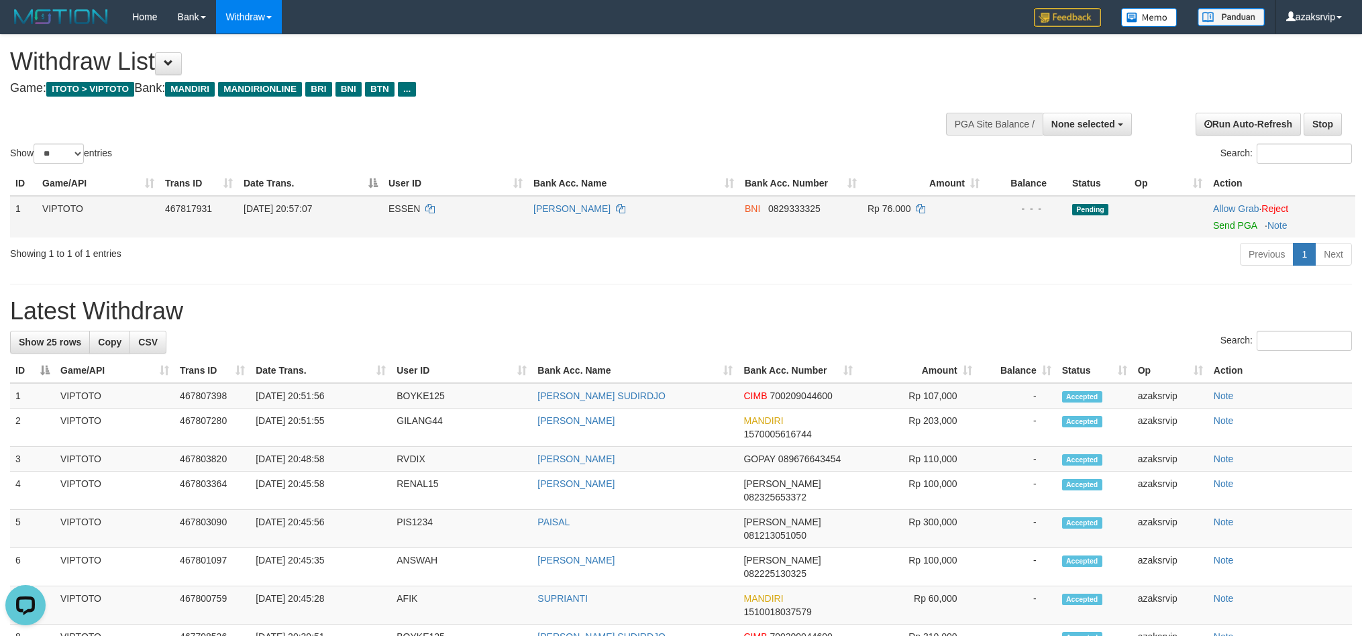
click at [1228, 229] on td "Allow Grab · Reject Send PGA · Note" at bounding box center [1282, 217] width 148 height 42
click at [1223, 226] on link "Send PGA" at bounding box center [1235, 225] width 44 height 11
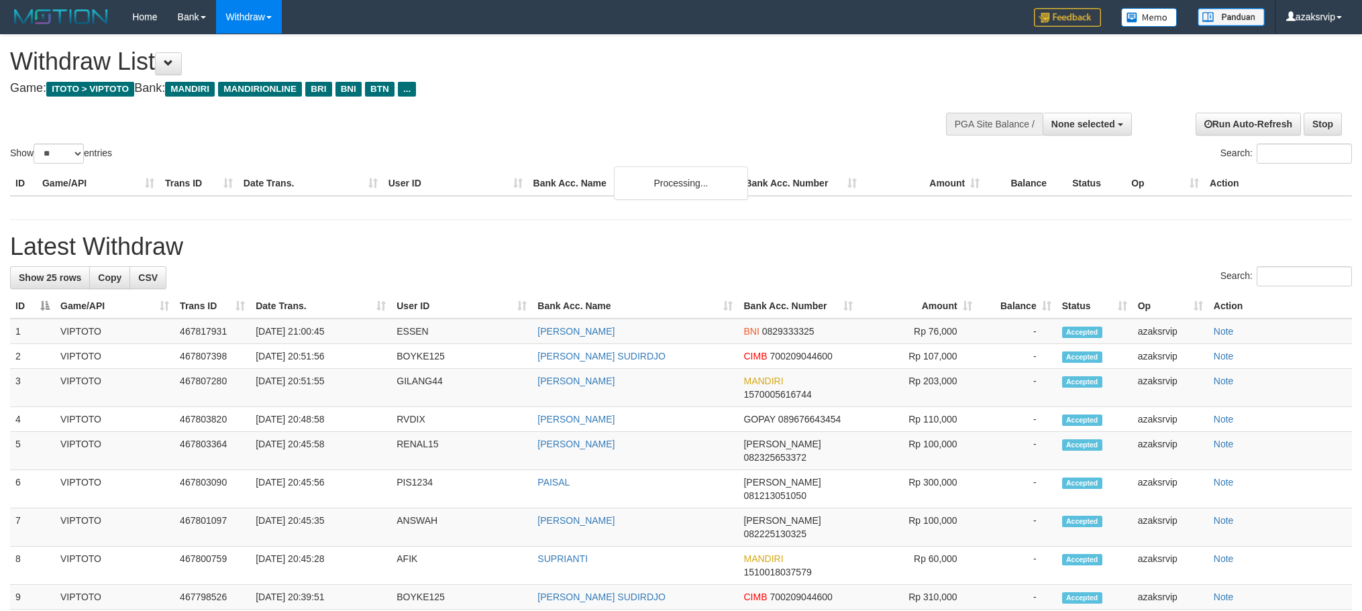
select select
select select "**"
select select
select select "**"
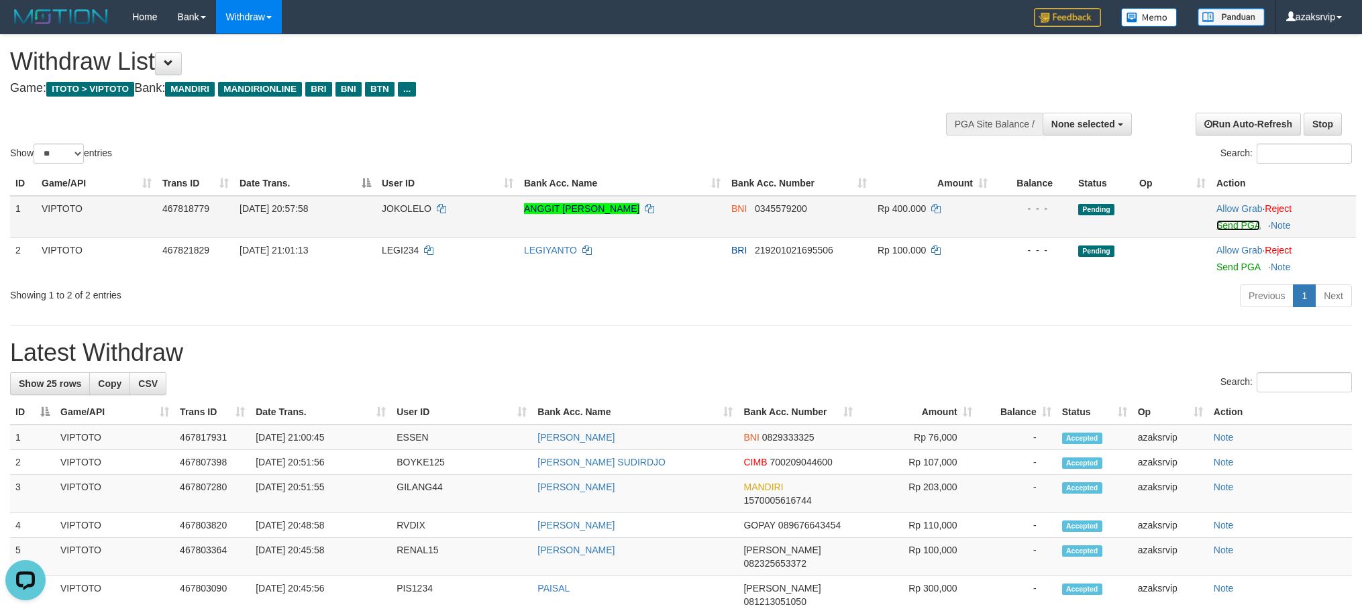
click at [1232, 221] on link "Send PGA" at bounding box center [1238, 225] width 44 height 11
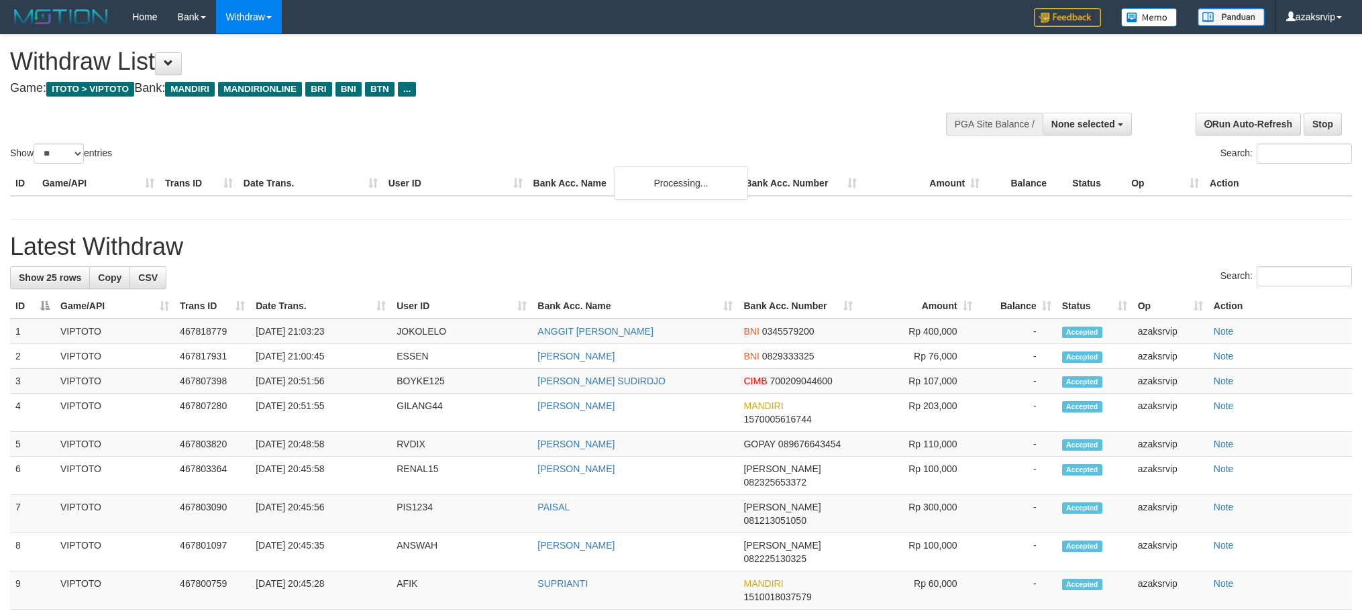
select select
select select "**"
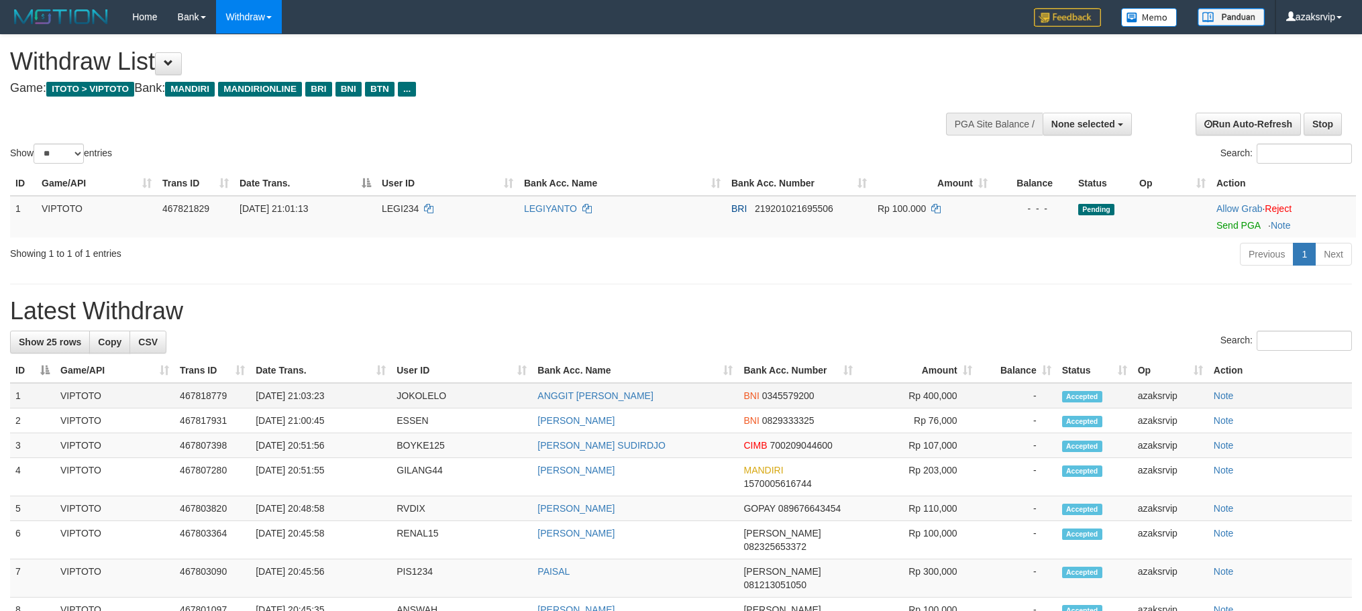
click at [305, 394] on td "[DATE] 21:03:23" at bounding box center [320, 395] width 141 height 25
drag, startPoint x: 305, startPoint y: 394, endPoint x: 348, endPoint y: 392, distance: 43.0
click at [348, 392] on td "[DATE] 21:03:23" at bounding box center [320, 395] width 141 height 25
copy td "21:03:23"
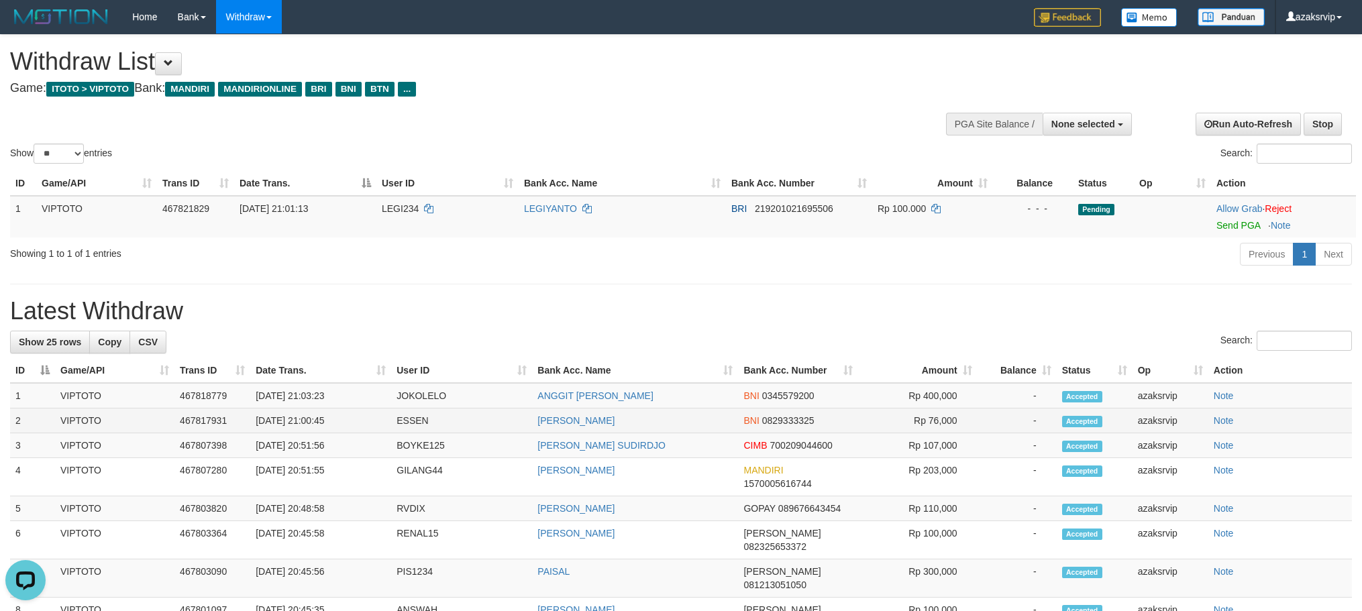
click at [302, 423] on td "[DATE] 21:00:45" at bounding box center [320, 421] width 141 height 25
drag, startPoint x: 302, startPoint y: 423, endPoint x: 348, endPoint y: 423, distance: 45.6
click at [348, 423] on td "[DATE] 21:00:45" at bounding box center [320, 421] width 141 height 25
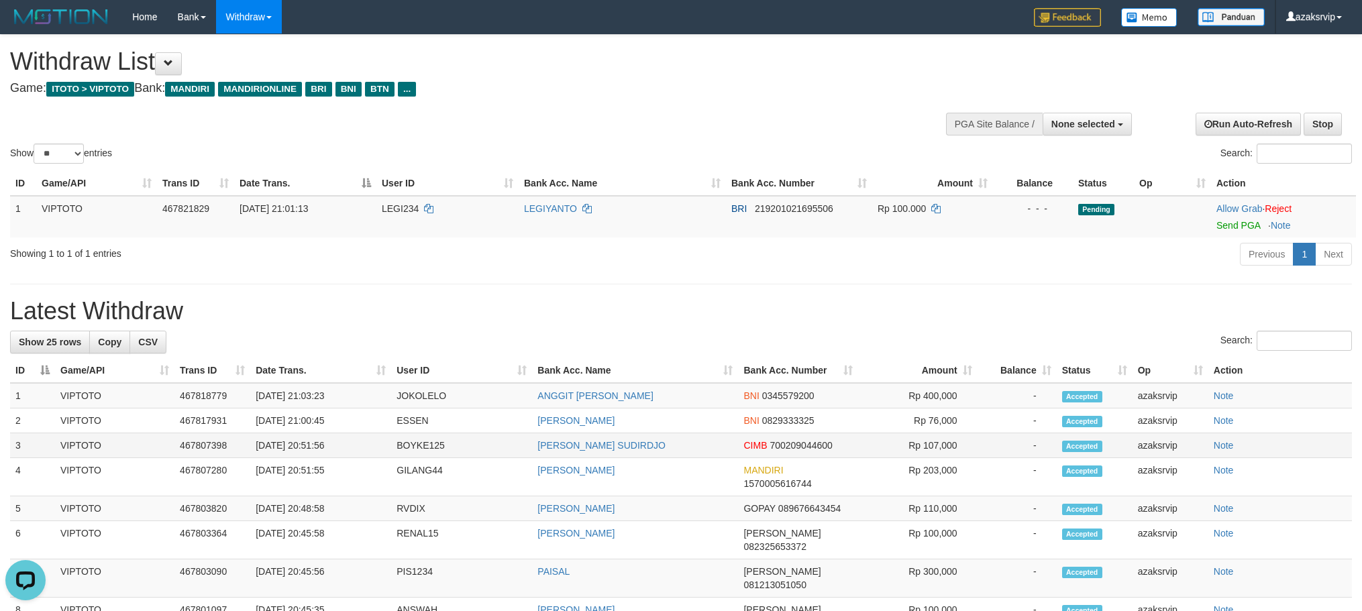
copy td "21:00:45"
drag, startPoint x: 1069, startPoint y: 117, endPoint x: 1069, endPoint y: 132, distance: 14.8
click at [1071, 119] on span "None selected" at bounding box center [1083, 124] width 64 height 11
select select "***"
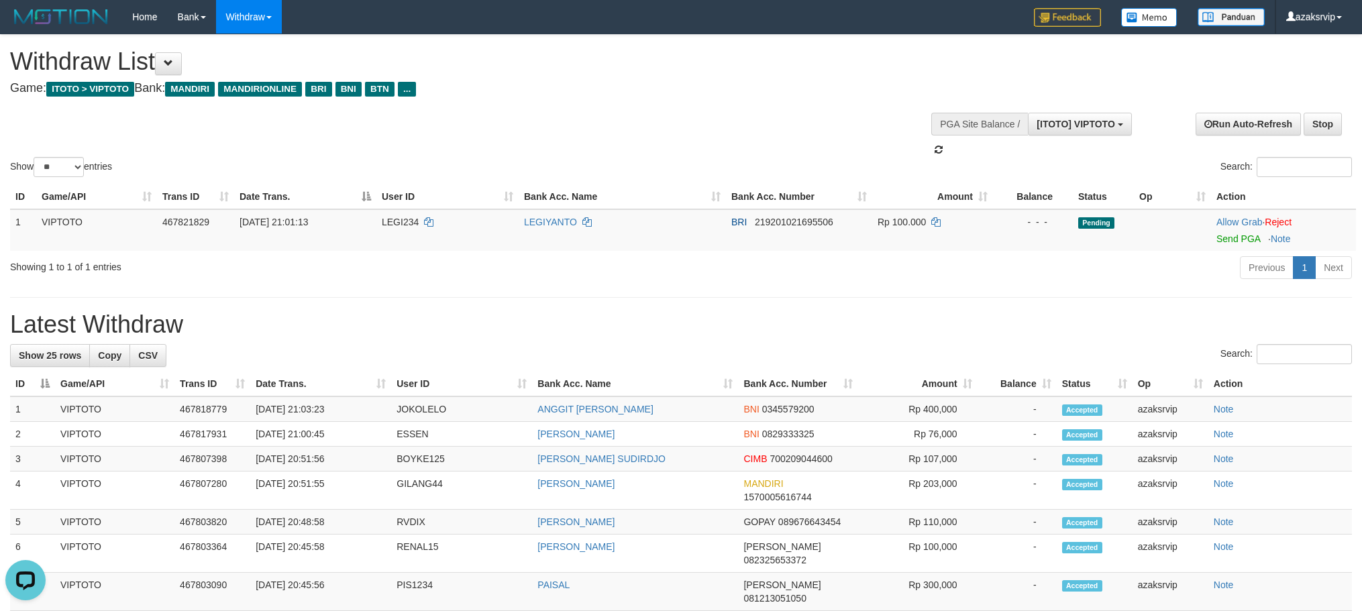
scroll to position [11, 0]
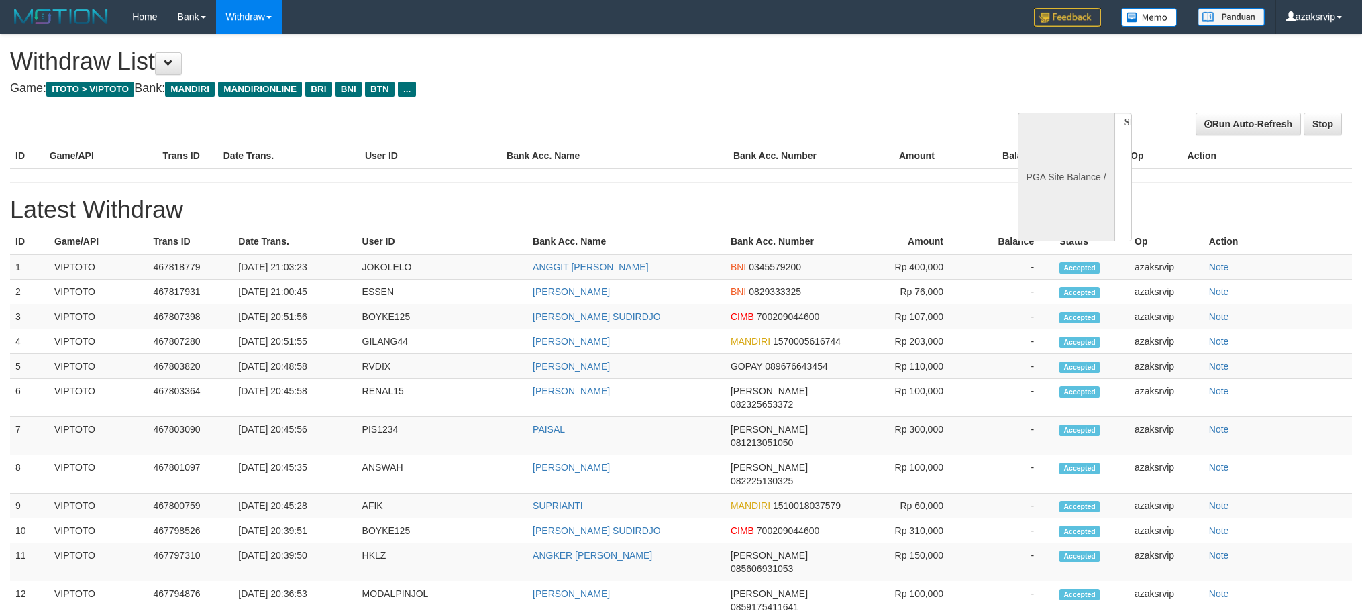
select select
select select "**"
select select
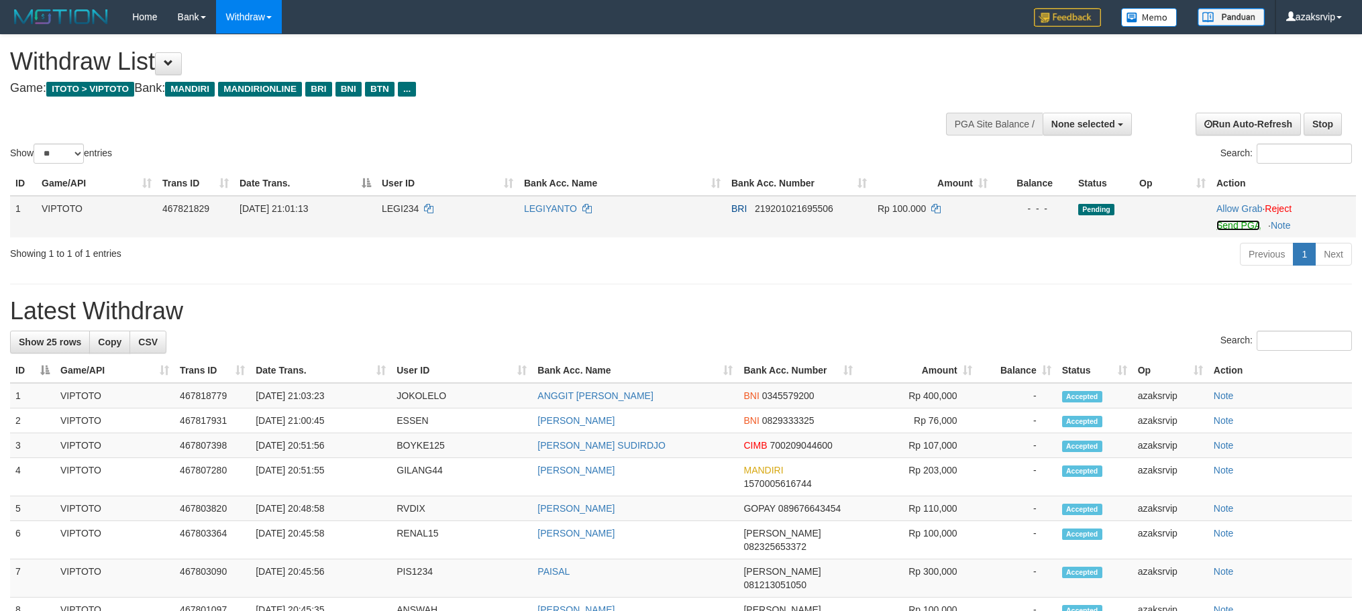
click at [1234, 223] on link "Send PGA" at bounding box center [1238, 225] width 44 height 11
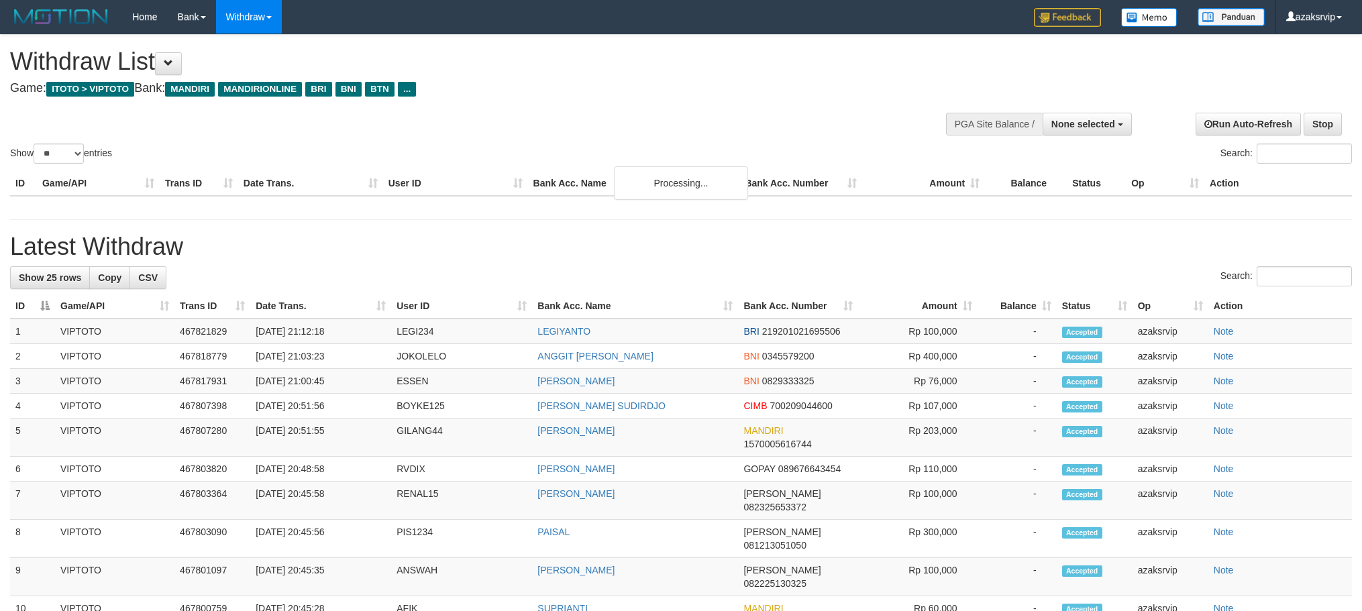
select select
select select "**"
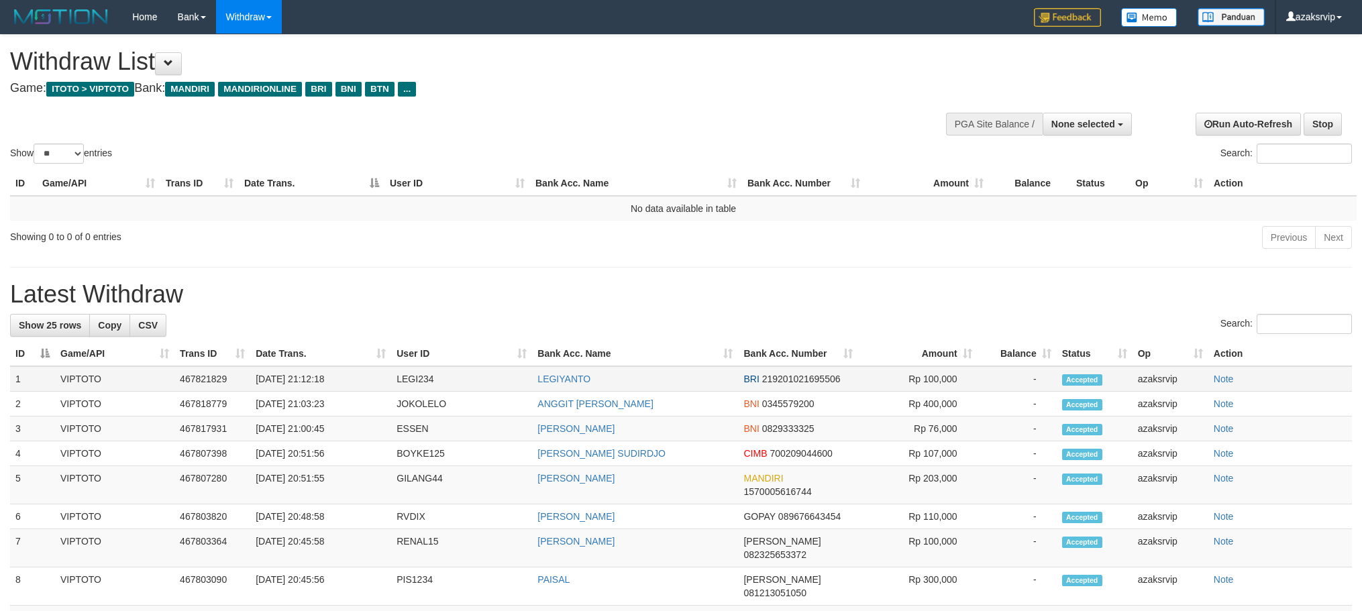
click at [305, 380] on td "[DATE] 21:12:18" at bounding box center [320, 378] width 141 height 25
drag, startPoint x: 305, startPoint y: 380, endPoint x: 350, endPoint y: 383, distance: 45.1
click at [350, 383] on td "[DATE] 21:12:18" at bounding box center [320, 378] width 141 height 25
copy td "21:12:18"
click at [1102, 126] on span "None selected" at bounding box center [1083, 124] width 64 height 11
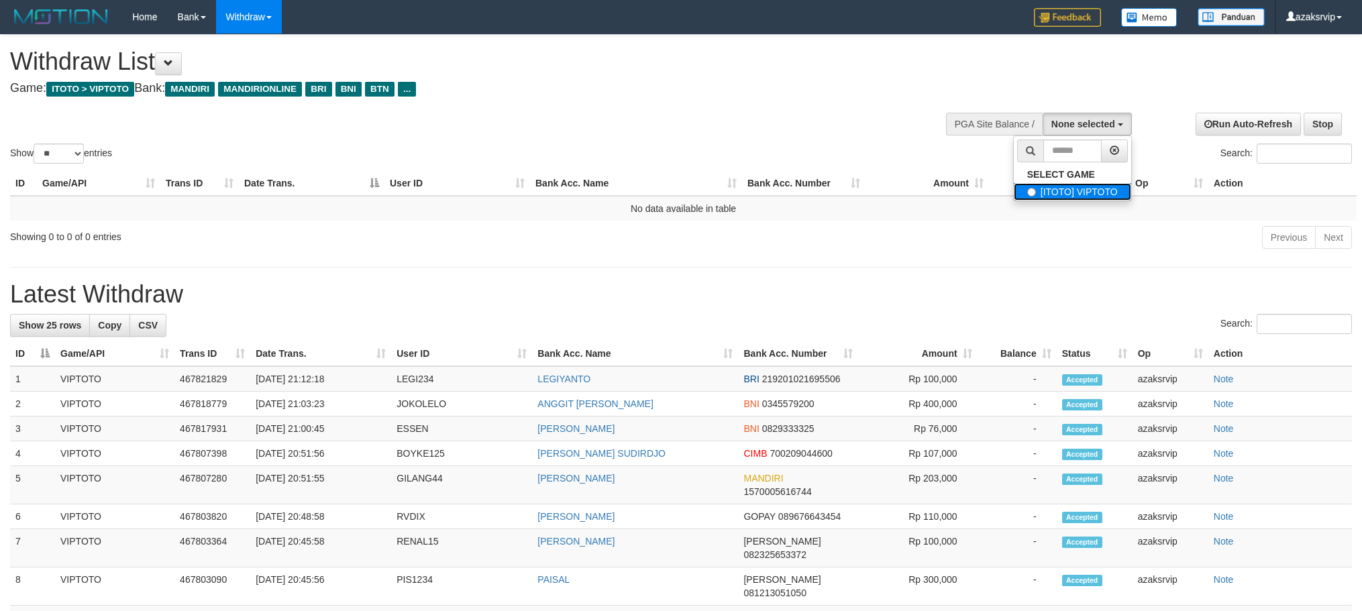
click at [1085, 191] on label "[ITOTO] VIPTOTO" at bounding box center [1072, 191] width 117 height 17
select select "***"
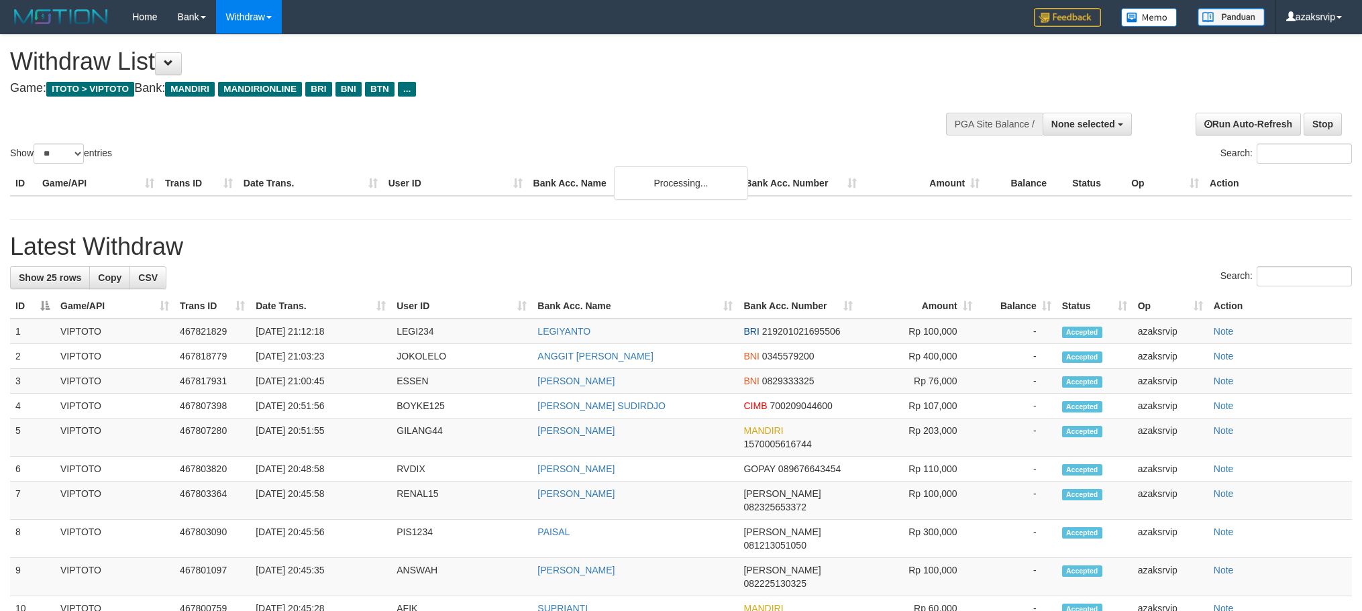
select select
select select "**"
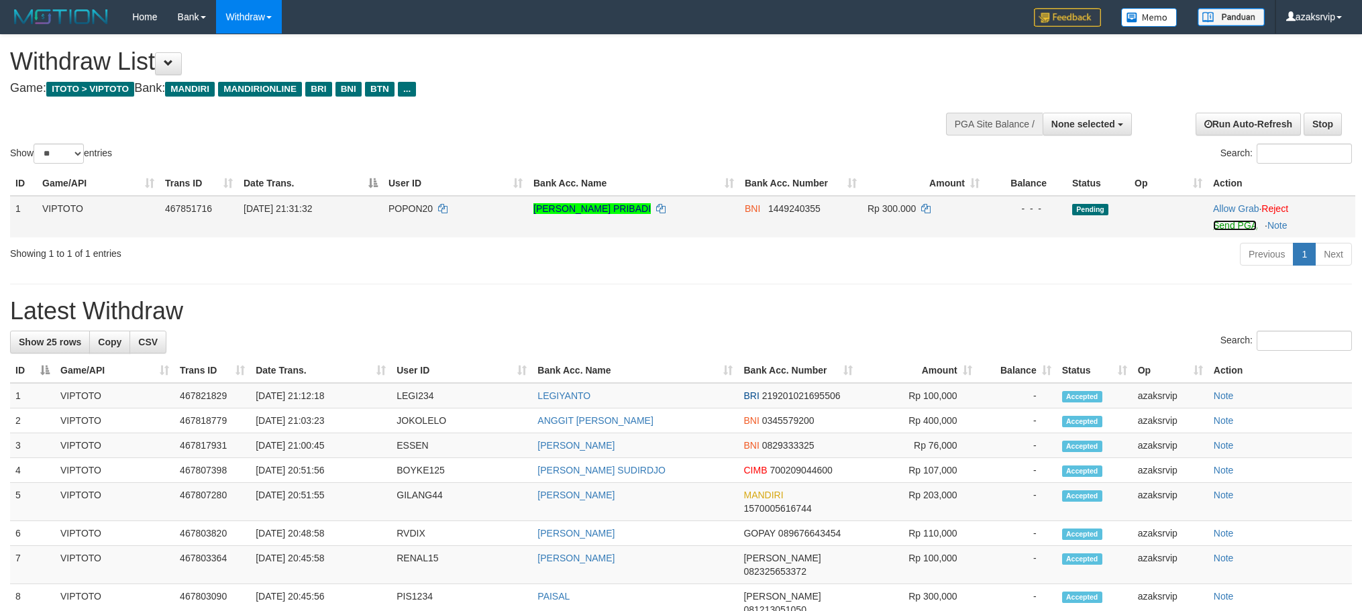
click at [1222, 229] on link "Send PGA" at bounding box center [1235, 225] width 44 height 11
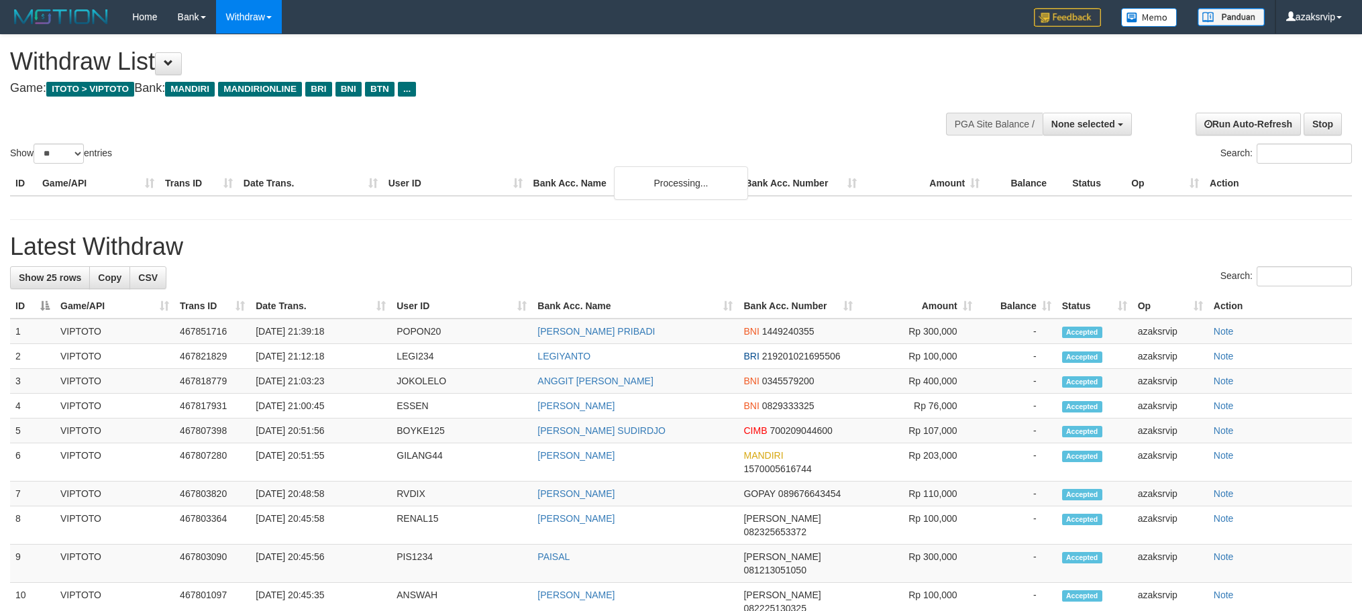
select select
select select "**"
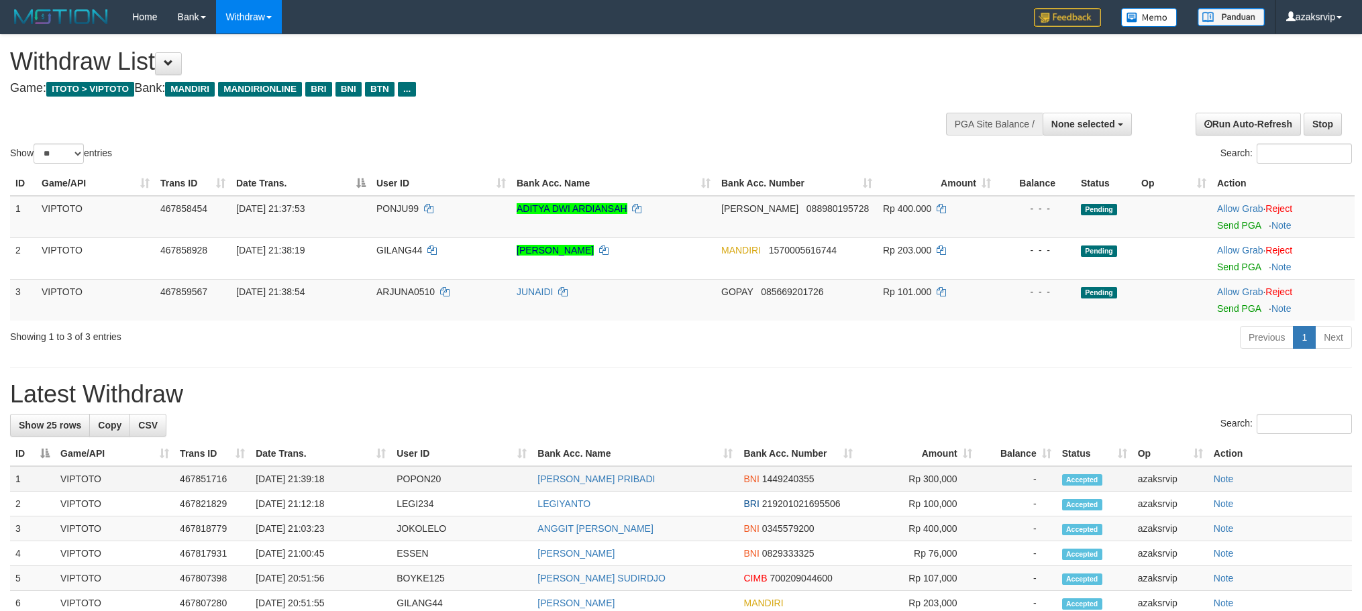
click at [303, 472] on td "[DATE] 21:39:18" at bounding box center [320, 478] width 141 height 25
drag, startPoint x: 303, startPoint y: 472, endPoint x: 363, endPoint y: 480, distance: 60.2
click at [363, 480] on td "[DATE] 21:39:18" at bounding box center [320, 478] width 141 height 25
copy td "21:39:18"
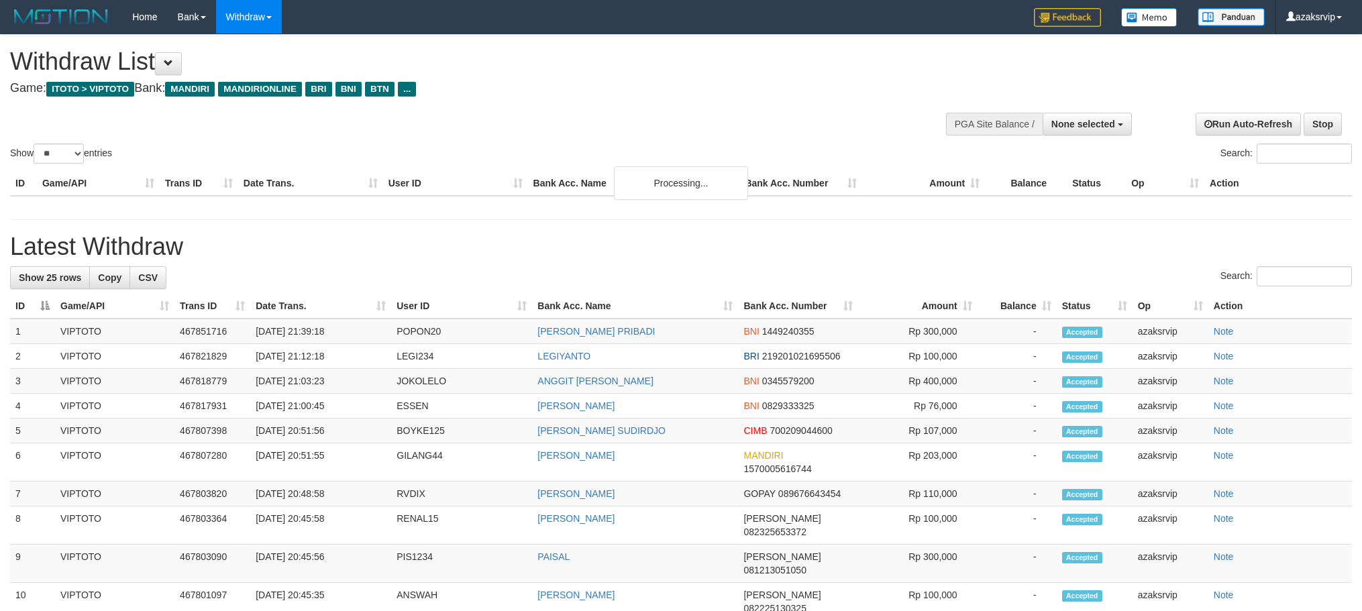
select select
select select "**"
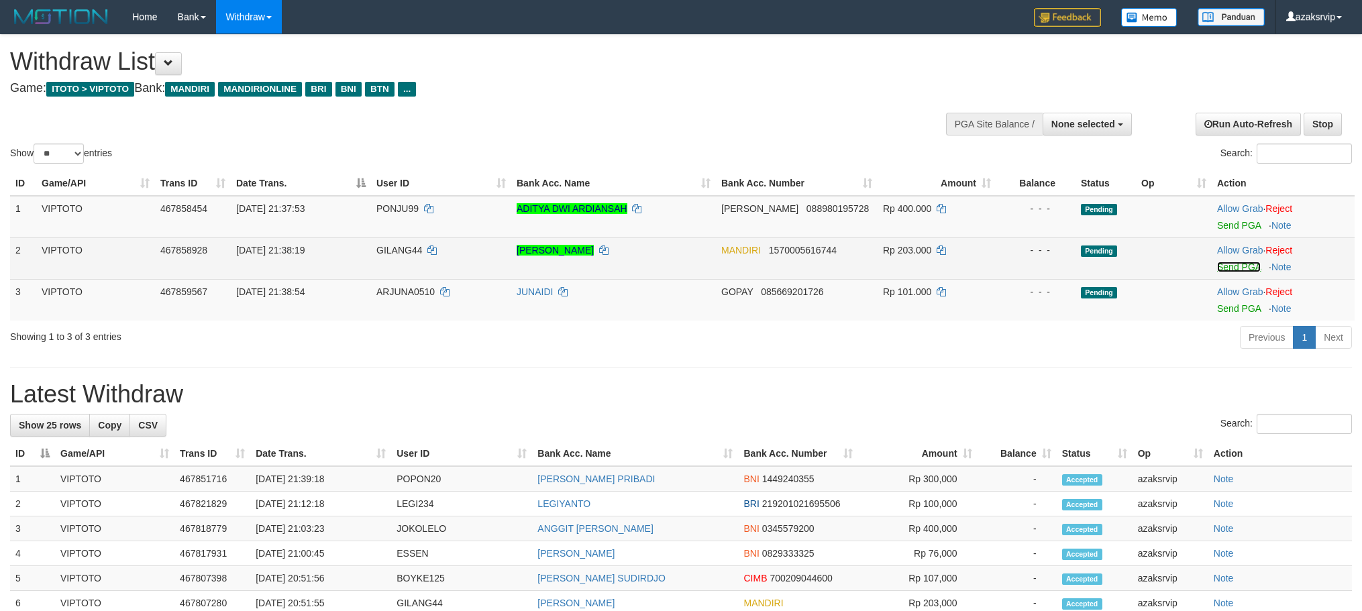
click at [1217, 267] on link "Send PGA" at bounding box center [1239, 267] width 44 height 11
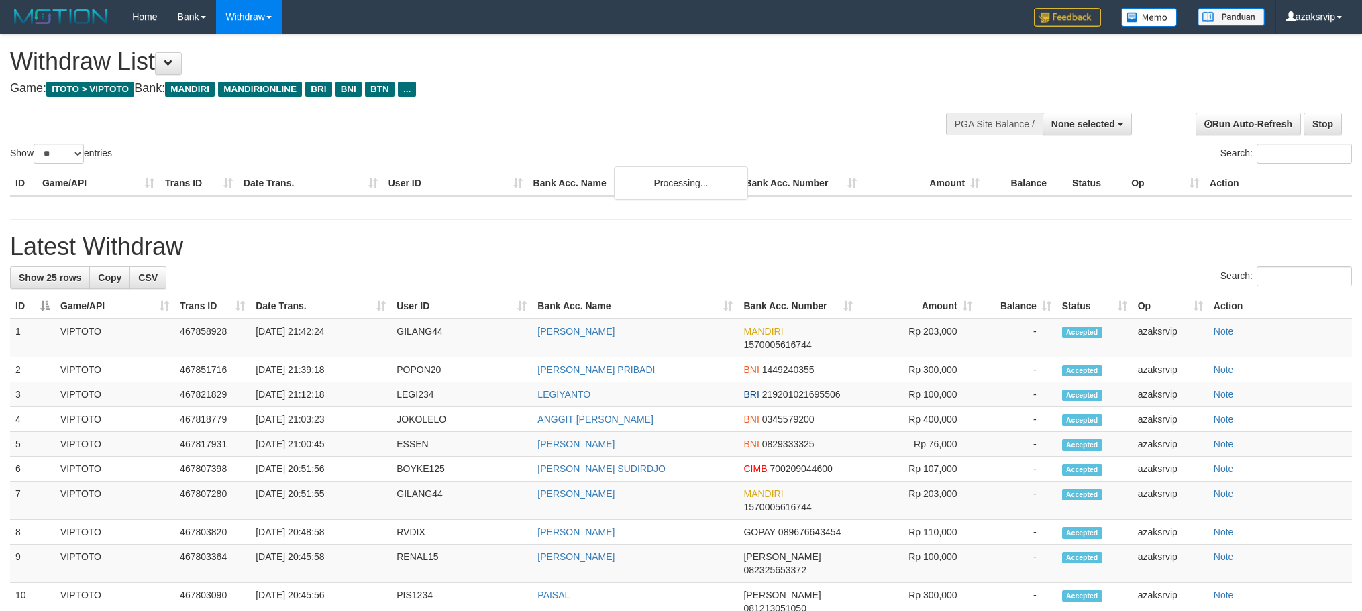
select select
select select "**"
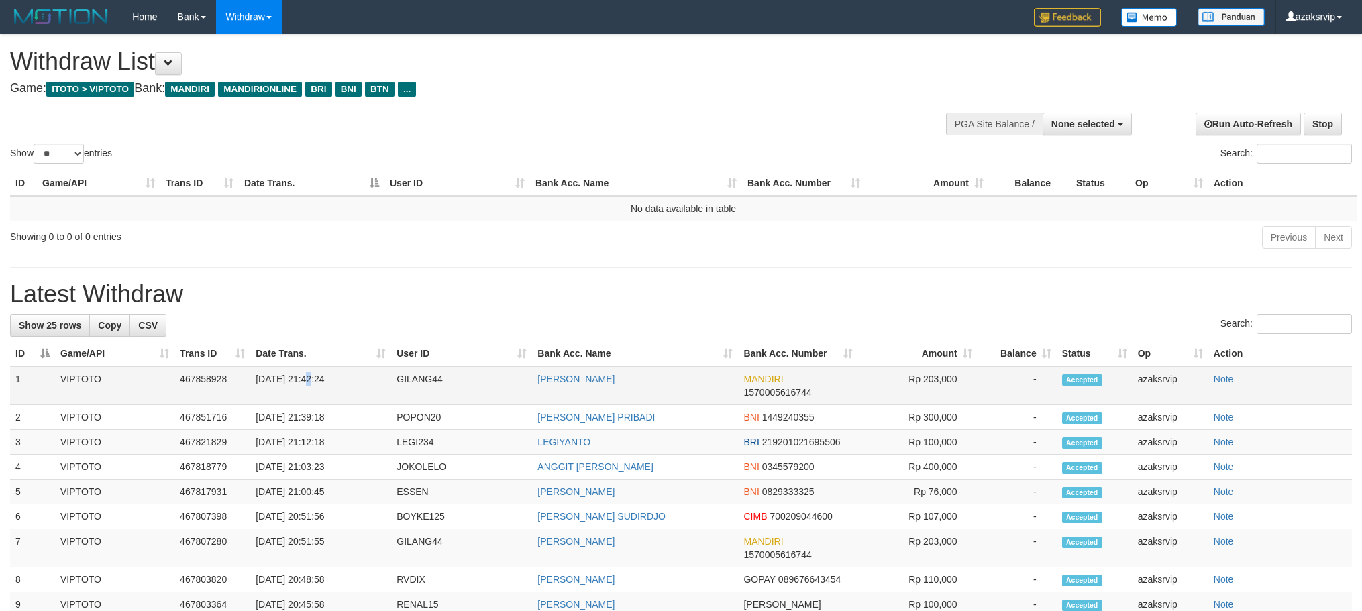
click at [307, 372] on td "[DATE] 21:42:24" at bounding box center [320, 385] width 141 height 39
drag, startPoint x: 307, startPoint y: 372, endPoint x: 343, endPoint y: 372, distance: 36.9
click at [343, 372] on td "[DATE] 21:42:24" at bounding box center [320, 385] width 141 height 39
click at [303, 381] on td "[DATE] 21:42:24" at bounding box center [320, 385] width 141 height 39
drag, startPoint x: 303, startPoint y: 381, endPoint x: 343, endPoint y: 379, distance: 40.3
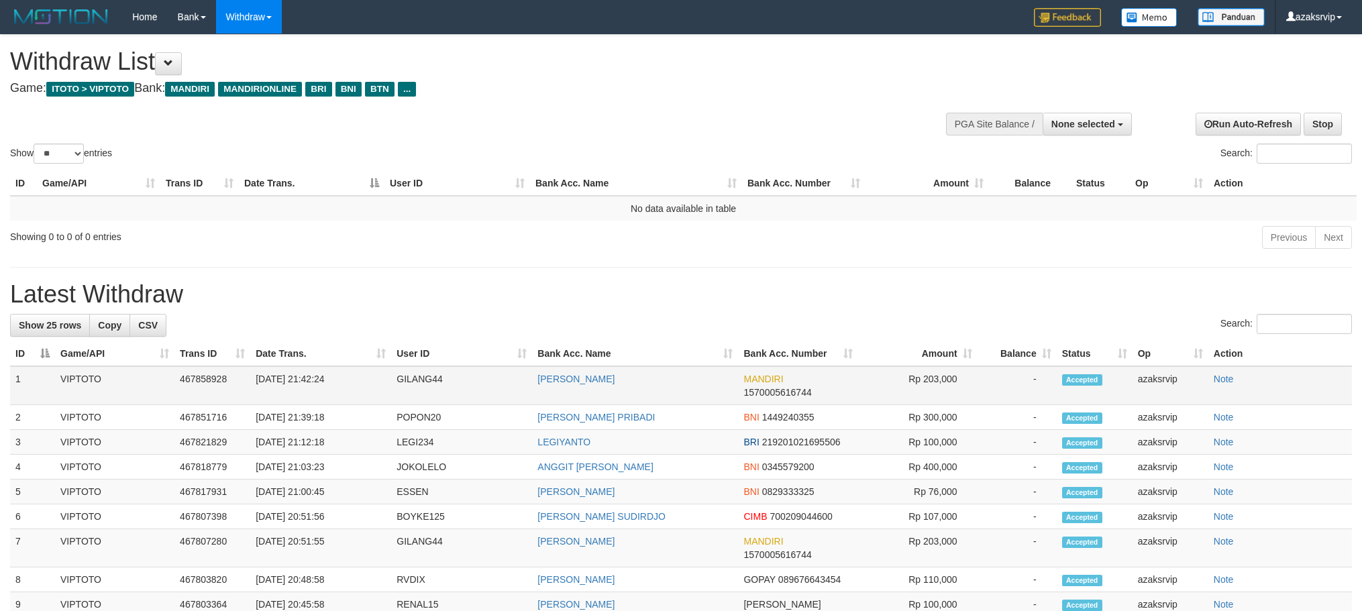
click at [343, 379] on td "[DATE] 21:42:24" at bounding box center [320, 385] width 141 height 39
copy td "21:42:24"
click at [1095, 131] on button "None selected" at bounding box center [1087, 124] width 89 height 23
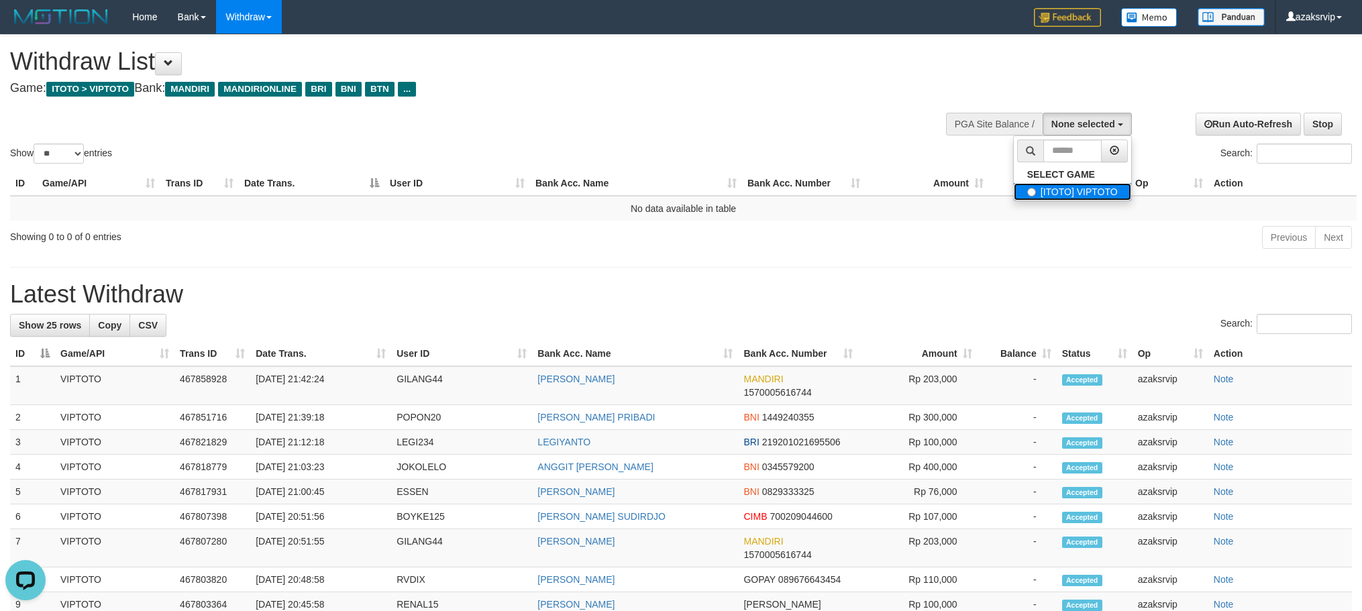
click at [1082, 191] on label "[ITOTO] VIPTOTO" at bounding box center [1072, 191] width 117 height 17
select select "***"
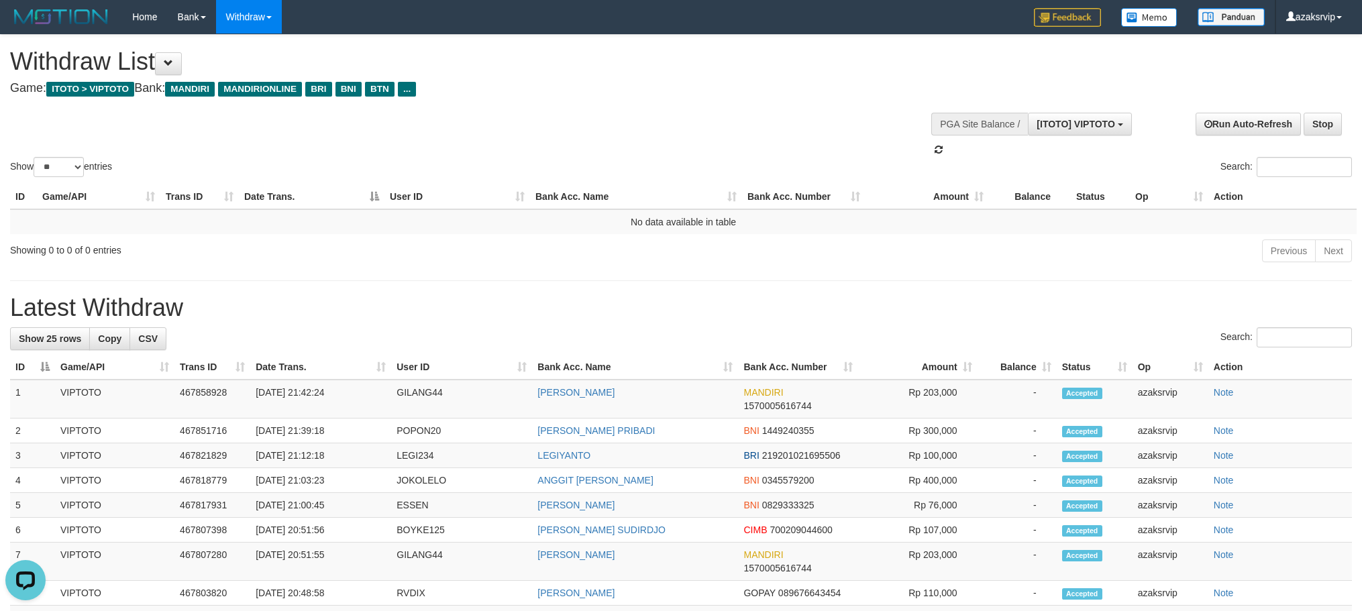
scroll to position [11, 0]
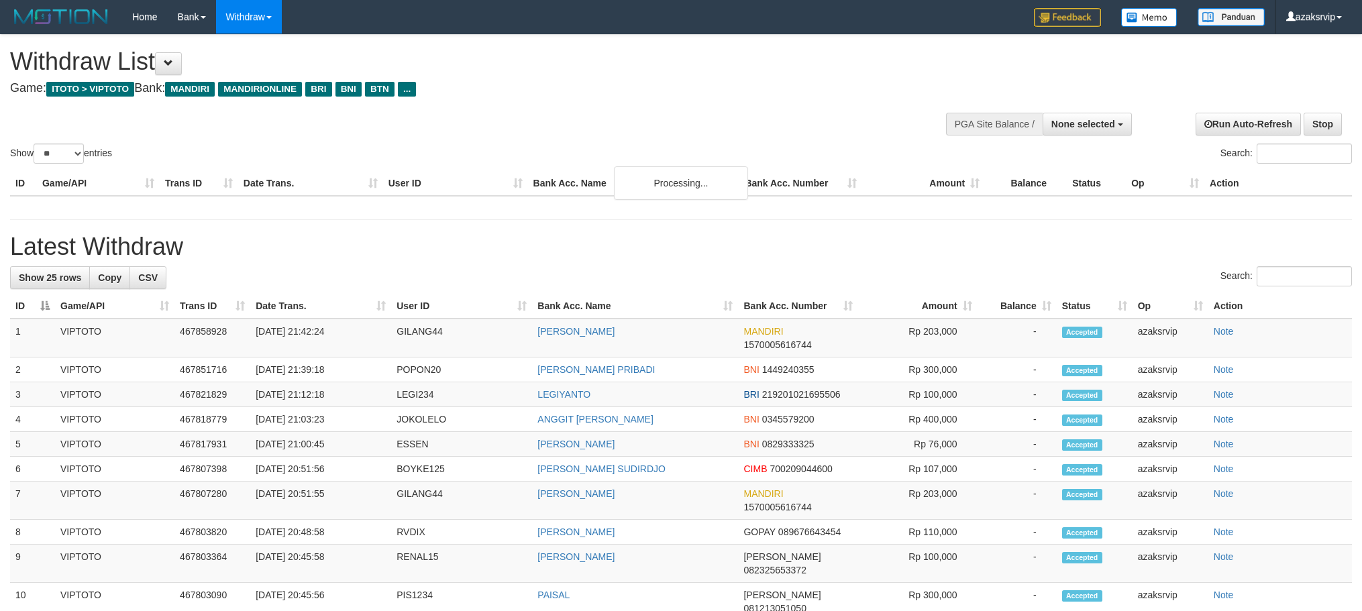
select select
select select "**"
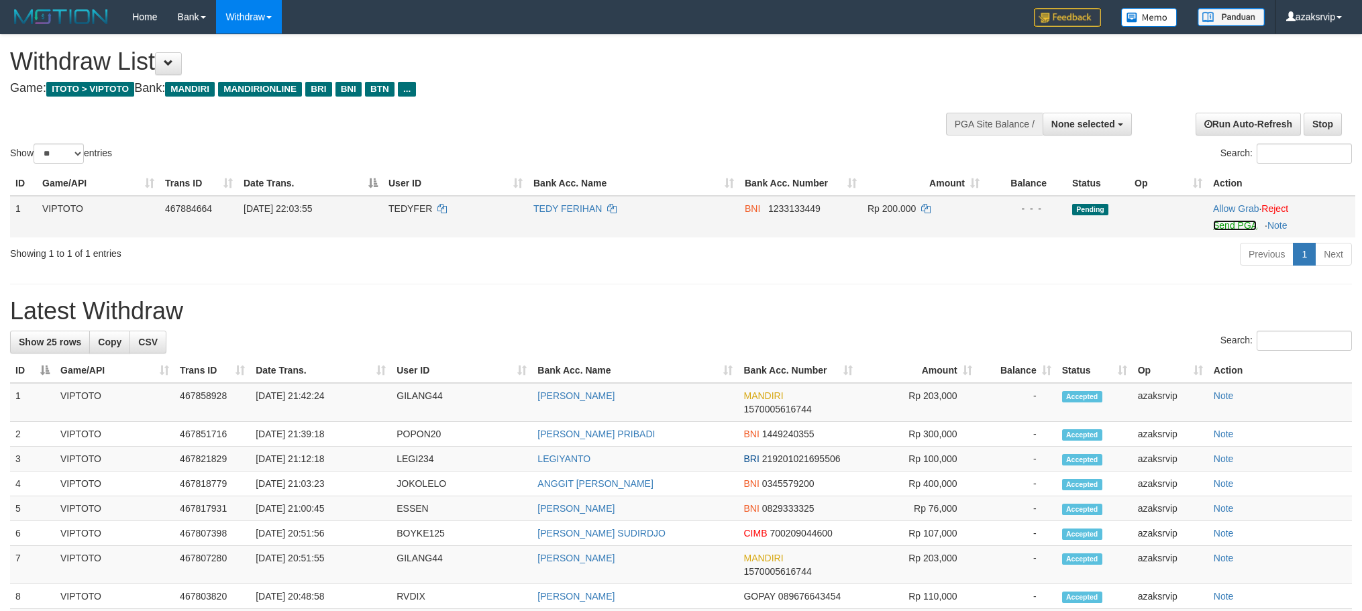
click at [1225, 220] on link "Send PGA" at bounding box center [1235, 225] width 44 height 11
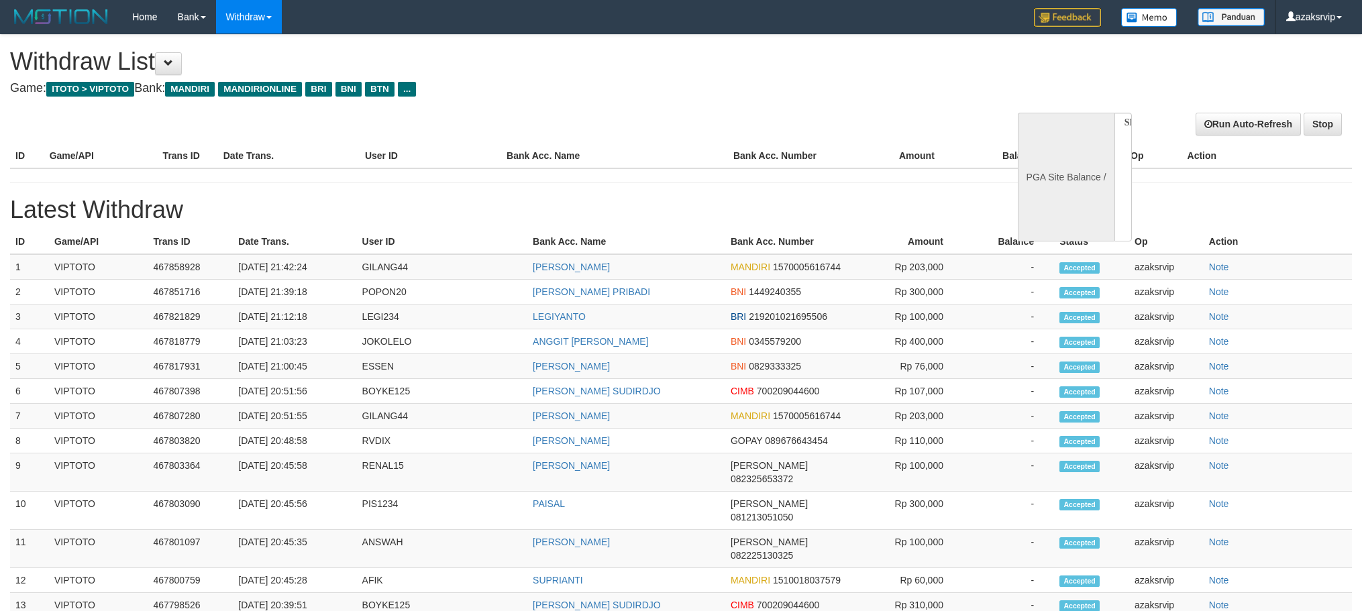
select select
select select "**"
select select
select select "**"
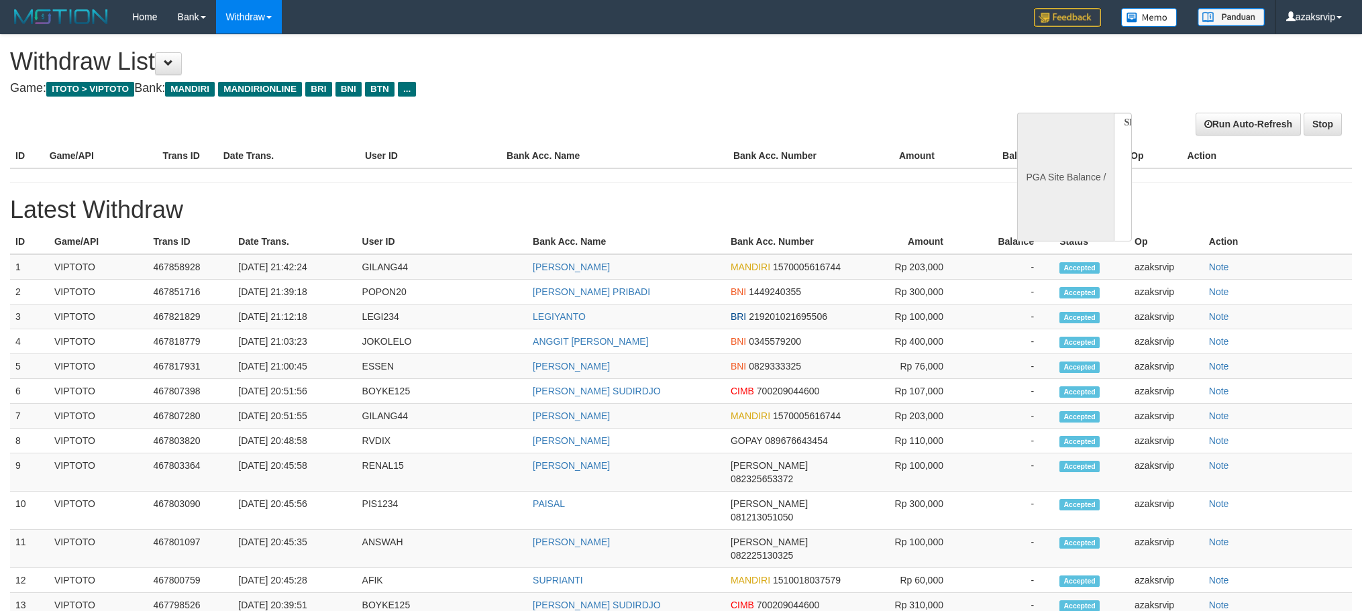
select select
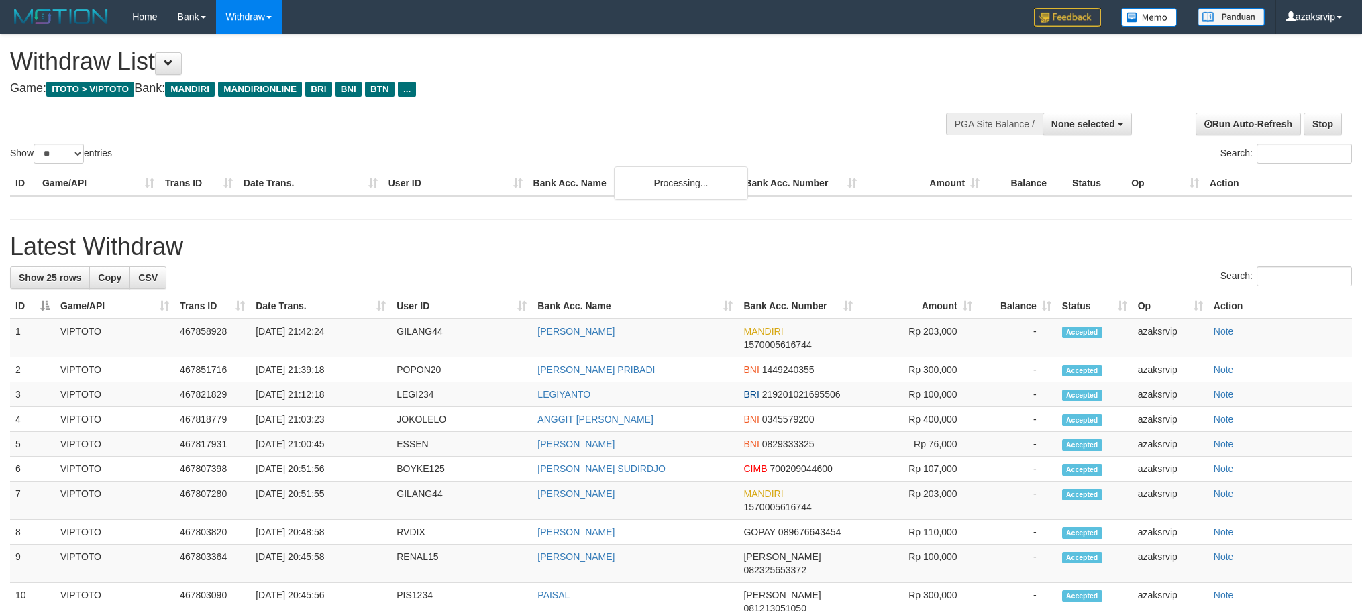
select select
select select "**"
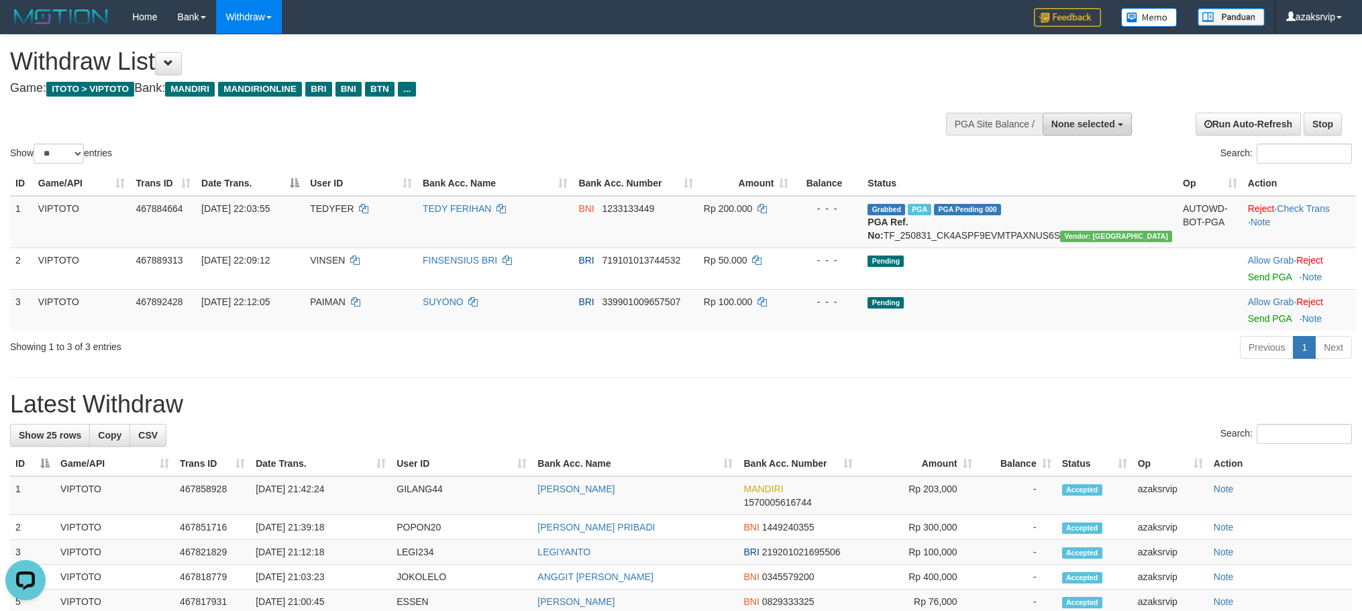
click at [1057, 119] on span "None selected" at bounding box center [1083, 124] width 64 height 11
click at [1052, 195] on label "[ITOTO] VIPTOTO" at bounding box center [1072, 191] width 117 height 17
select select "***"
